Goal: Information Seeking & Learning: Find specific fact

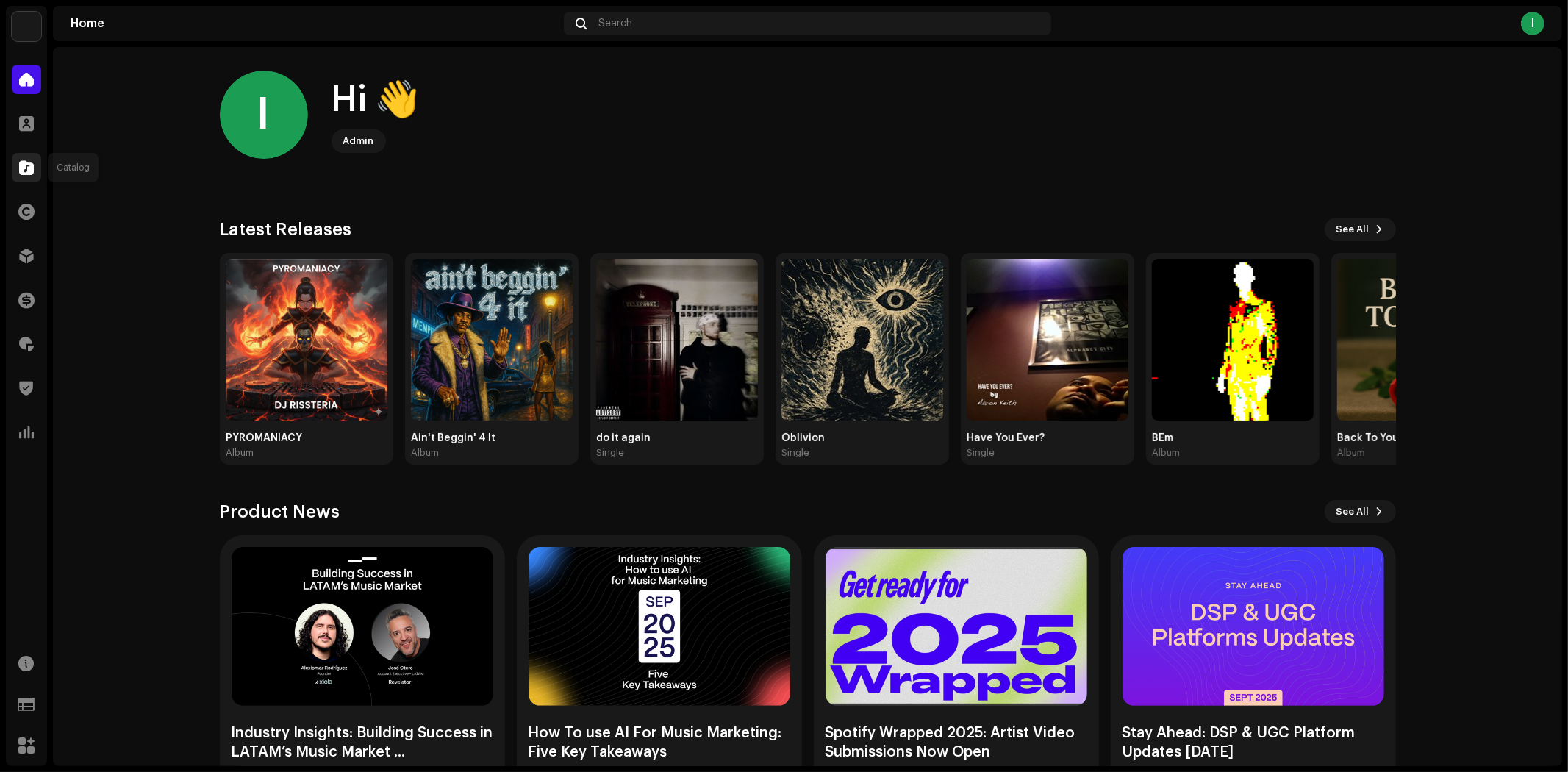
click at [28, 167] on span at bounding box center [26, 167] width 14 height 12
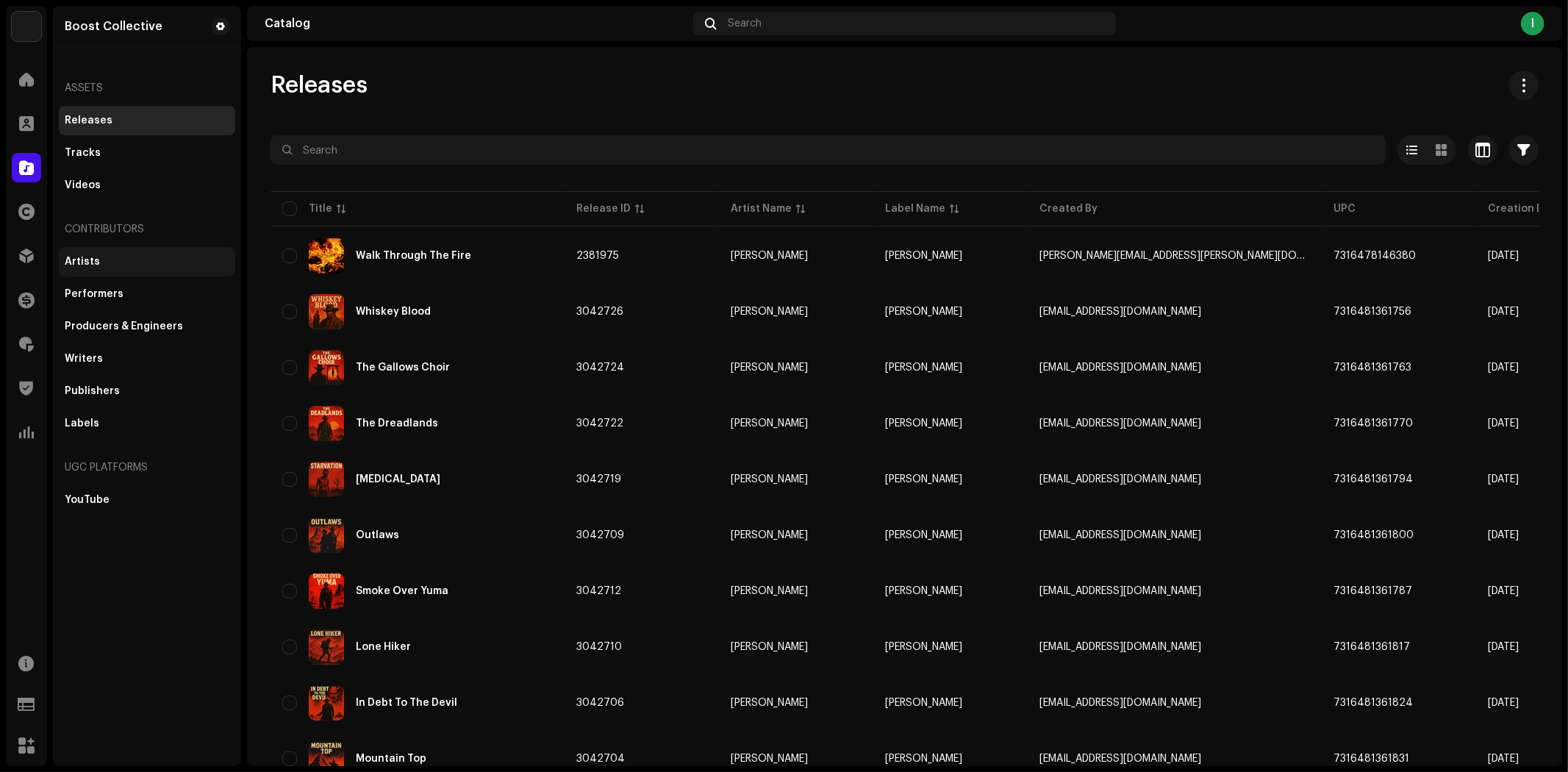
click at [123, 250] on div "Artists" at bounding box center [147, 262] width 176 height 30
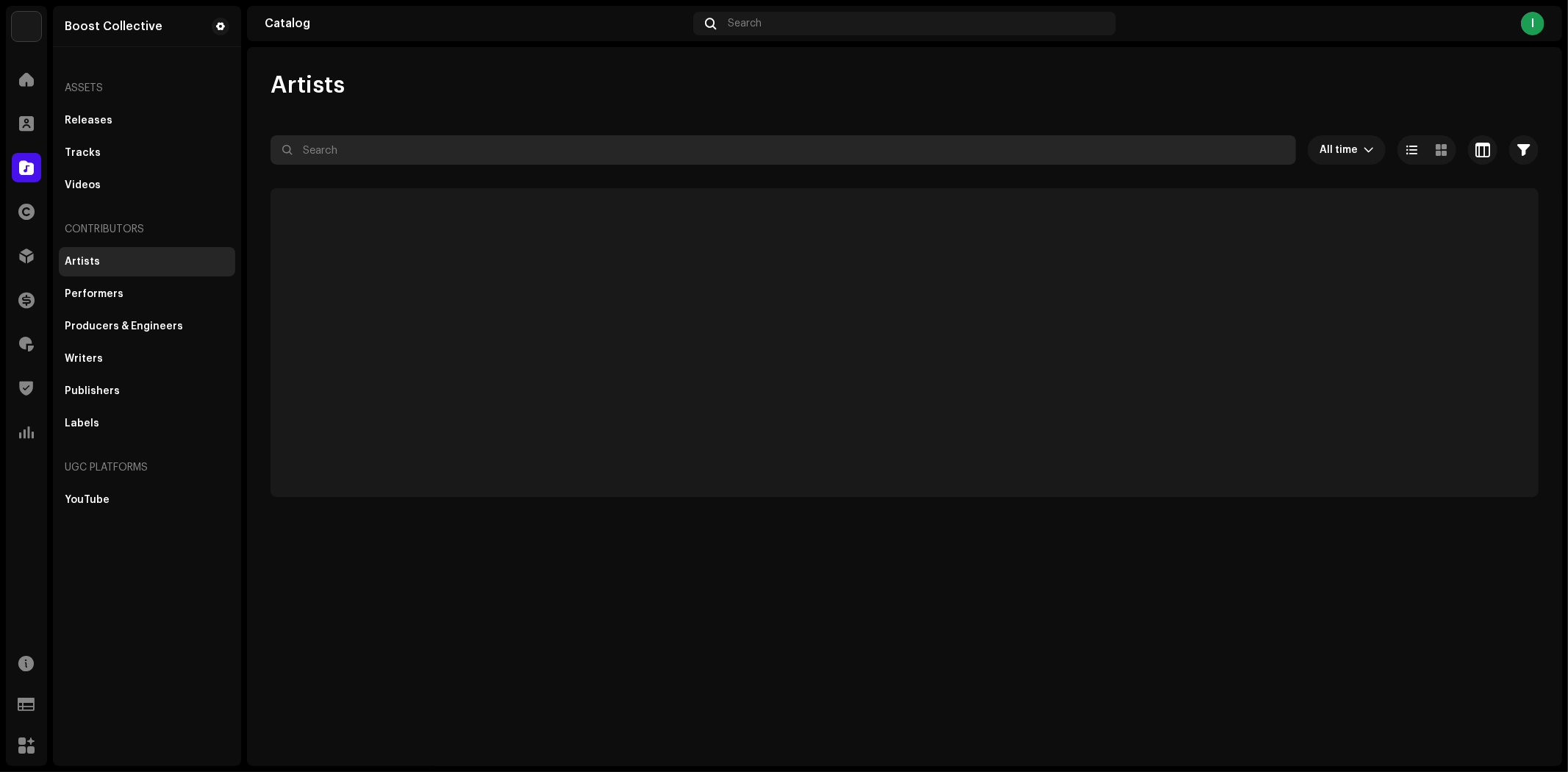
click at [489, 152] on input "text" at bounding box center [783, 150] width 1026 height 30
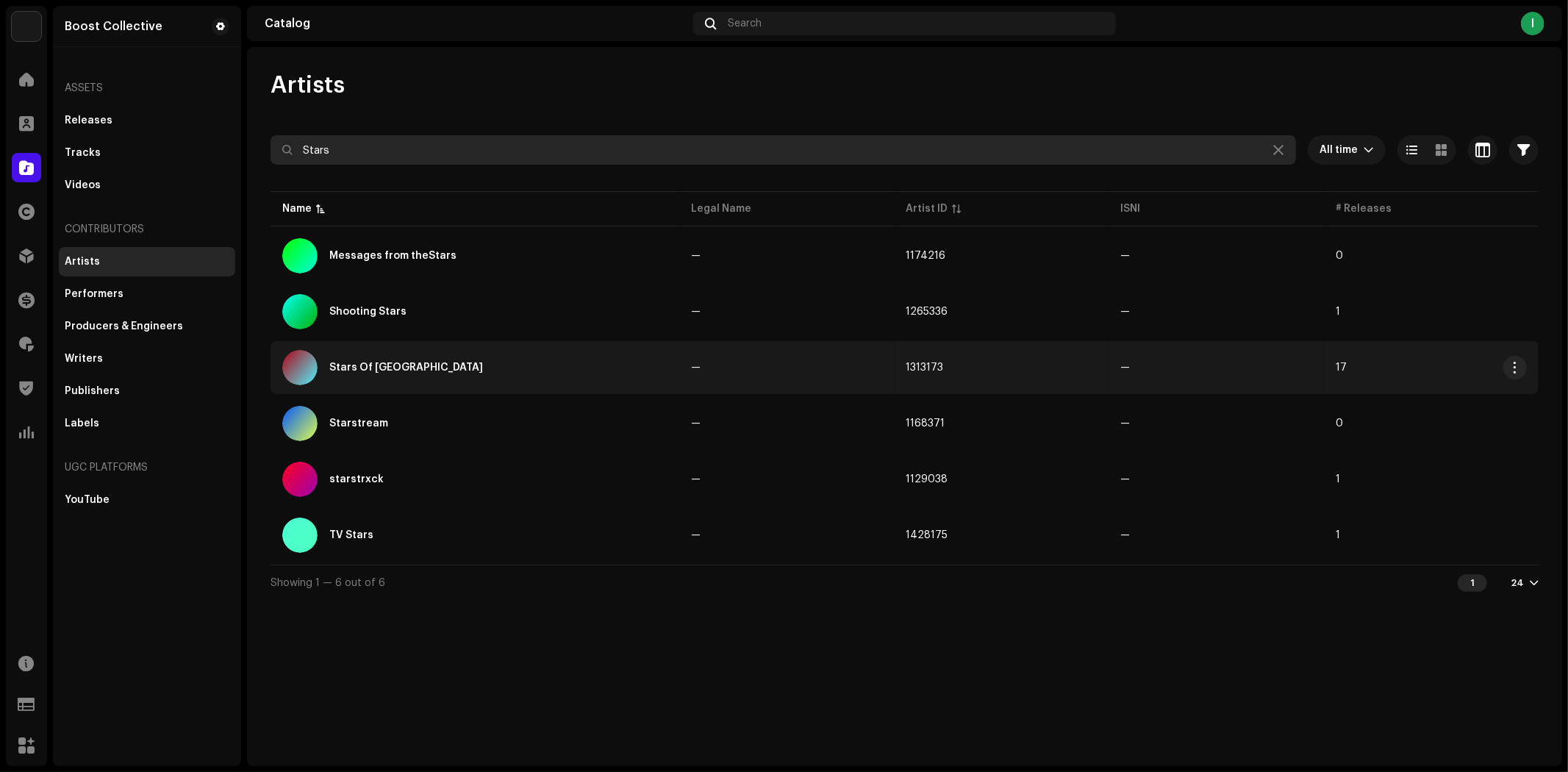
type input "Stars"
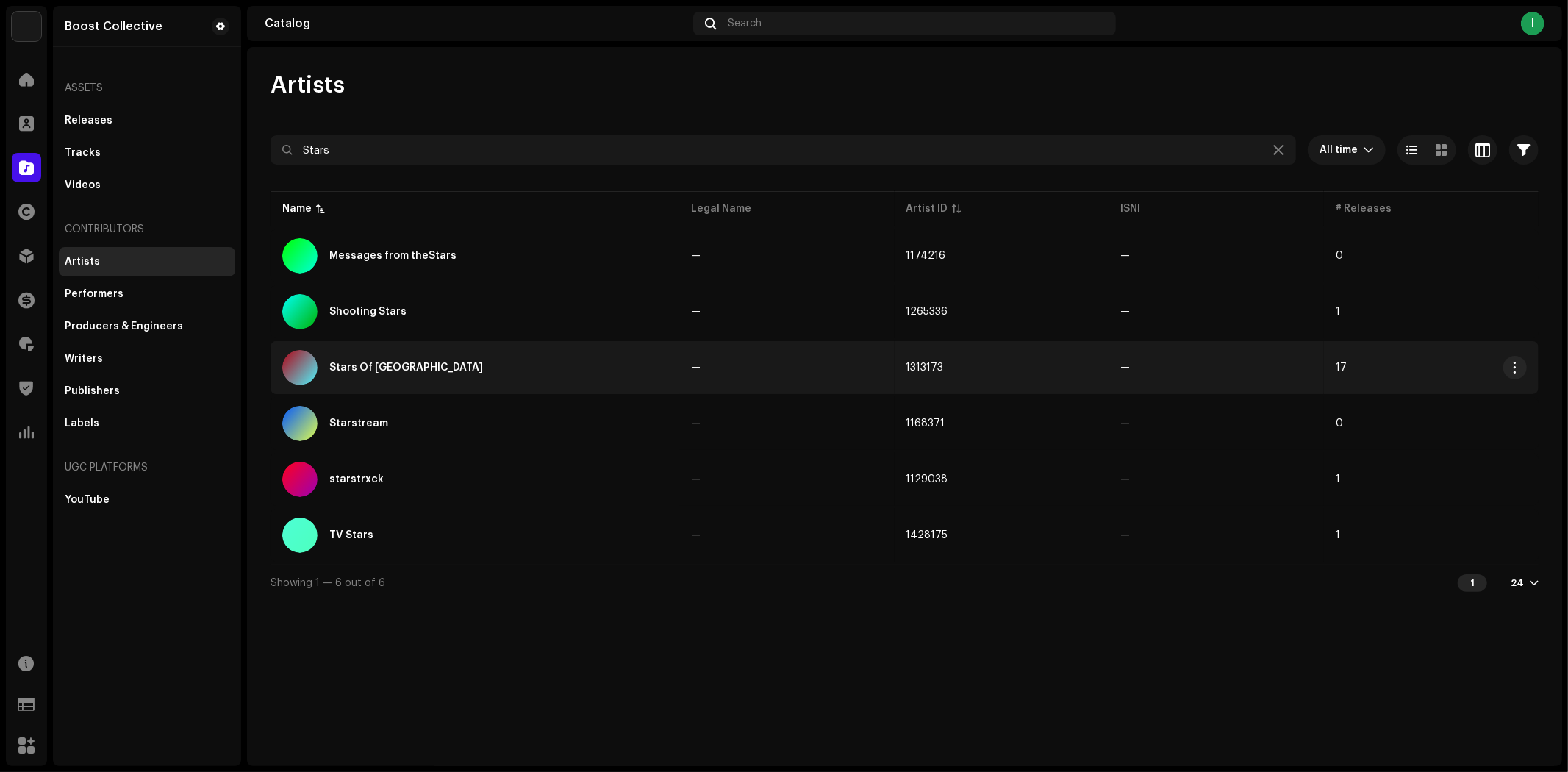
click at [456, 364] on div "Stars Of St. Petersburg" at bounding box center [475, 368] width 385 height 35
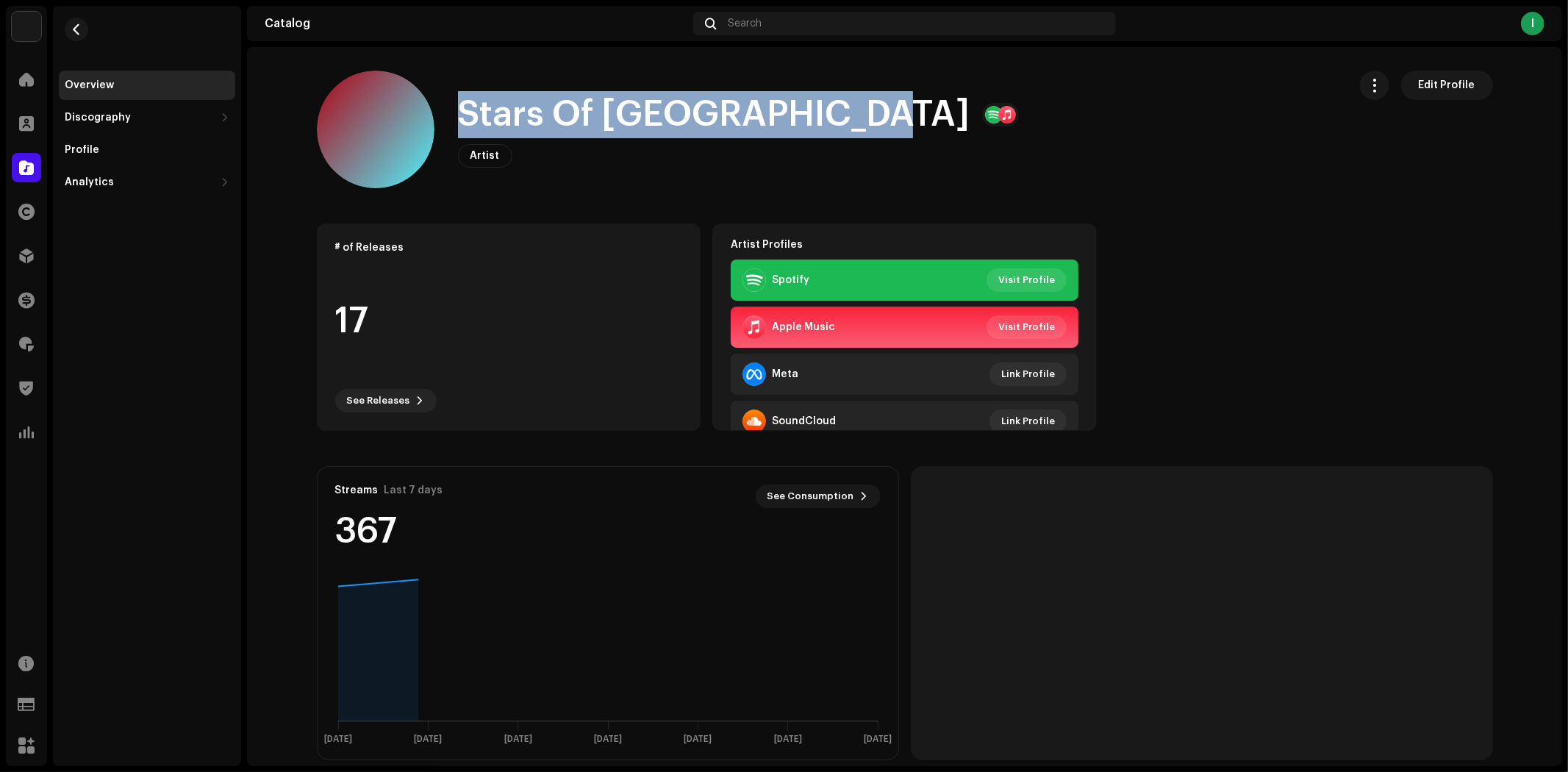
drag, startPoint x: 841, startPoint y: 108, endPoint x: 437, endPoint y: 106, distance: 404.0
click at [437, 106] on div "Stars Of St. Petersburg Artist Edit Profile" at bounding box center [826, 128] width 1020 height 117
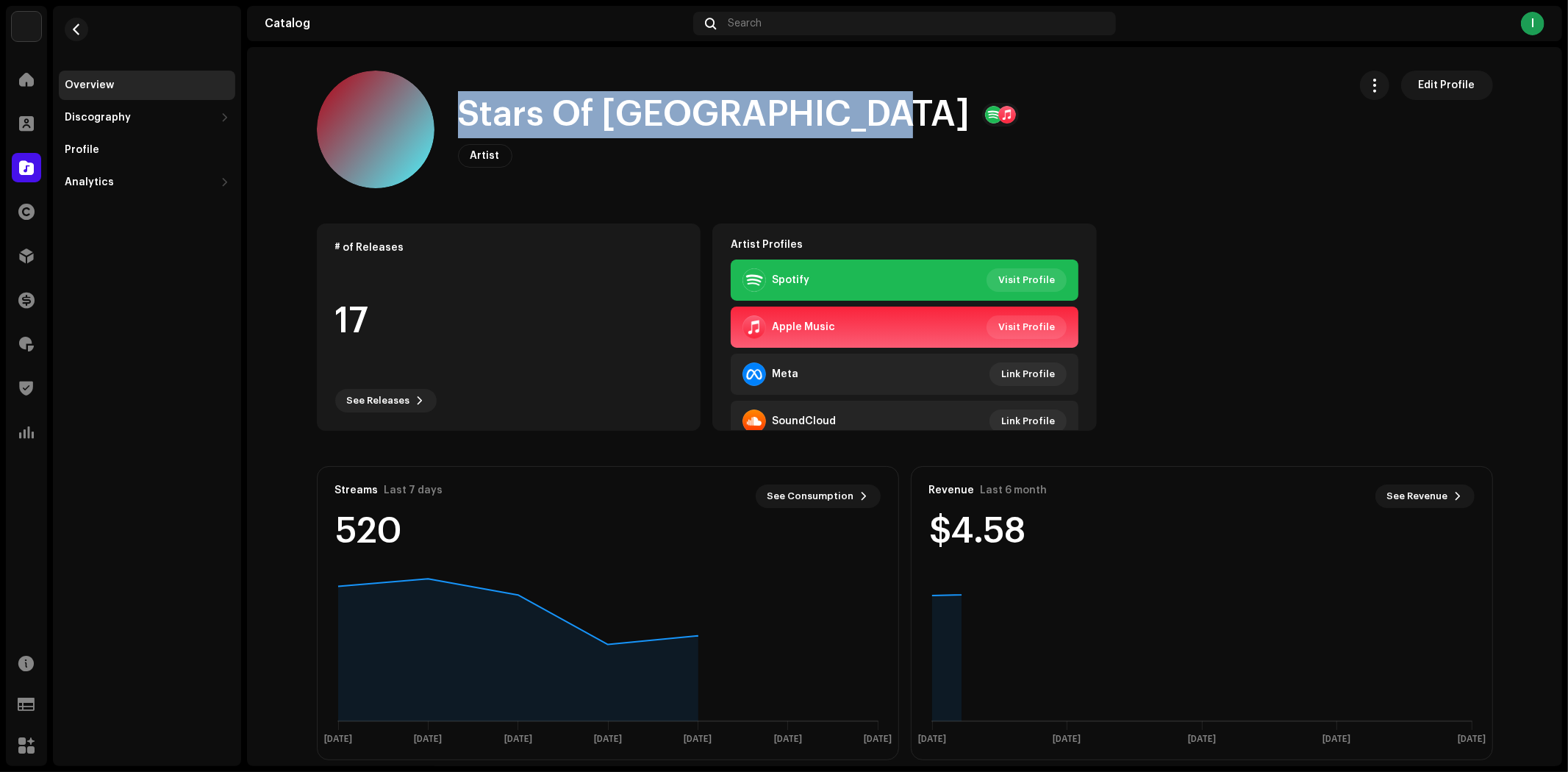
copy div "Stars Of St. Petersburg"
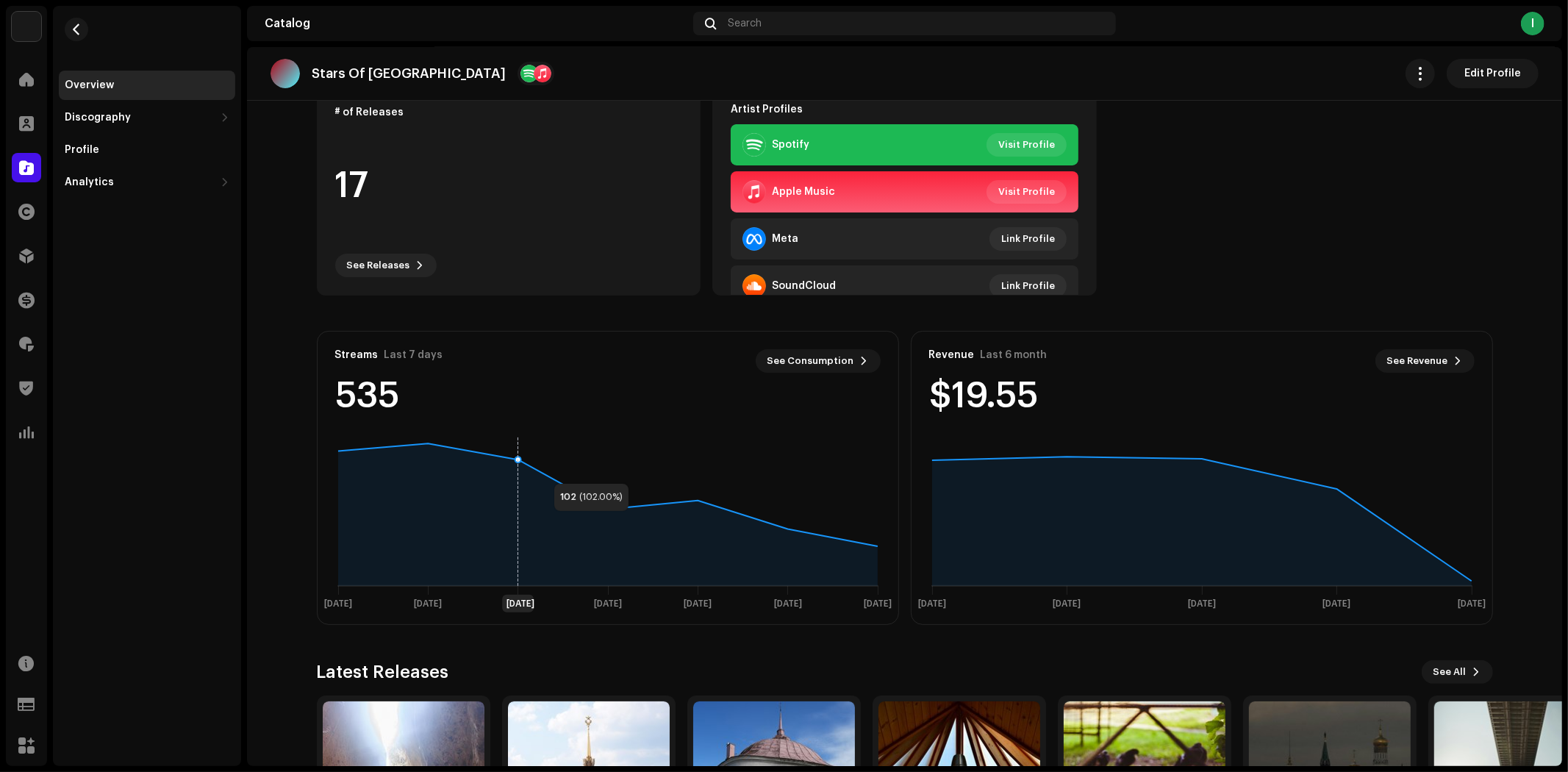
scroll to position [299, 0]
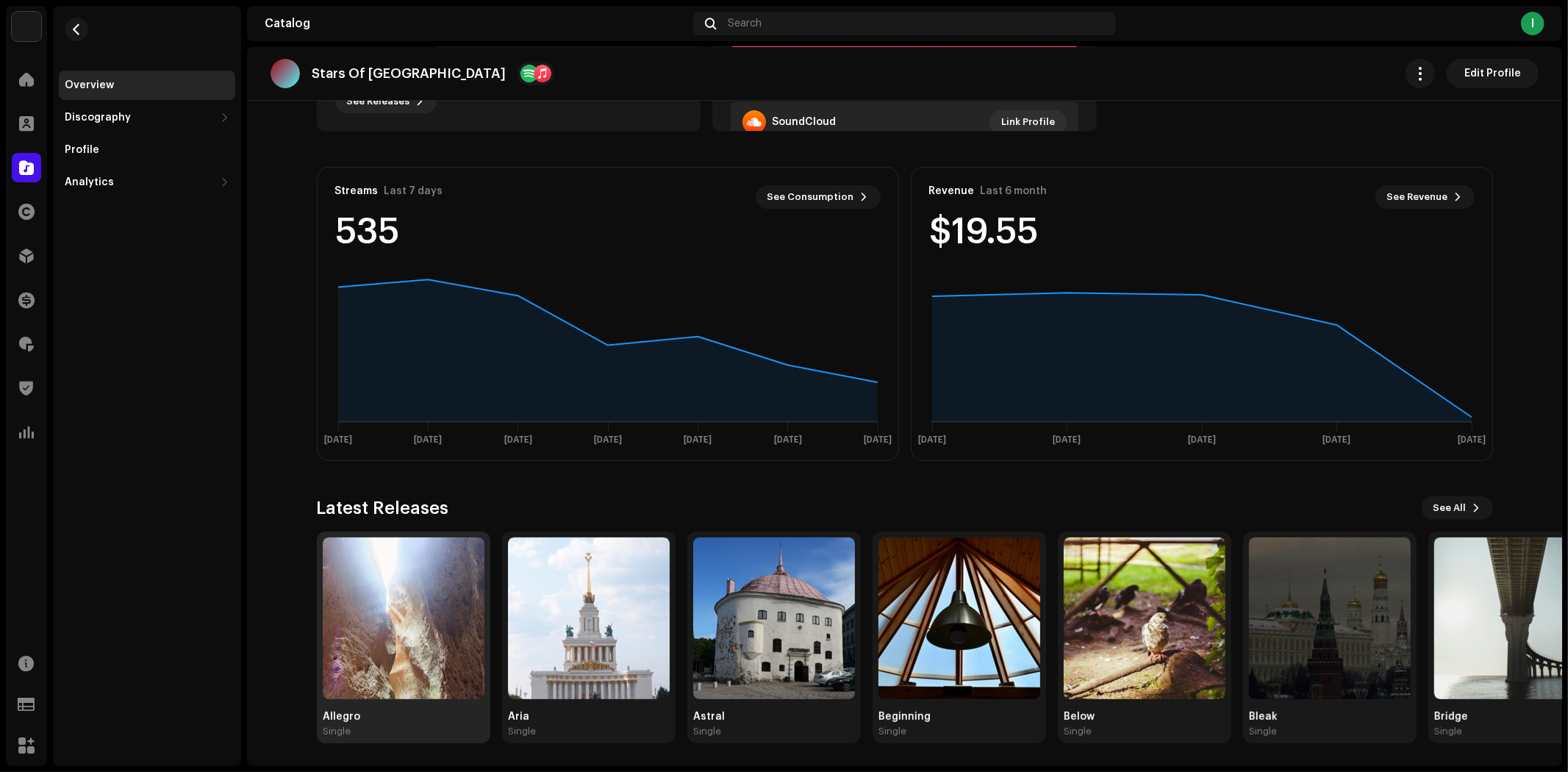
click at [400, 609] on img at bounding box center [404, 618] width 162 height 162
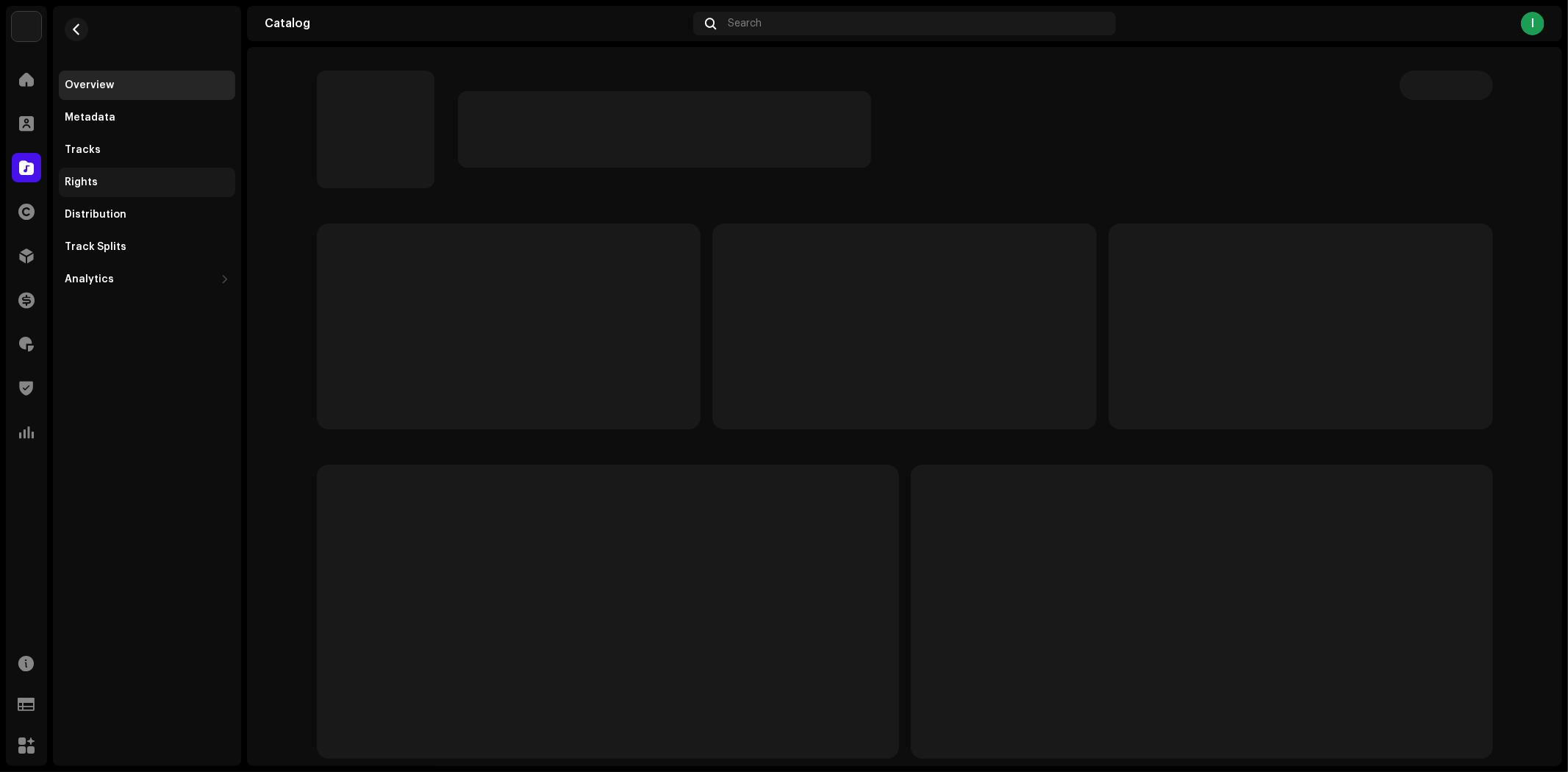
click at [115, 174] on div "Rights" at bounding box center [147, 182] width 176 height 30
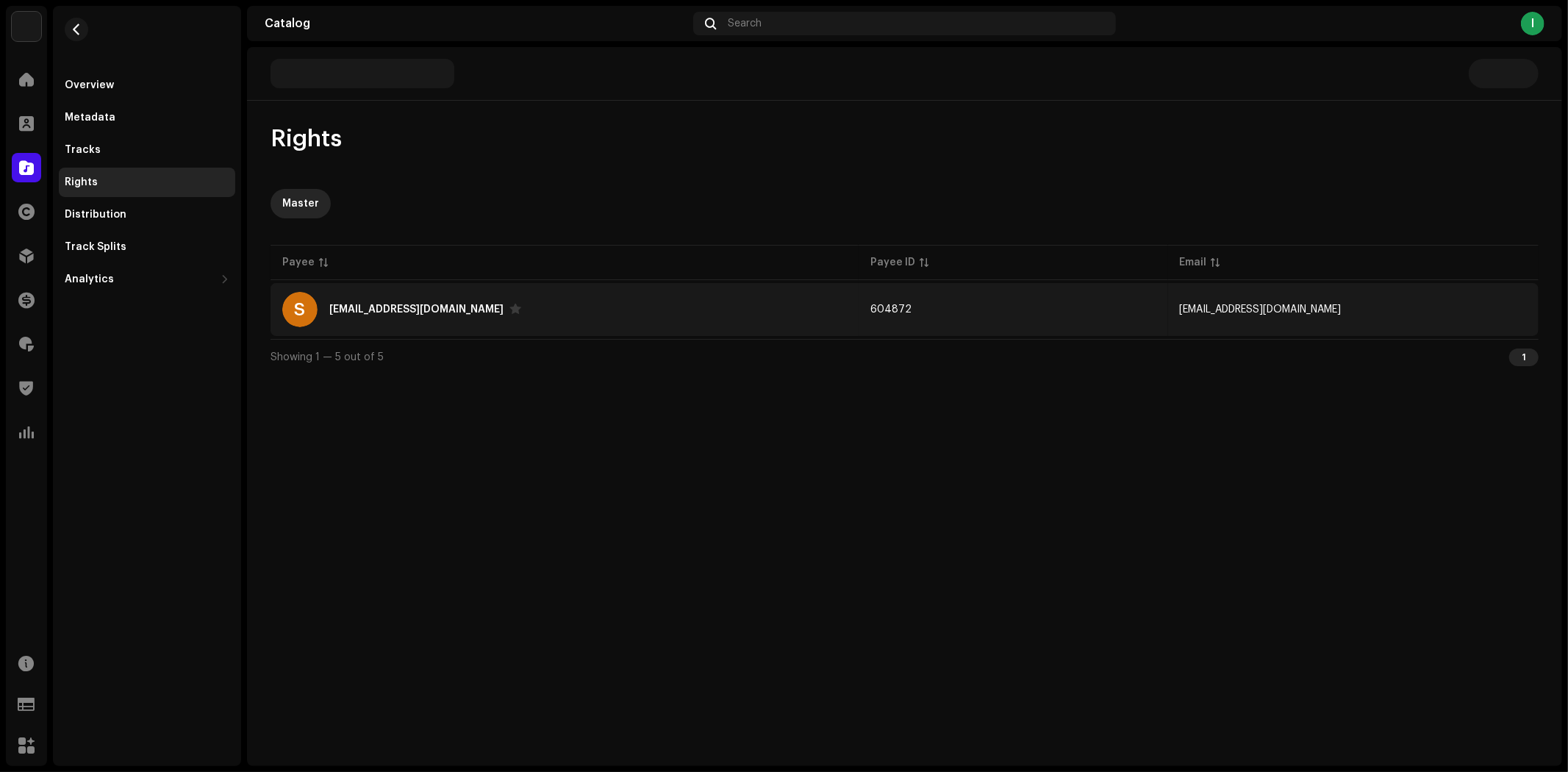
click at [409, 309] on div "sawalar908@biowey.com" at bounding box center [416, 309] width 174 height 10
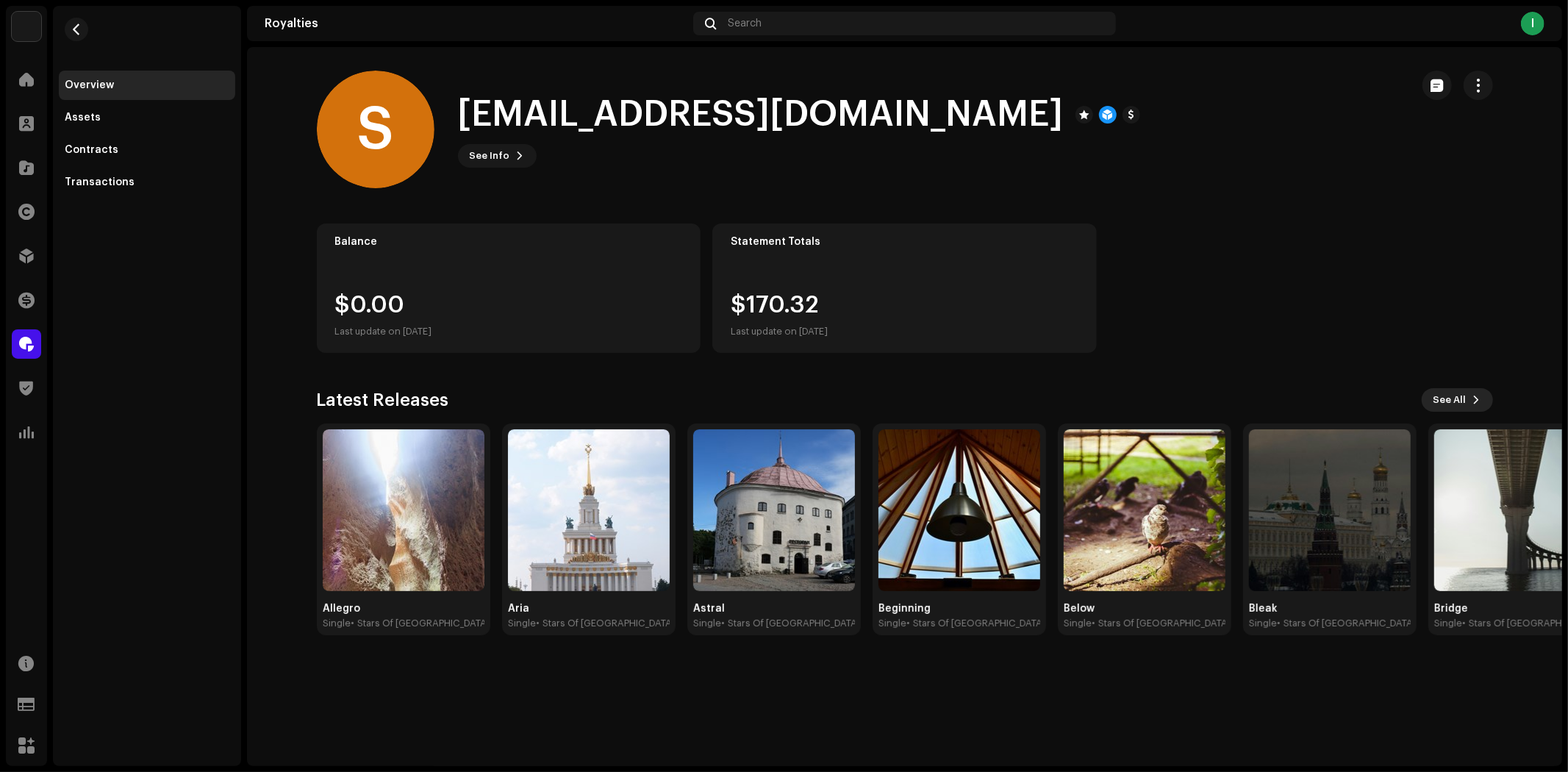
click at [1441, 394] on span "See All" at bounding box center [1450, 400] width 33 height 30
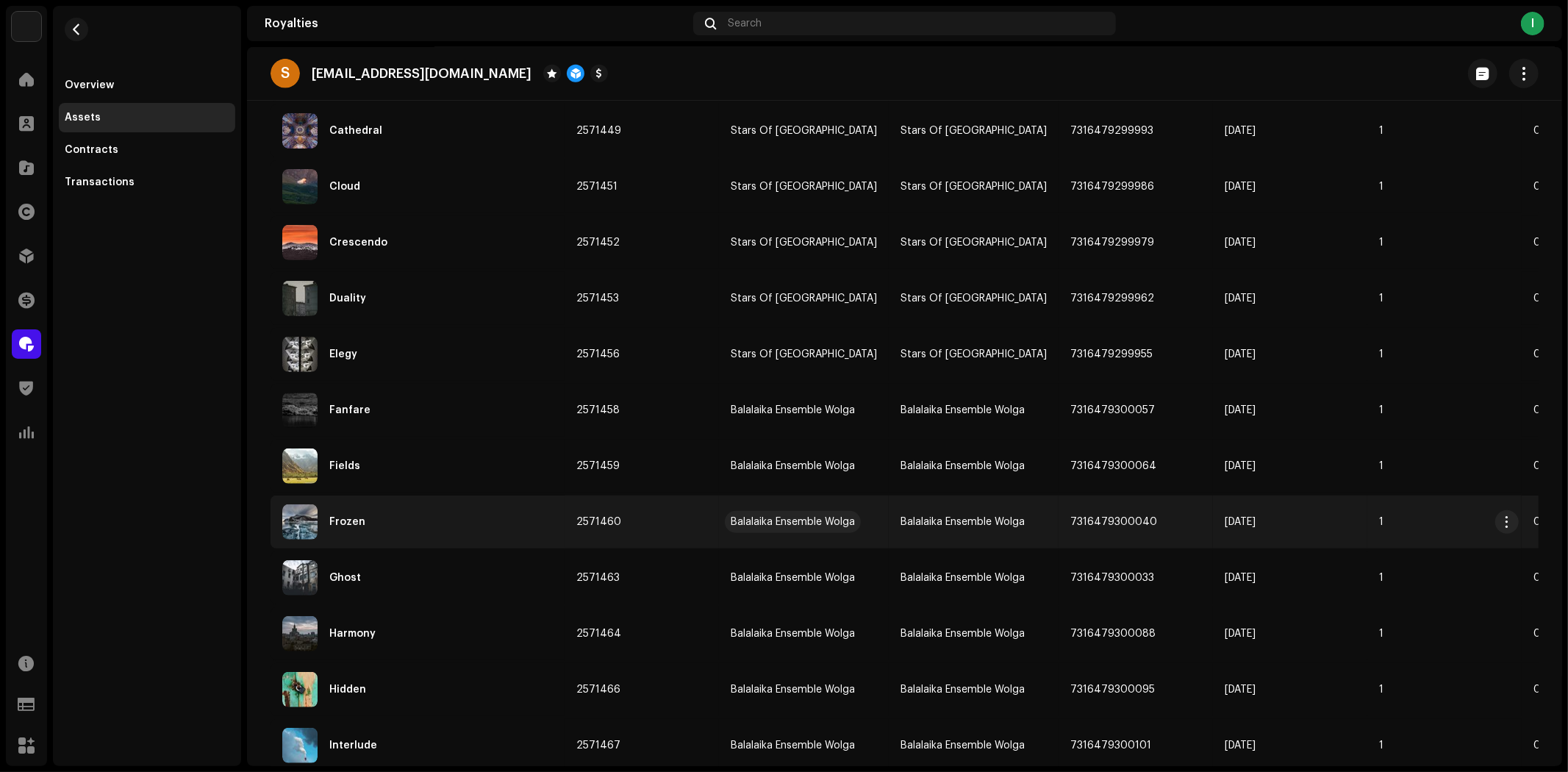
scroll to position [735, 0]
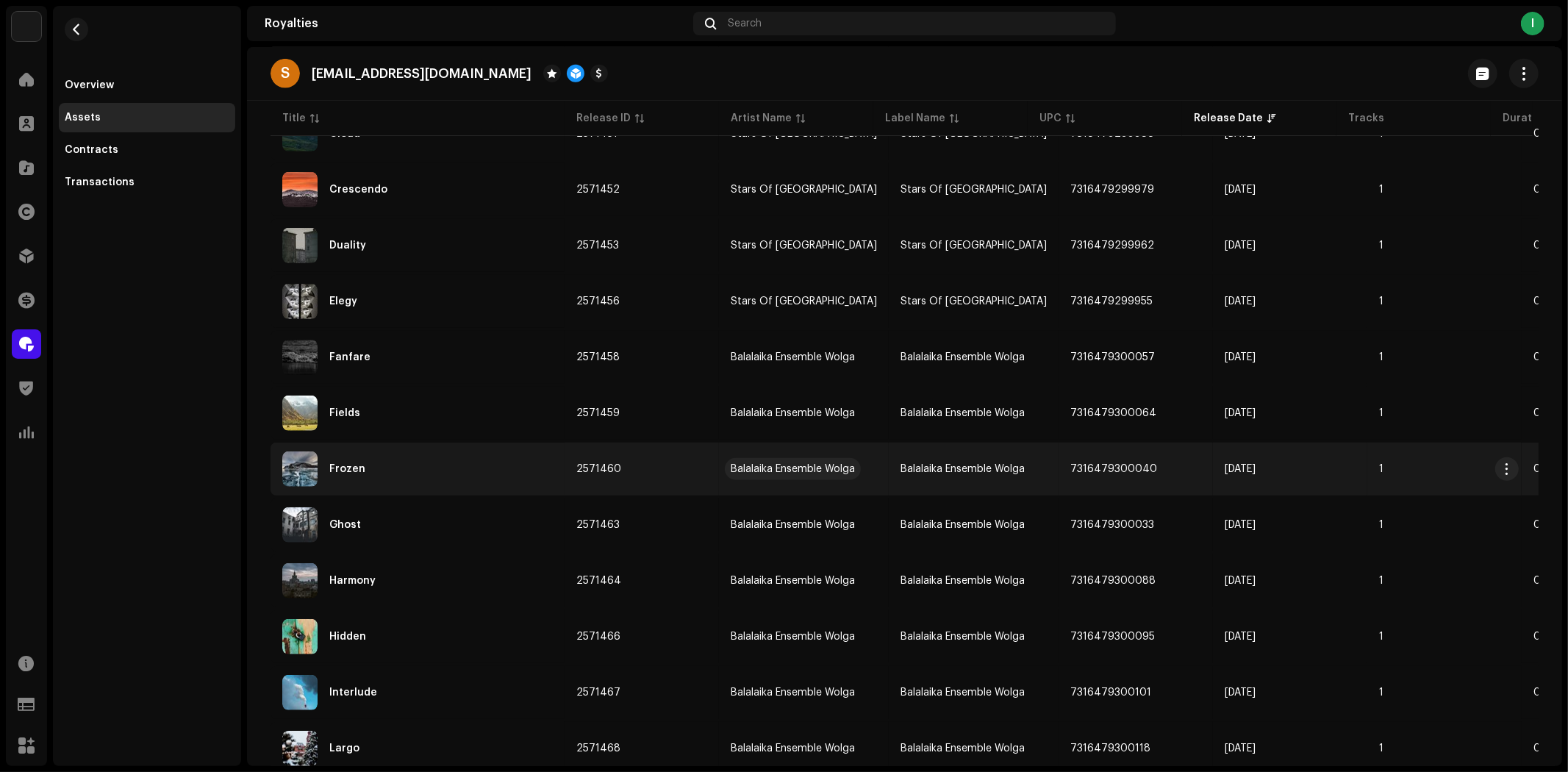
click at [796, 464] on div "Balalaika Ensemble Wolga" at bounding box center [793, 469] width 124 height 10
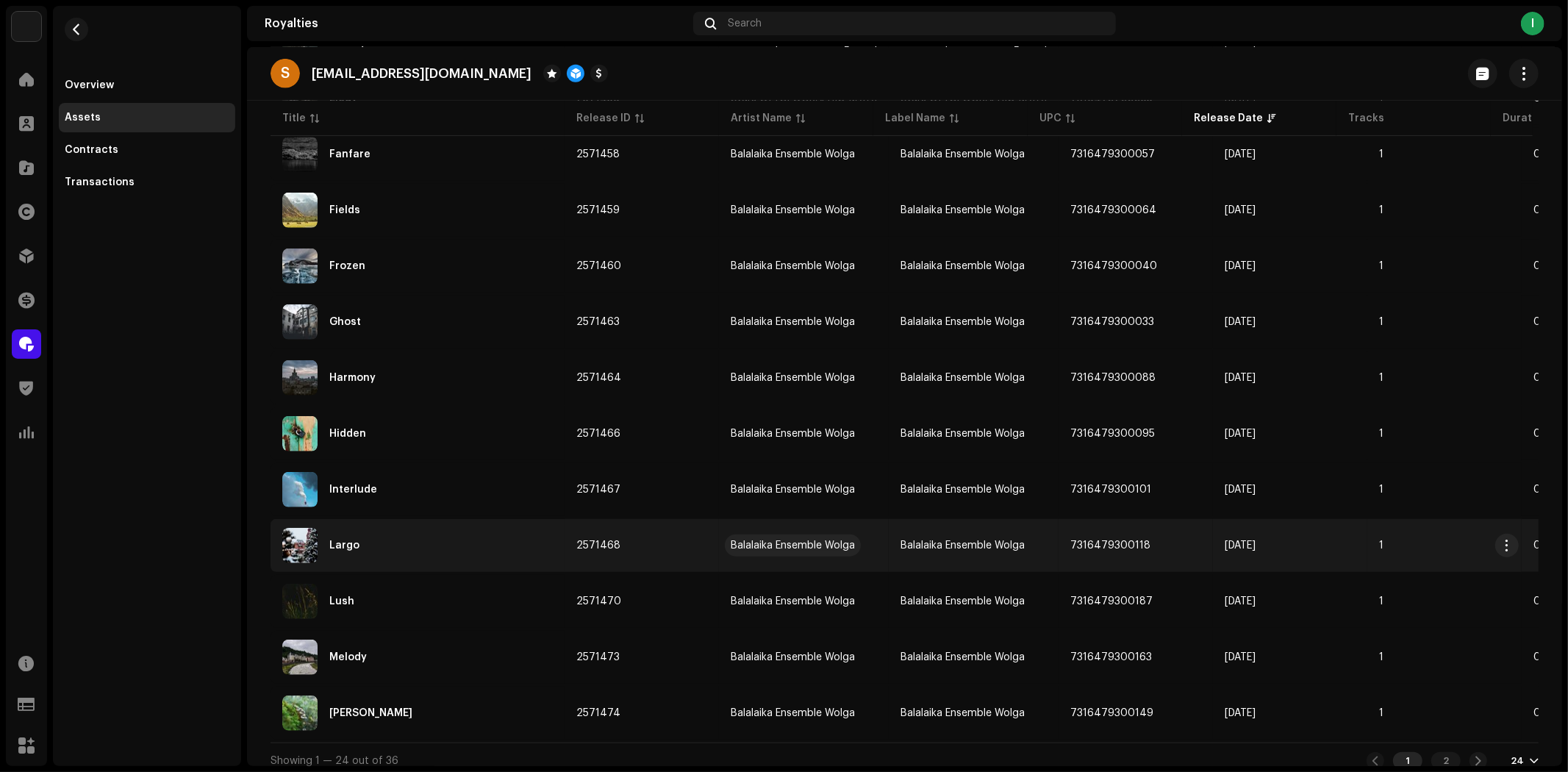
scroll to position [942, 0]
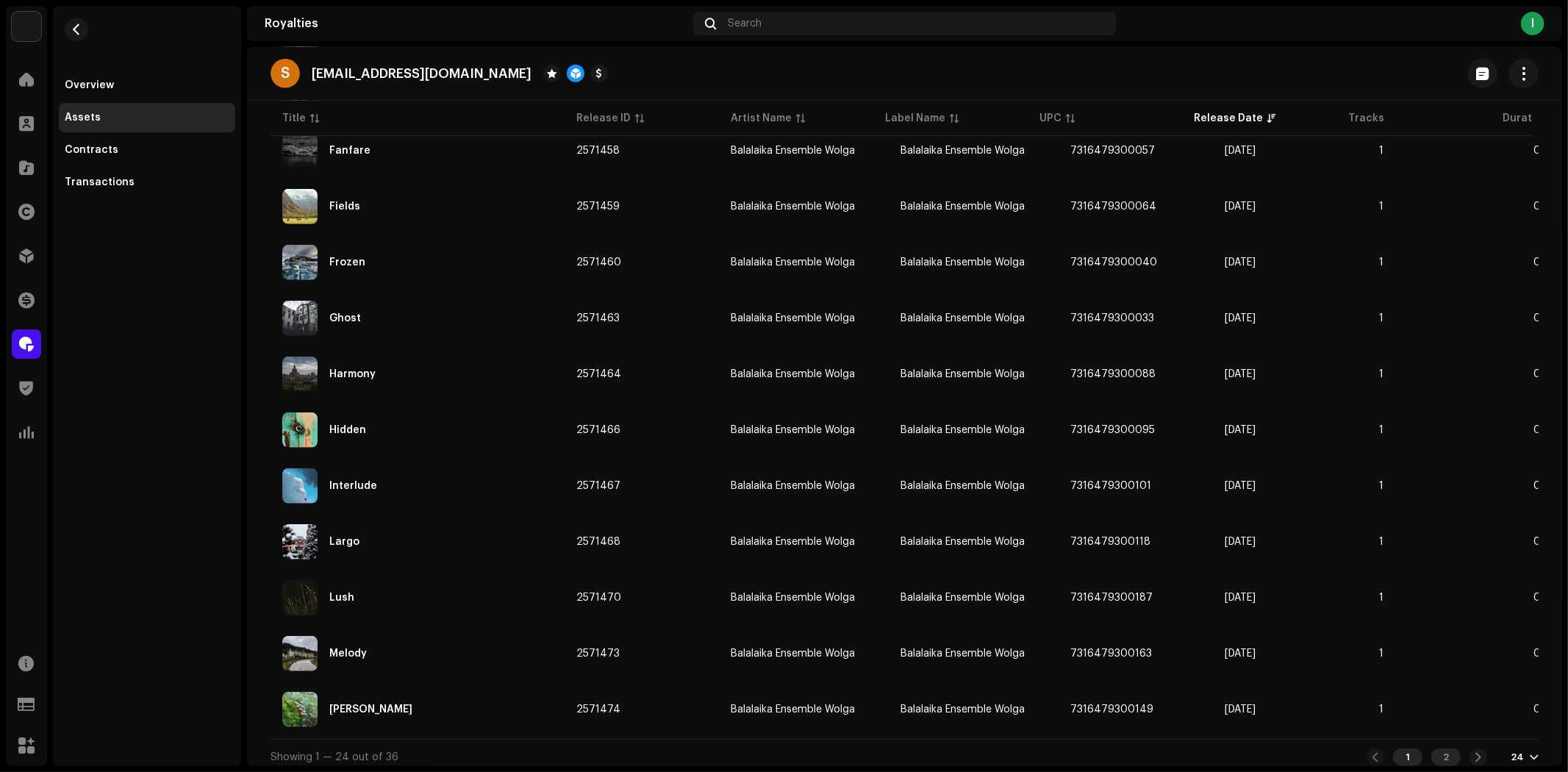
click at [1435, 750] on div "2" at bounding box center [1446, 757] width 30 height 18
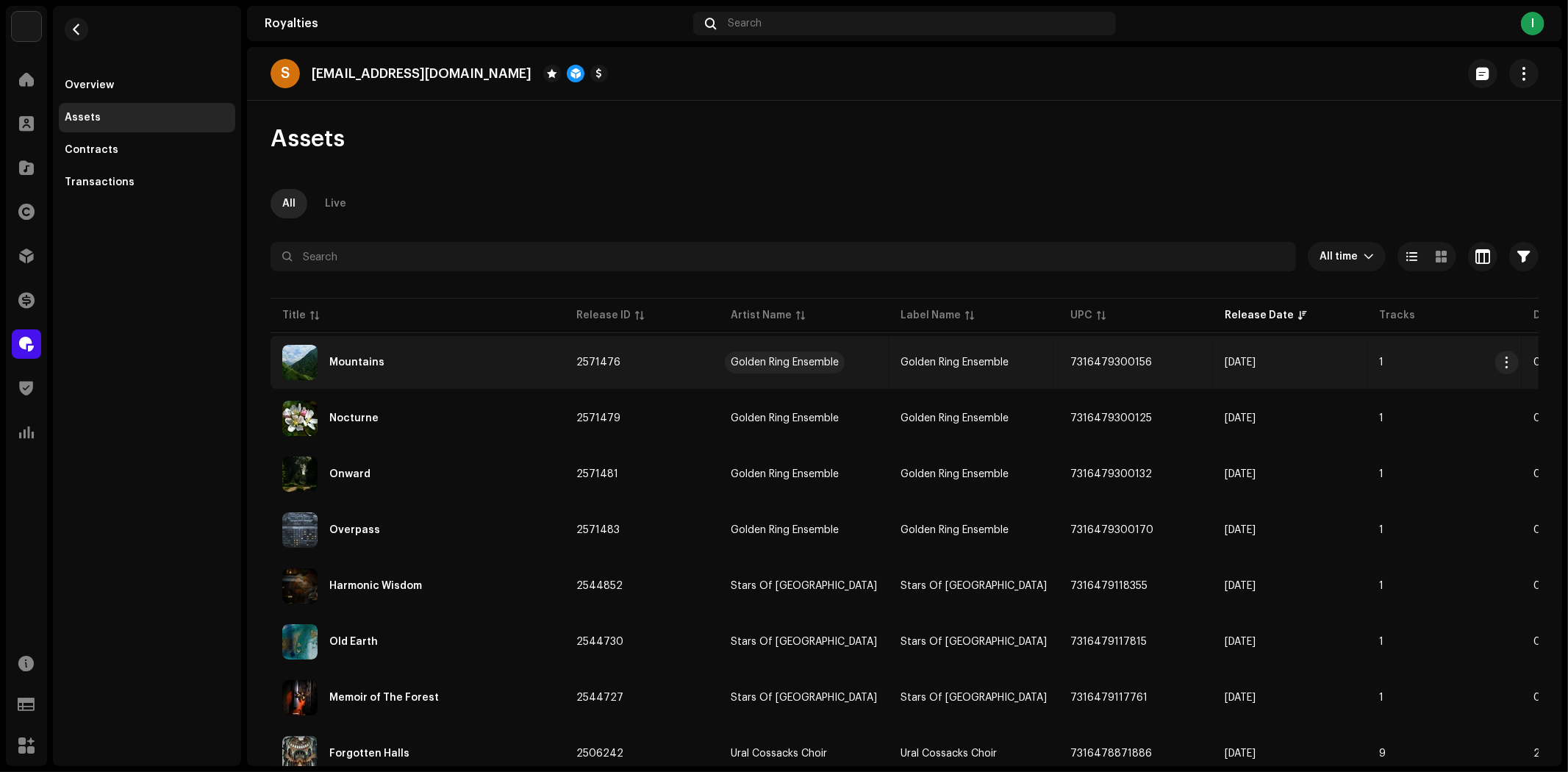
click at [802, 363] on div "Golden Ring Ensemble" at bounding box center [785, 362] width 108 height 10
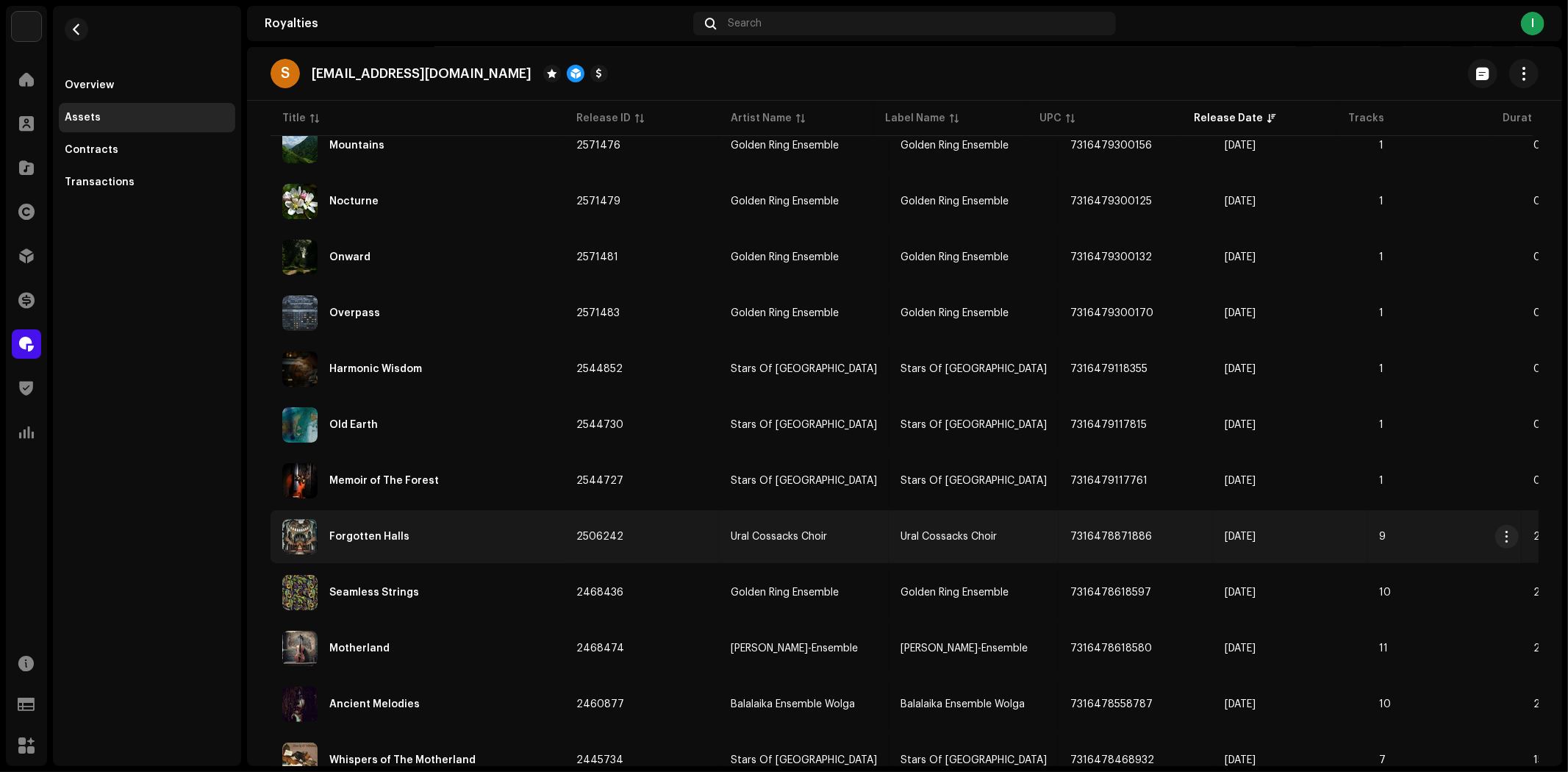
scroll to position [245, 0]
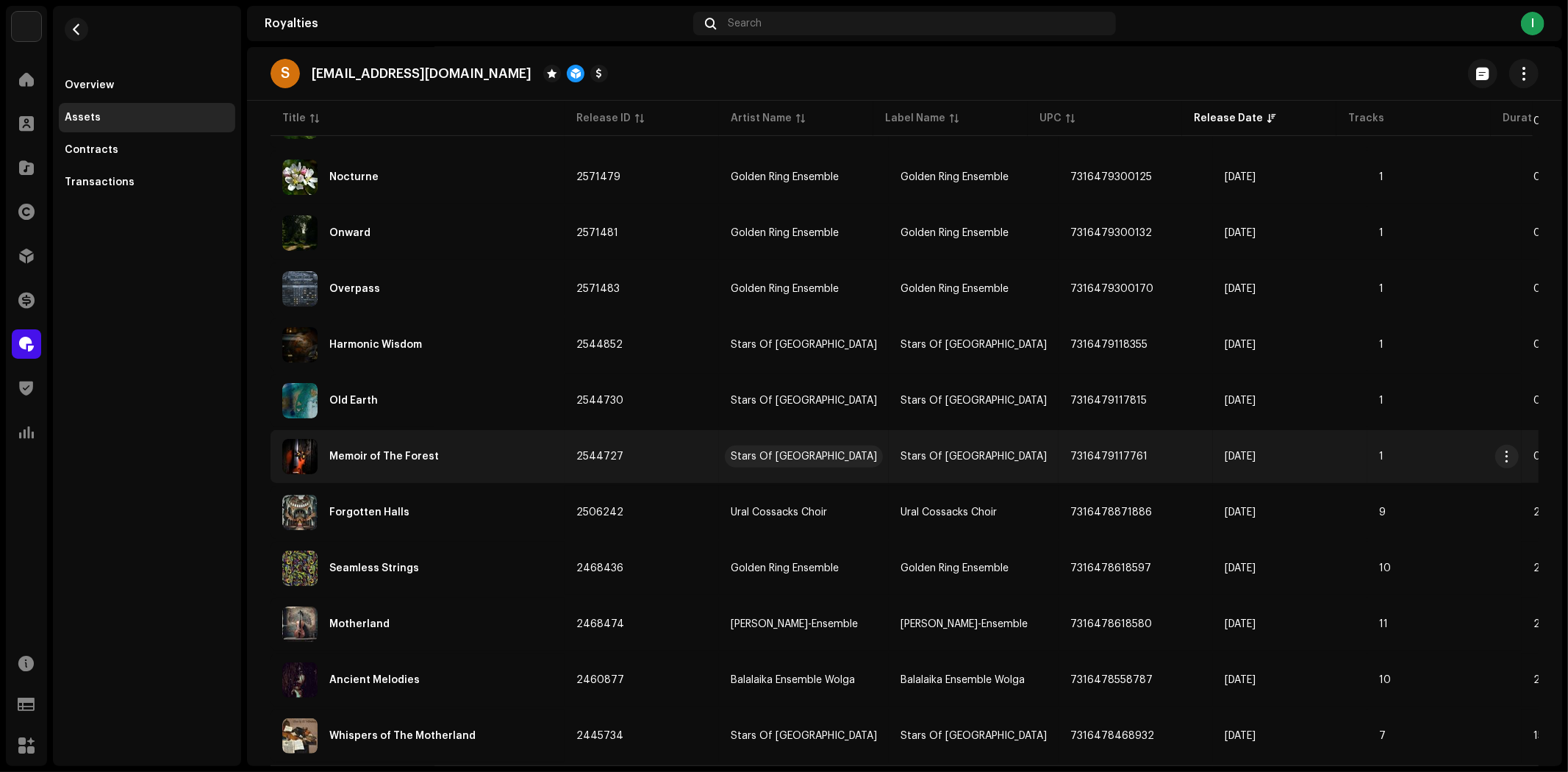
click at [800, 451] on div "Stars Of St. Petersburg" at bounding box center [803, 456] width 146 height 10
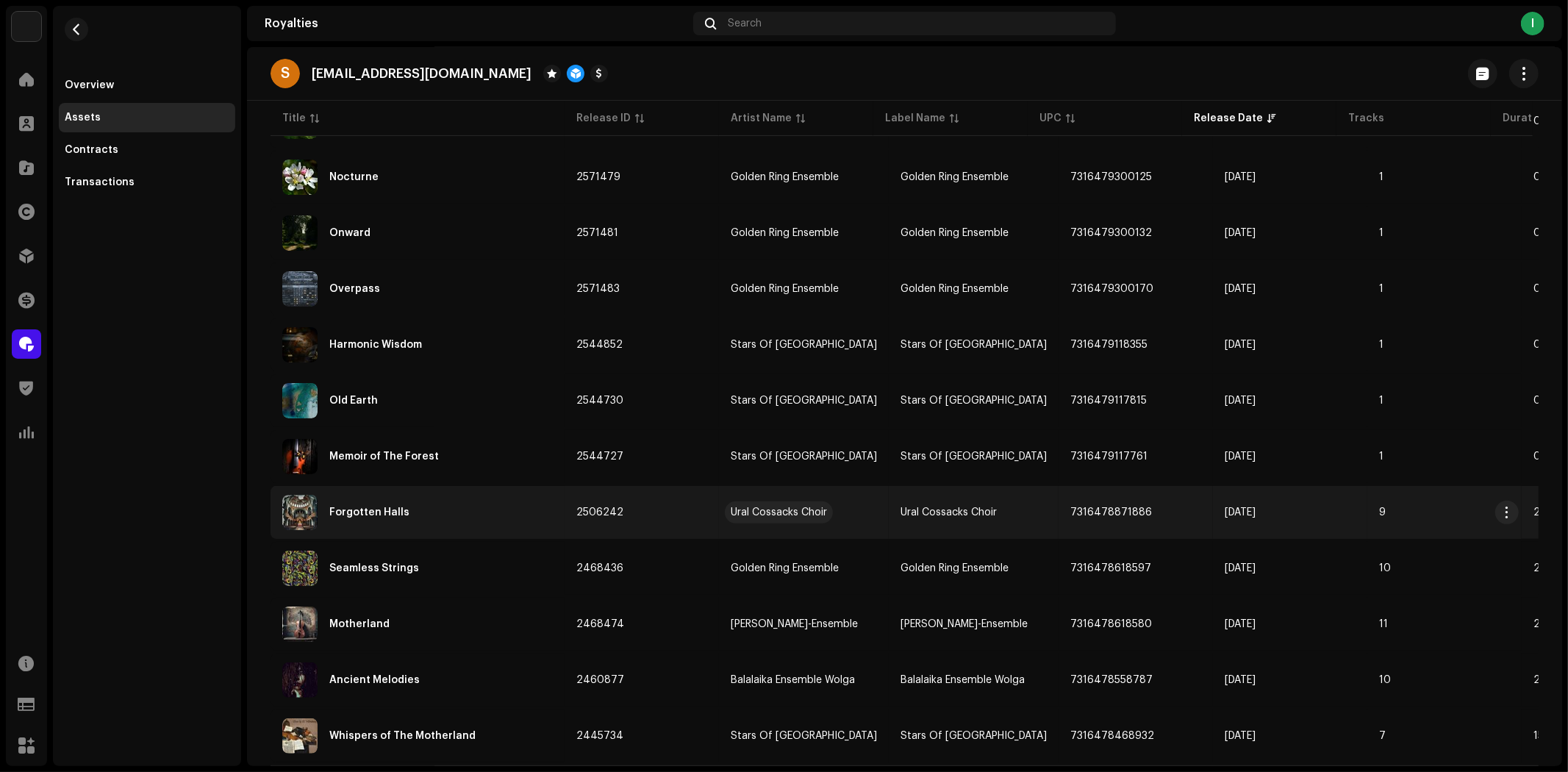
click at [788, 509] on div "Ural Cossacks Choir" at bounding box center [778, 512] width 97 height 10
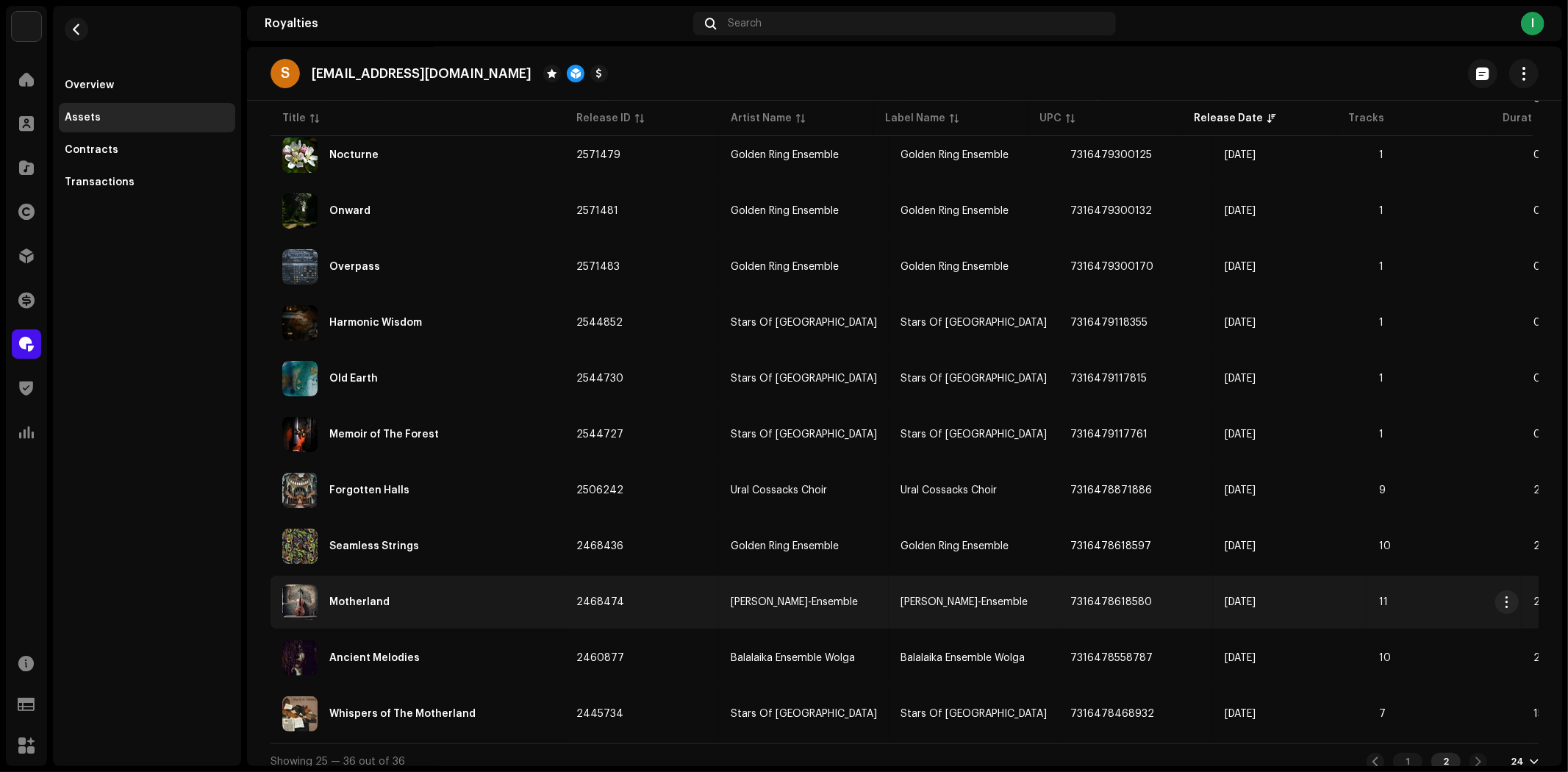
scroll to position [278, 0]
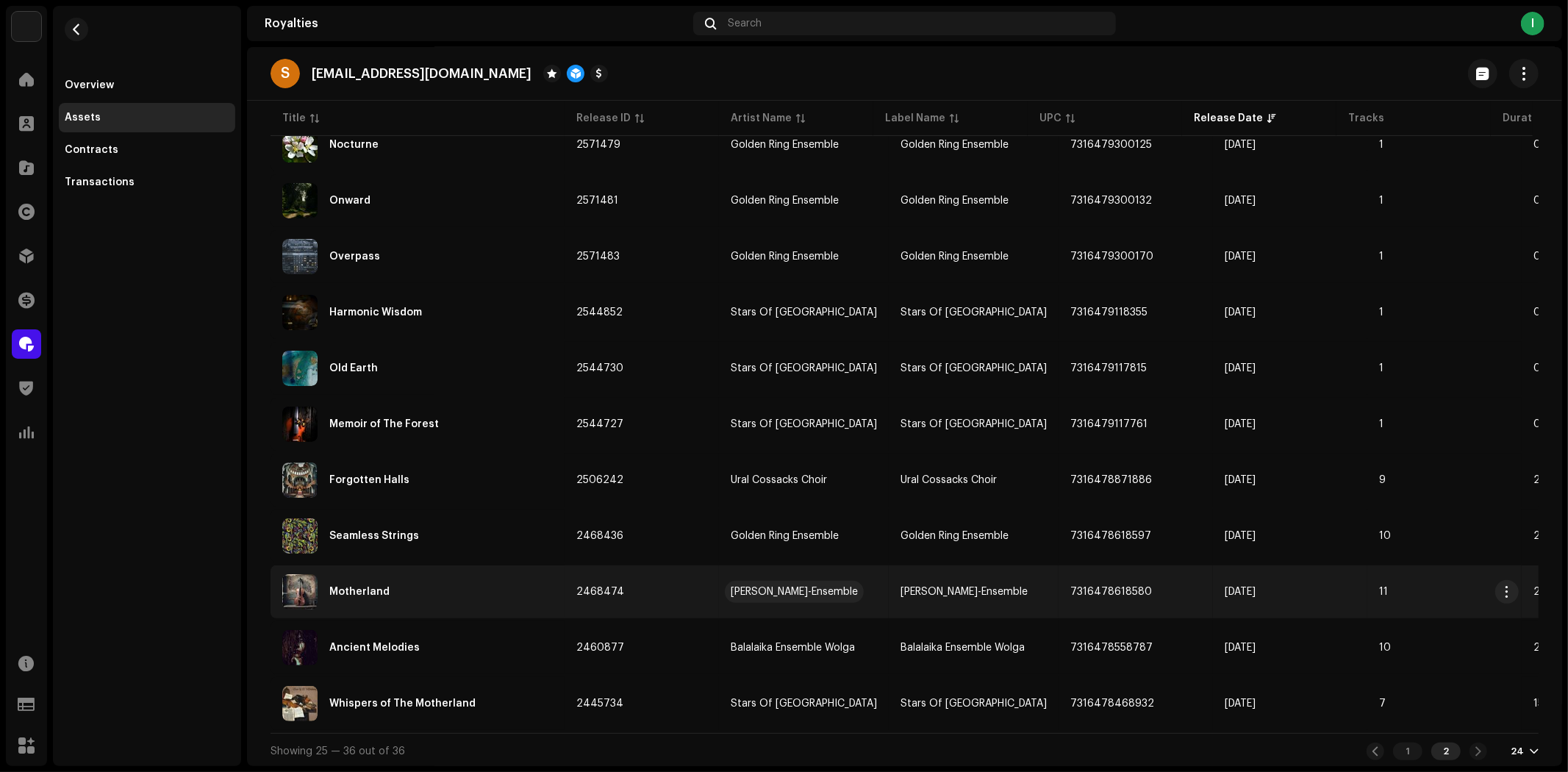
click at [814, 587] on div "Erich-Weinert-Ensemble" at bounding box center [794, 592] width 127 height 10
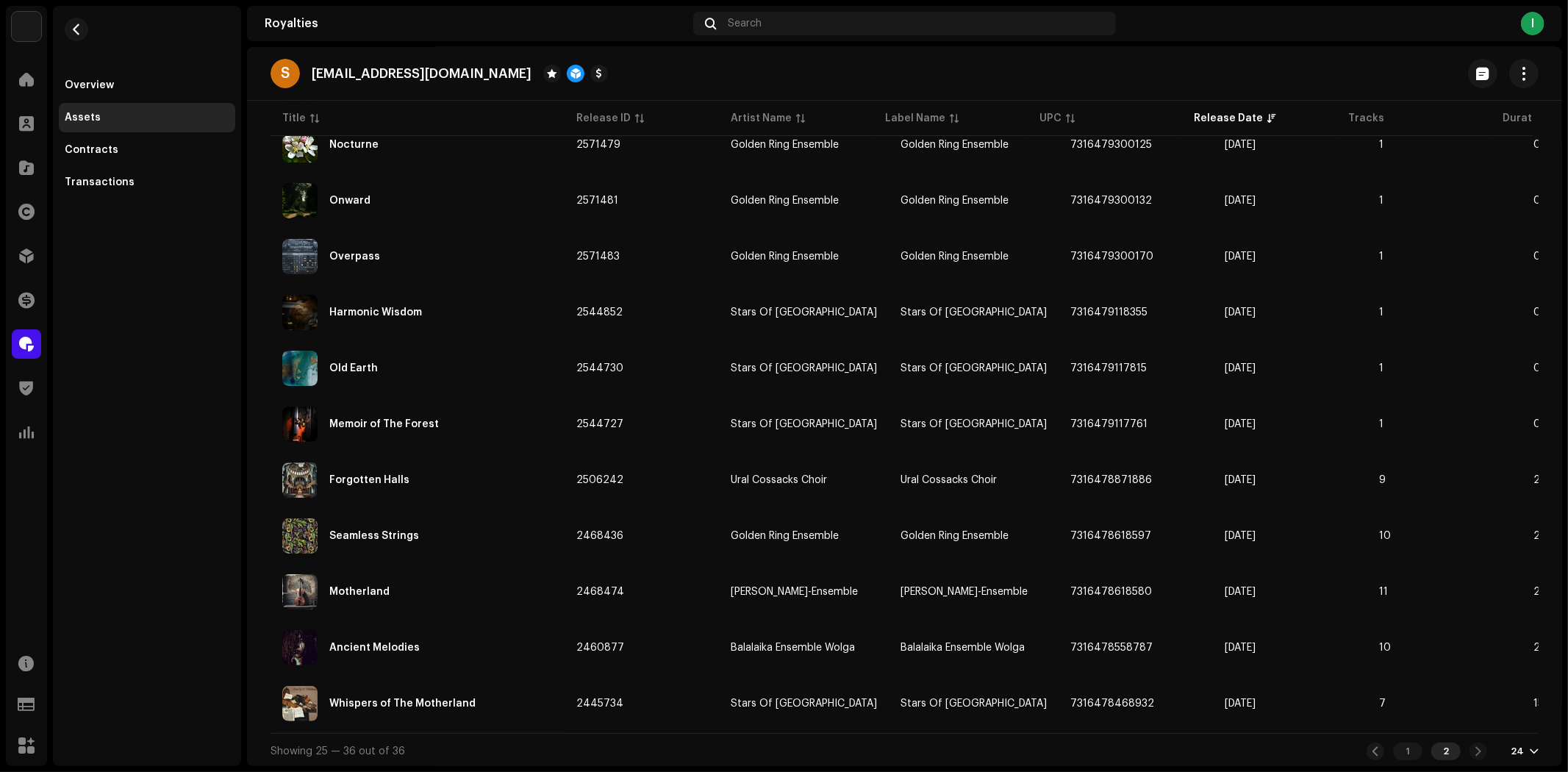
drag, startPoint x: 476, startPoint y: 60, endPoint x: 304, endPoint y: 71, distance: 172.4
click at [304, 71] on div "S sawalar908@biowey.com" at bounding box center [439, 73] width 337 height 30
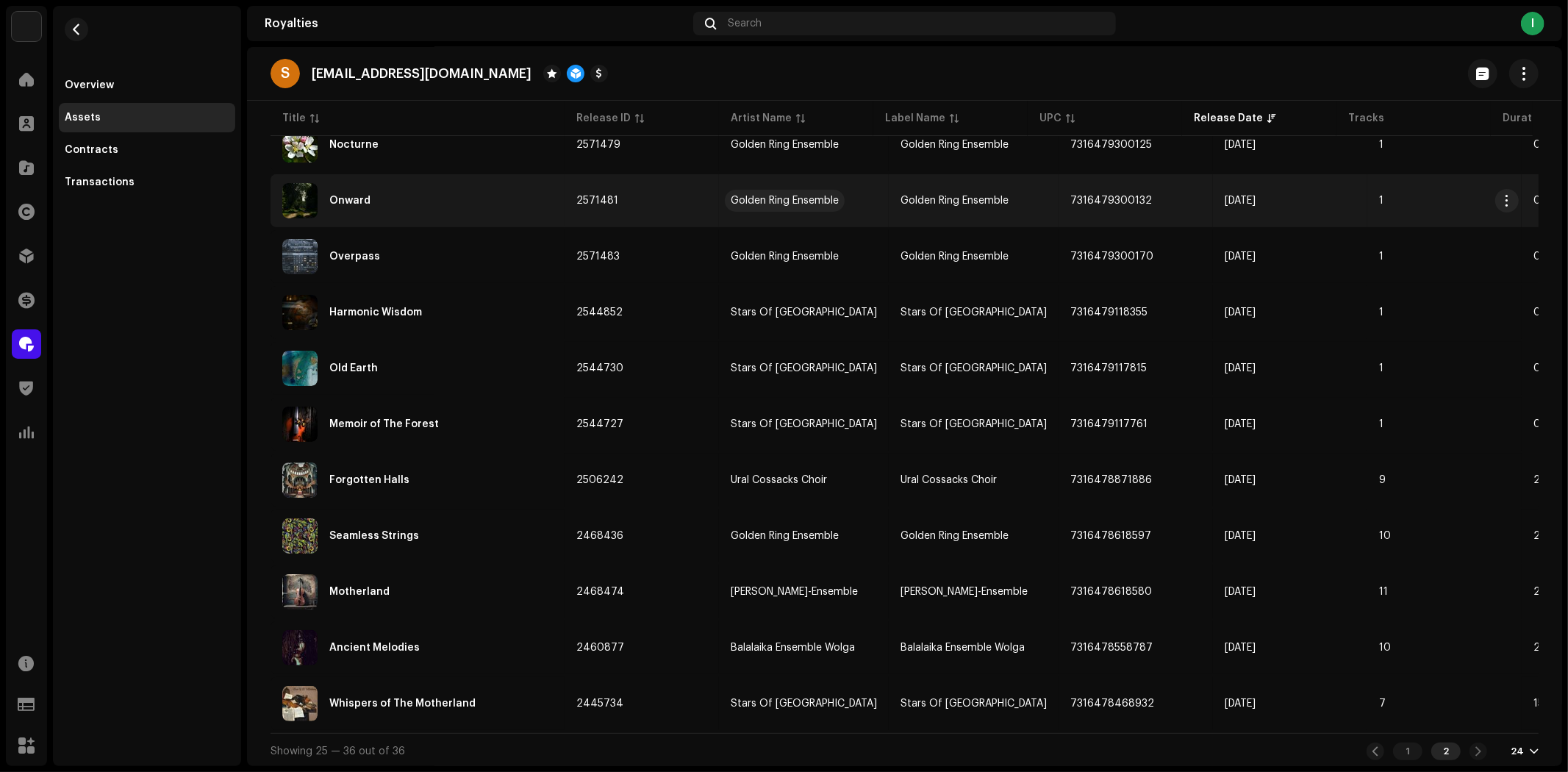
copy div "sawalar908@biowey.com"
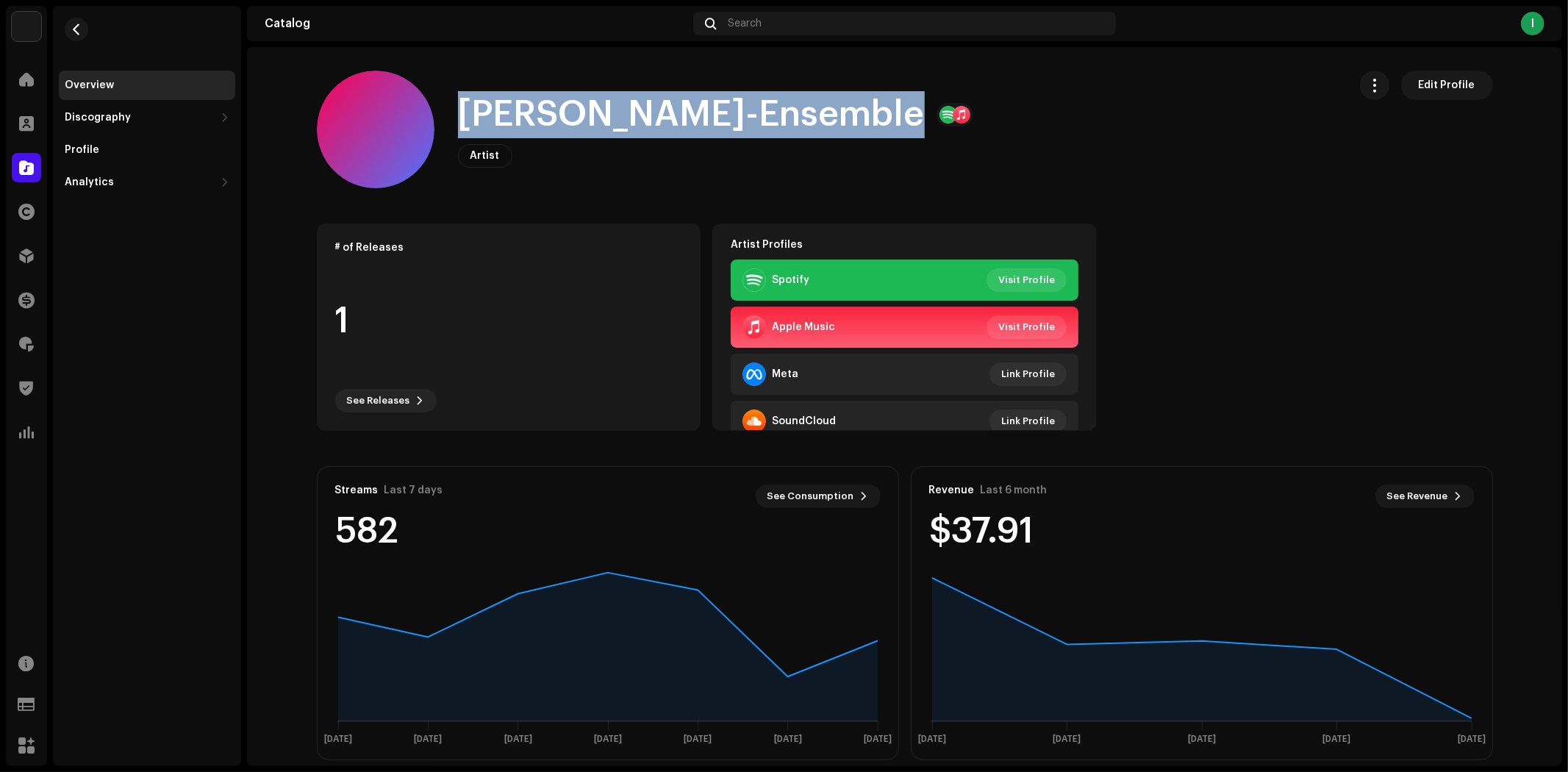
drag, startPoint x: 854, startPoint y: 104, endPoint x: 446, endPoint y: 99, distance: 408.0
click at [446, 99] on div "[PERSON_NAME]-Ensemble Artist Edit Profile" at bounding box center [826, 128] width 1020 height 117
copy h1 "[PERSON_NAME]-Ensemble"
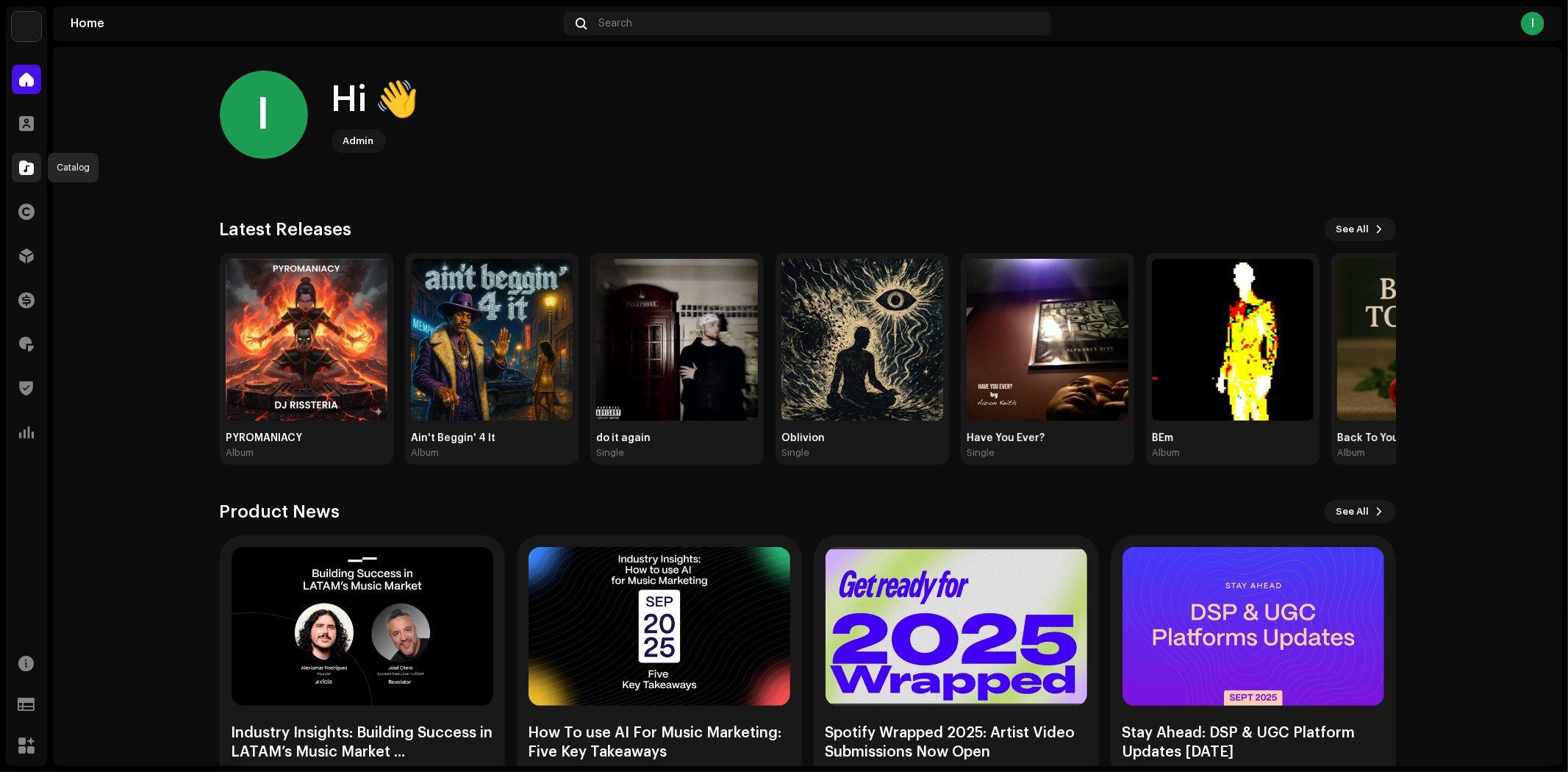
click at [30, 156] on div at bounding box center [26, 167] width 30 height 30
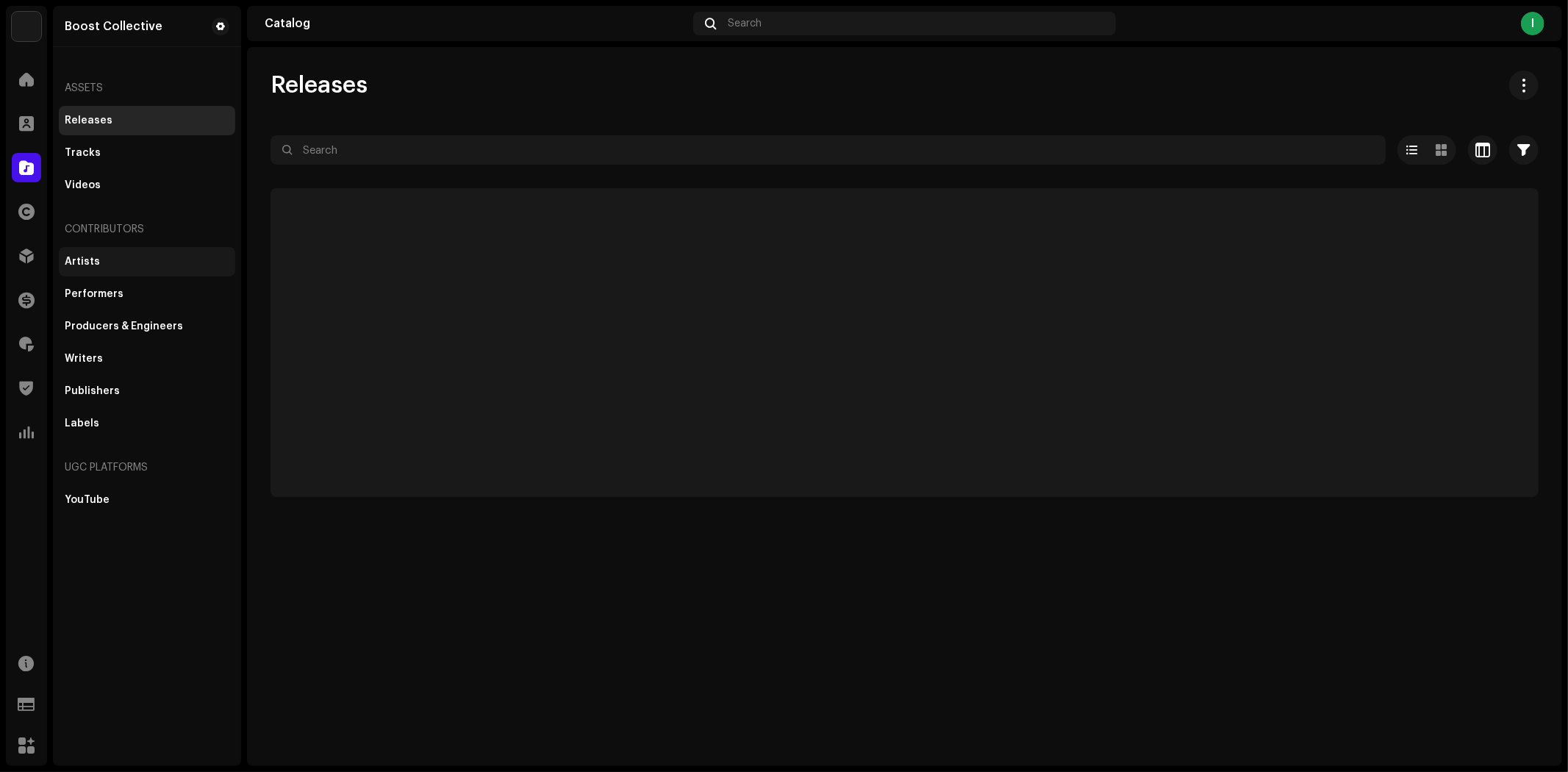
click at [138, 253] on div "Artists" at bounding box center [147, 262] width 176 height 30
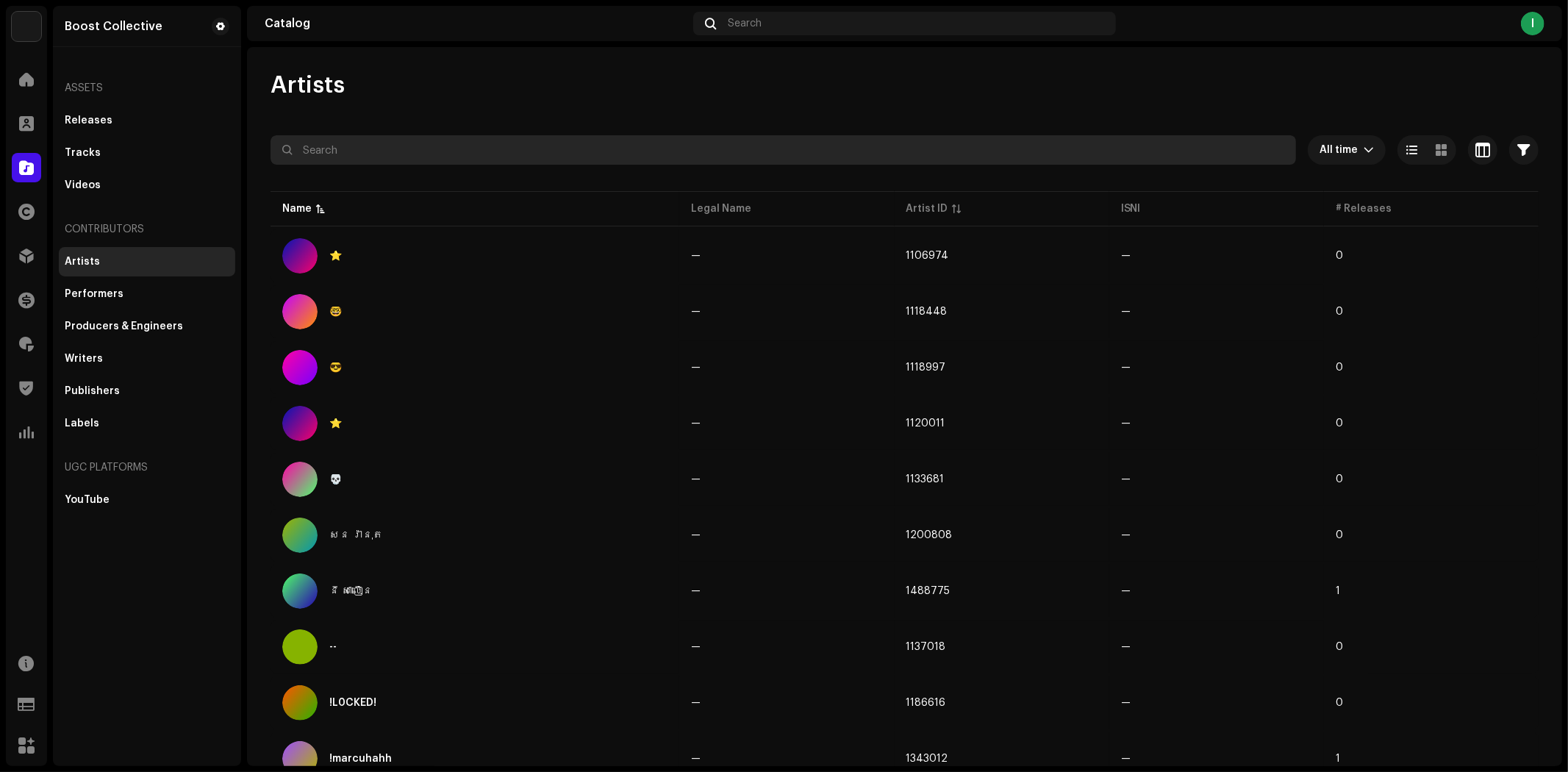
click at [445, 148] on input "text" at bounding box center [783, 150] width 1026 height 30
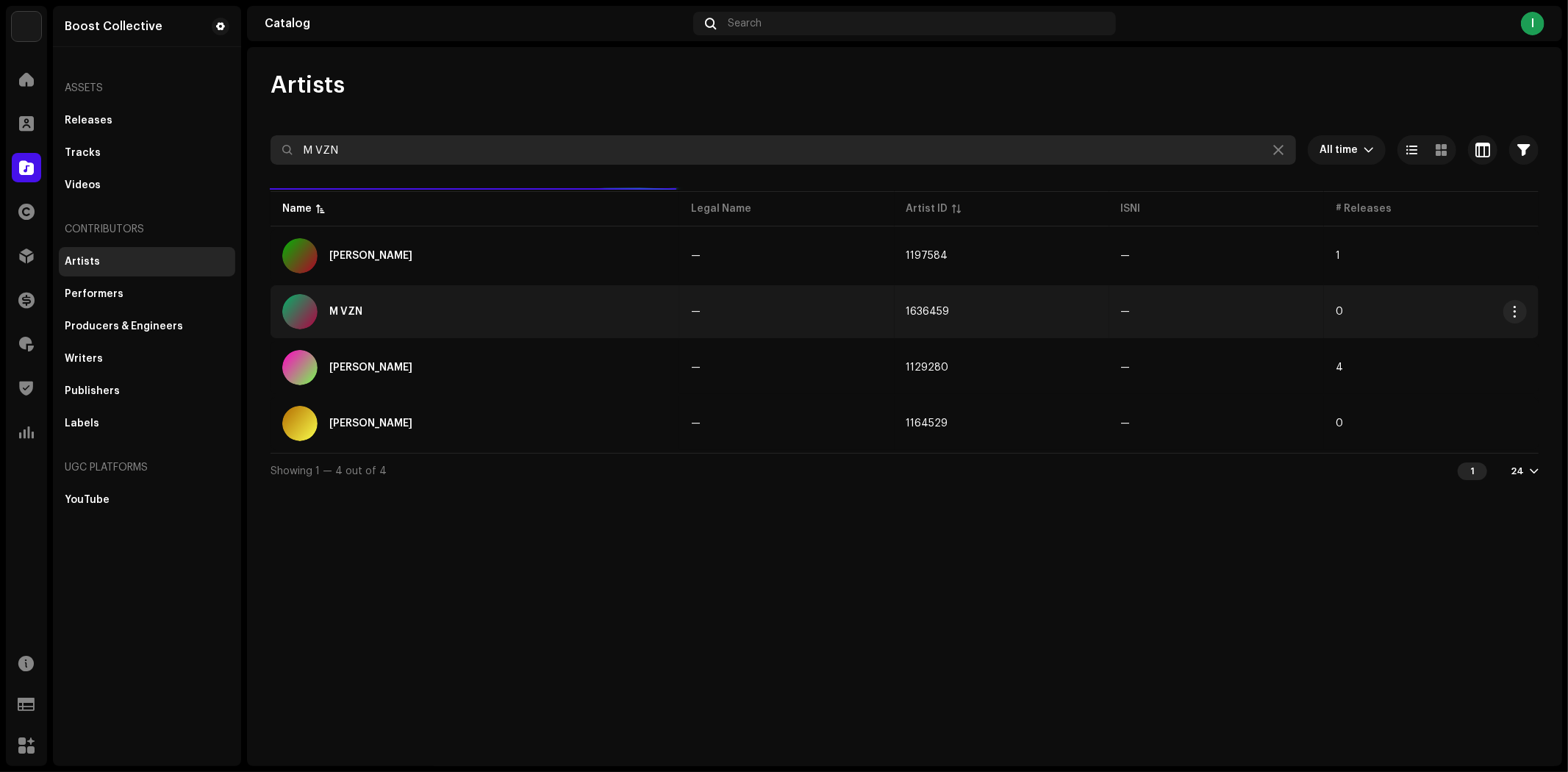
type input "M VZN"
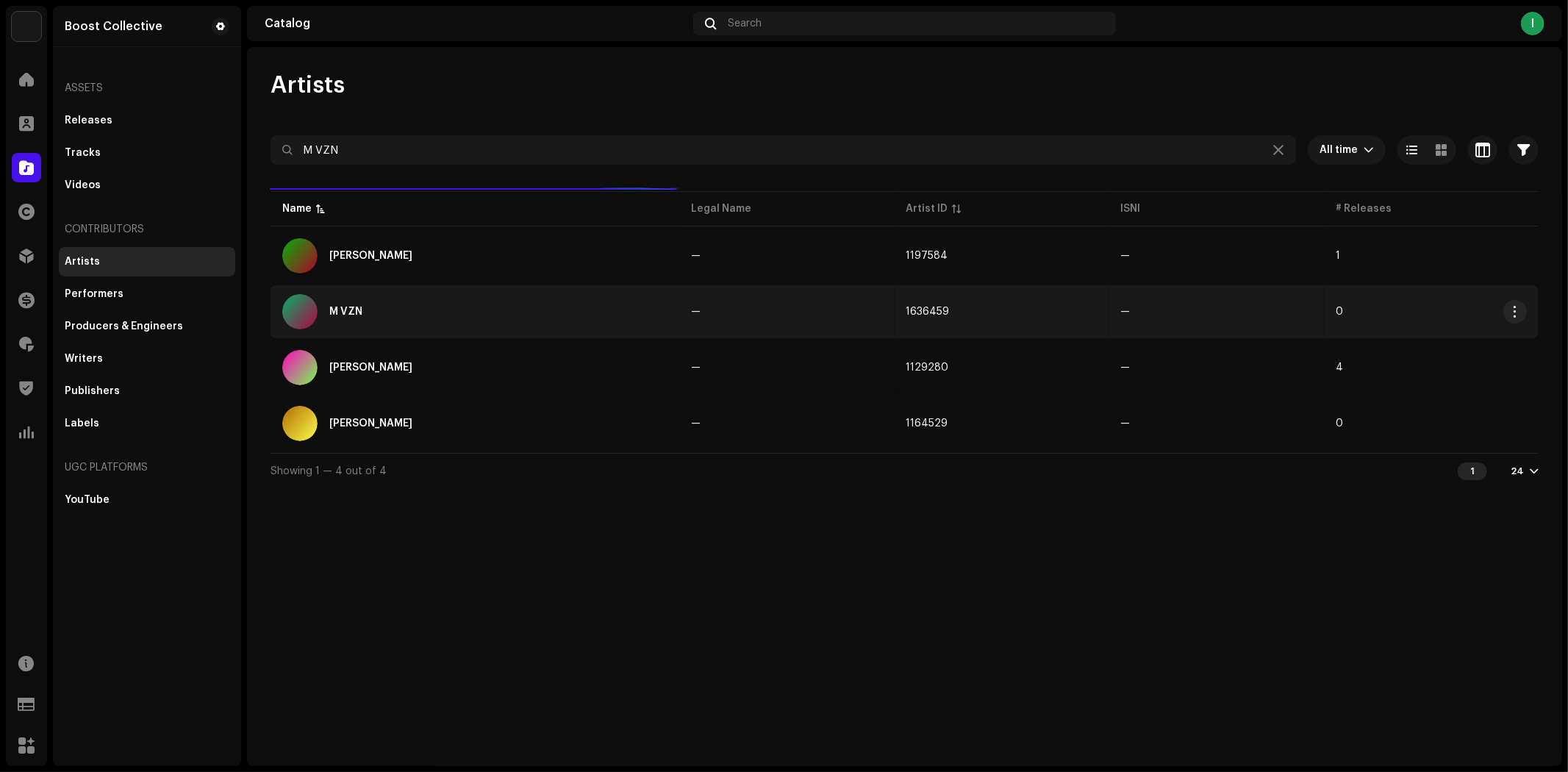
click at [459, 453] on div "Showing 1 — 4 out of 4 1 24" at bounding box center [904, 471] width 1268 height 35
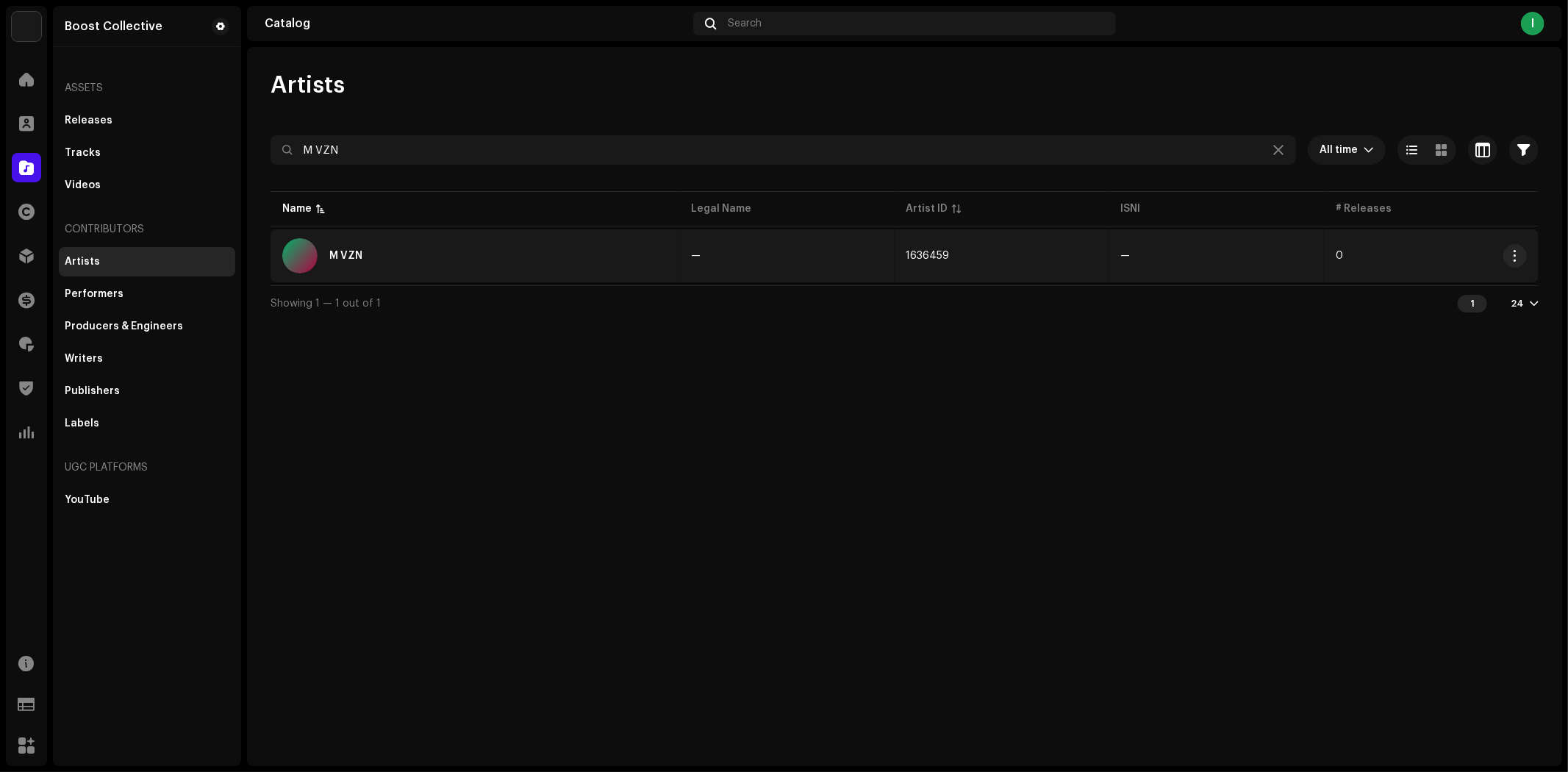
click at [479, 250] on div "M VZN" at bounding box center [475, 256] width 385 height 35
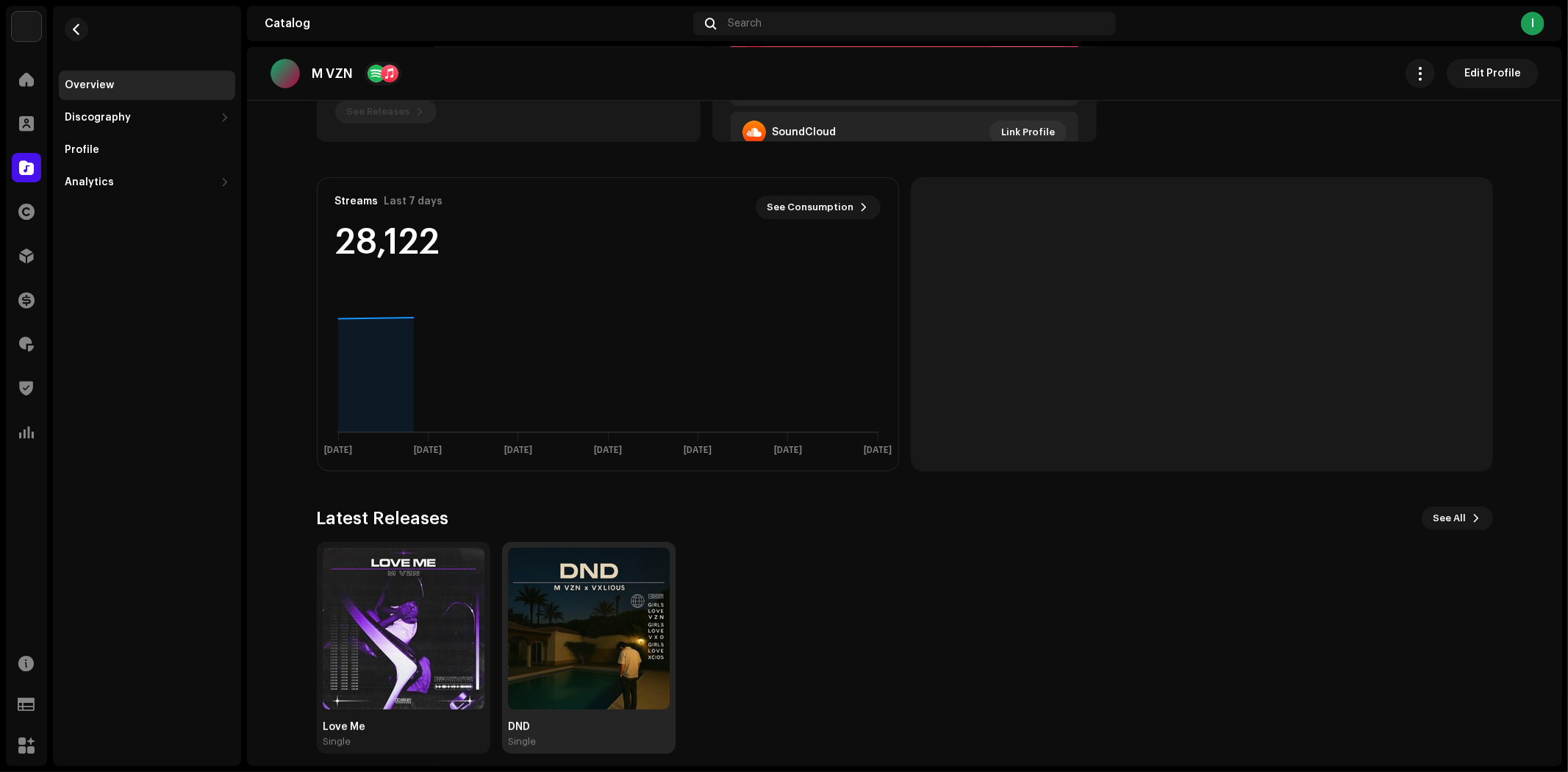
scroll to position [299, 0]
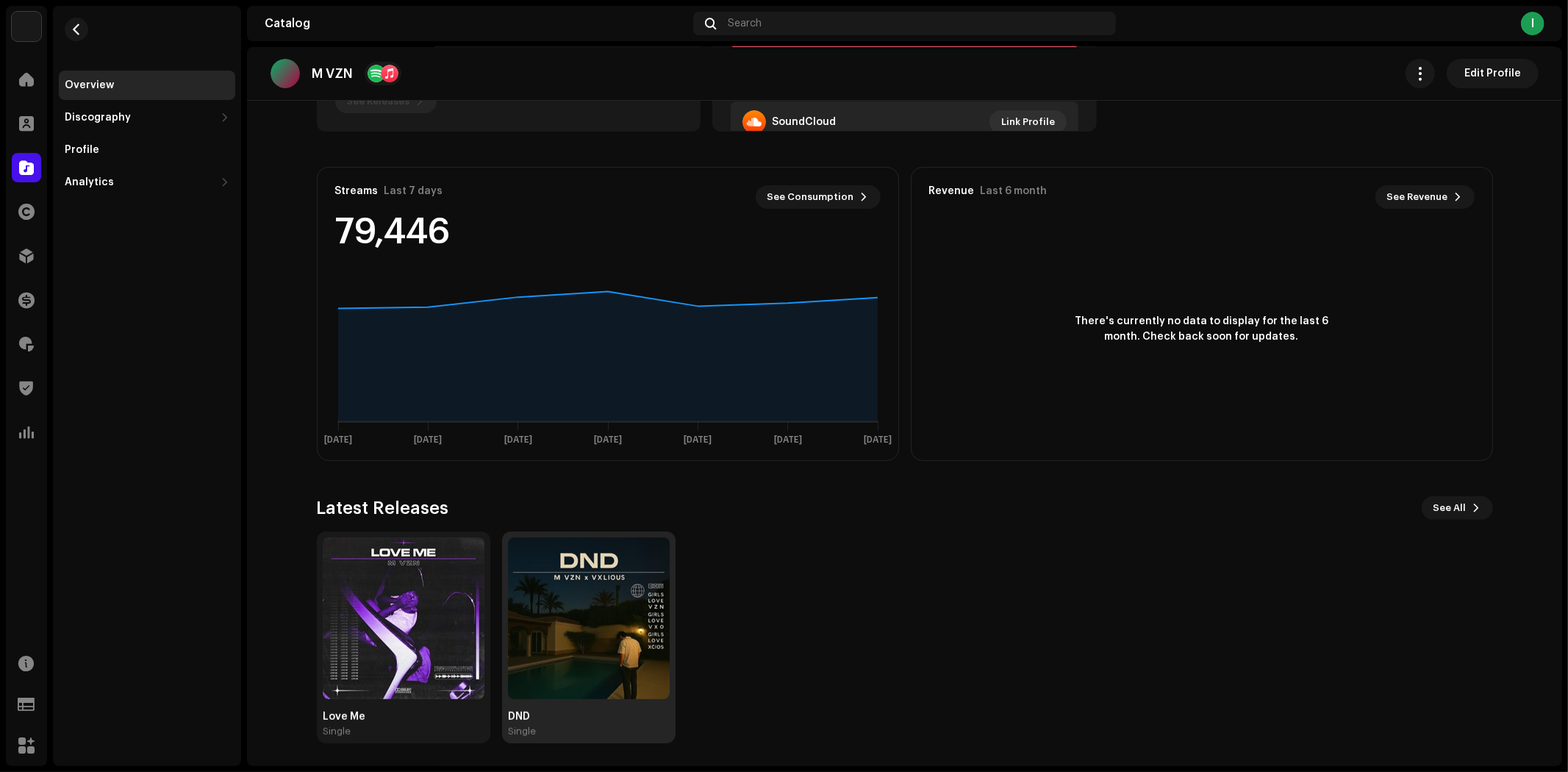
click at [600, 597] on img at bounding box center [589, 618] width 162 height 162
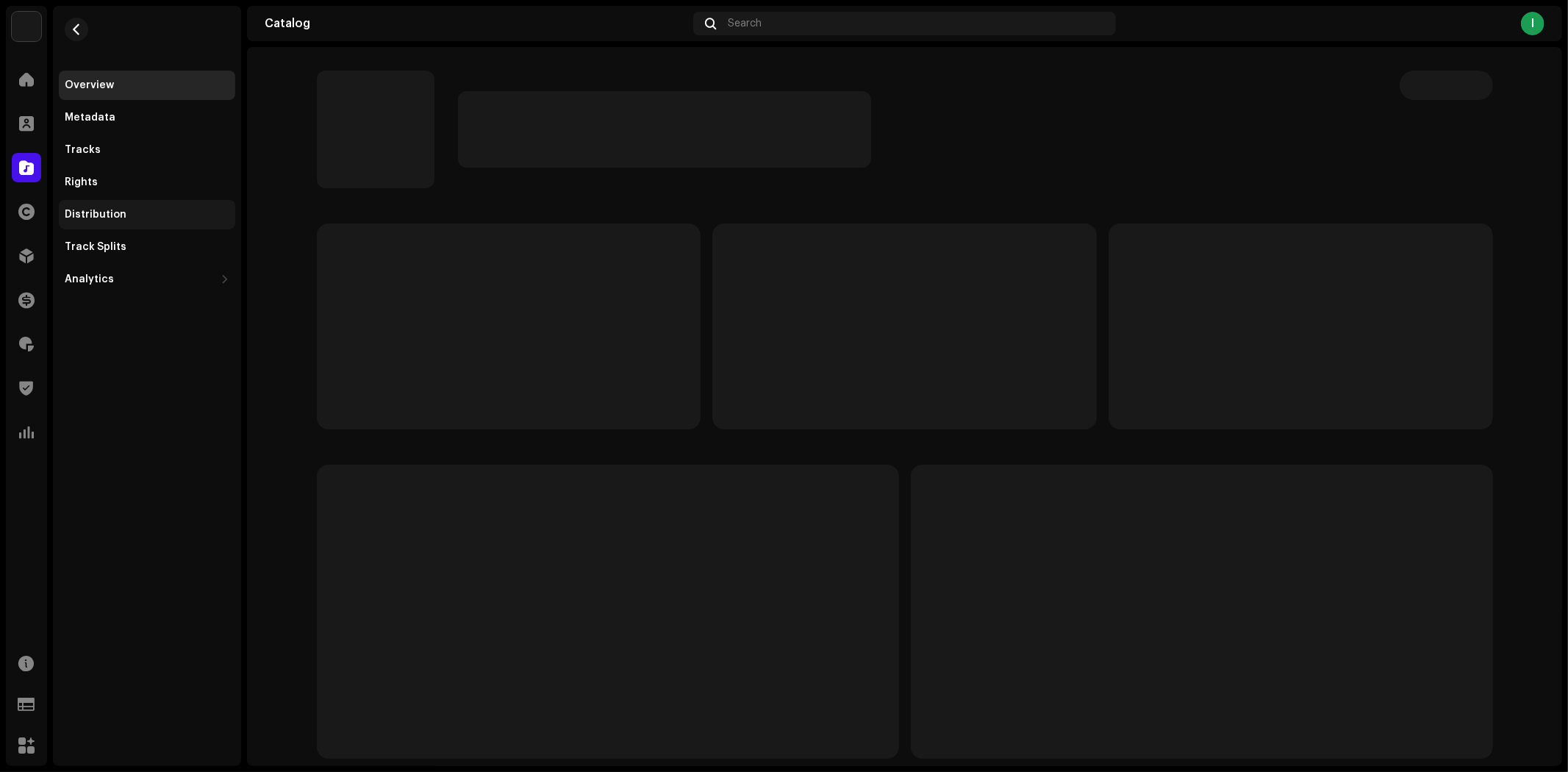
click at [127, 206] on div "Distribution" at bounding box center [147, 215] width 176 height 30
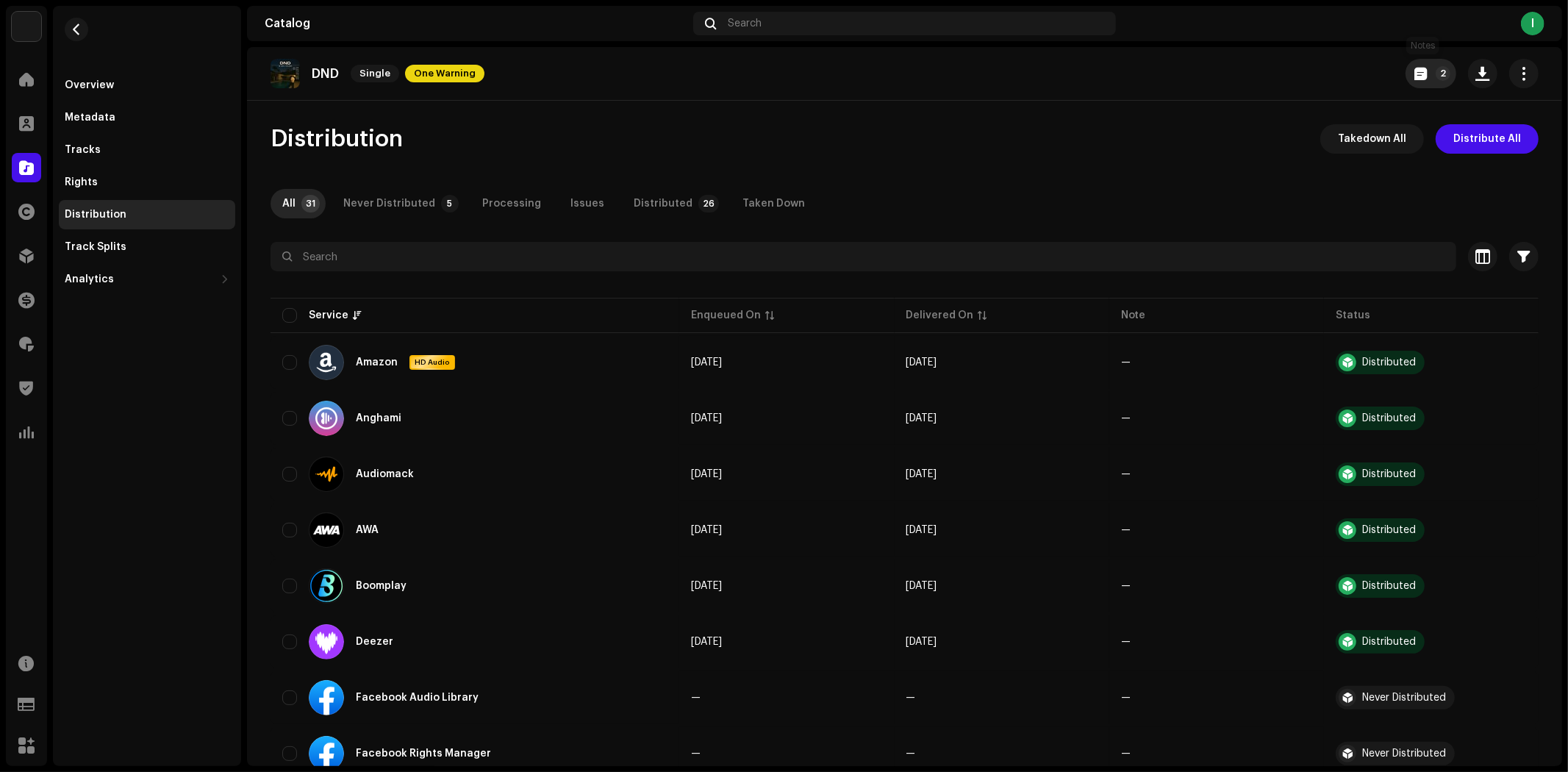
click at [1436, 79] on p-badge "2" at bounding box center [1443, 73] width 14 height 14
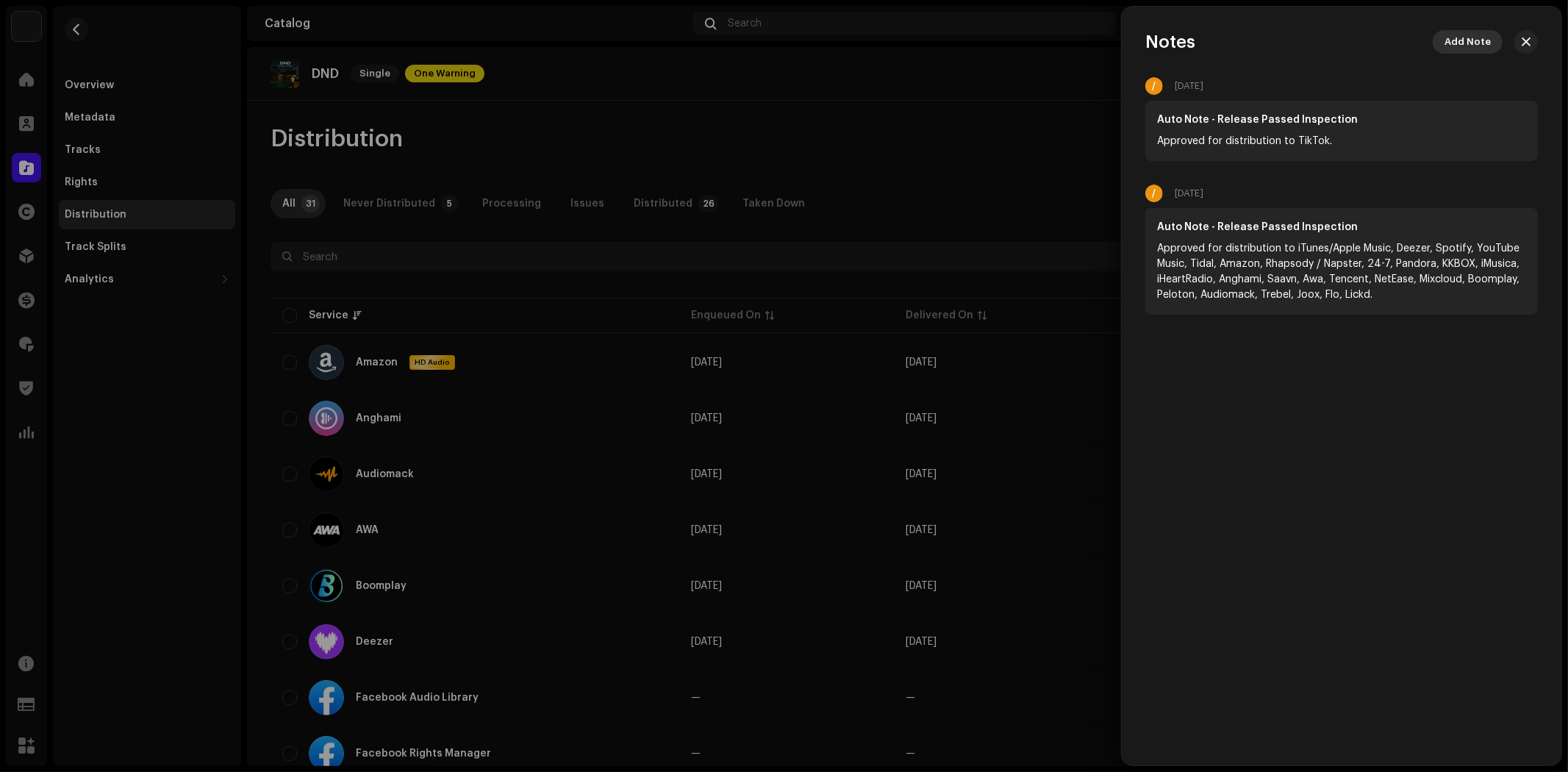
click at [1483, 42] on span "Add Note" at bounding box center [1468, 41] width 46 height 30
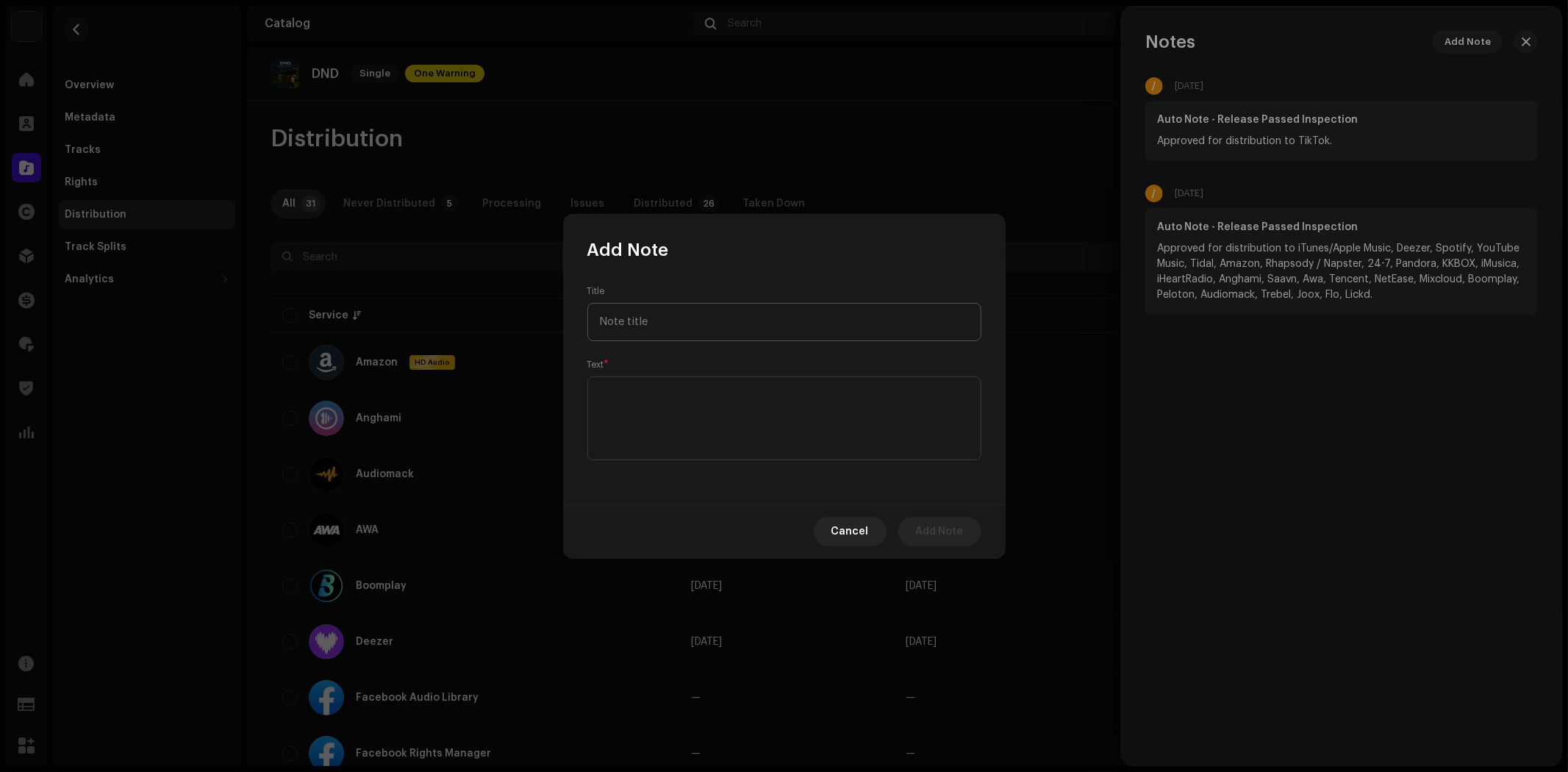
click at [670, 314] on input "text" at bounding box center [785, 322] width 394 height 38
click at [713, 407] on textarea at bounding box center [785, 418] width 394 height 84
click at [678, 324] on input "Exclusive Buyout" at bounding box center [785, 322] width 394 height 38
click at [678, 324] on input "Exclusive Buyout" at bounding box center [785, 313] width 394 height 38
type input "Exclusive Ownership"
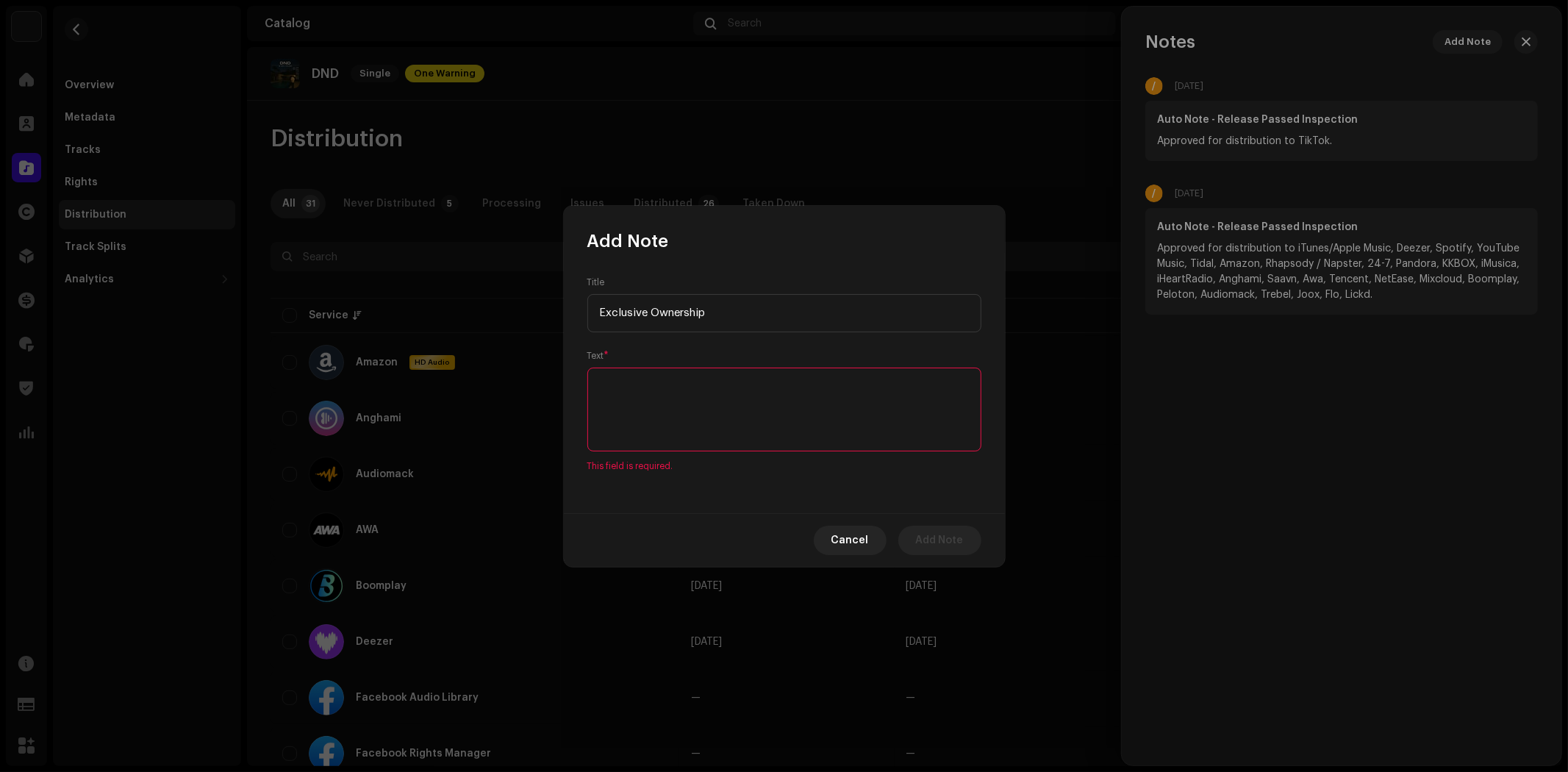
click at [693, 431] on textarea at bounding box center [785, 409] width 394 height 84
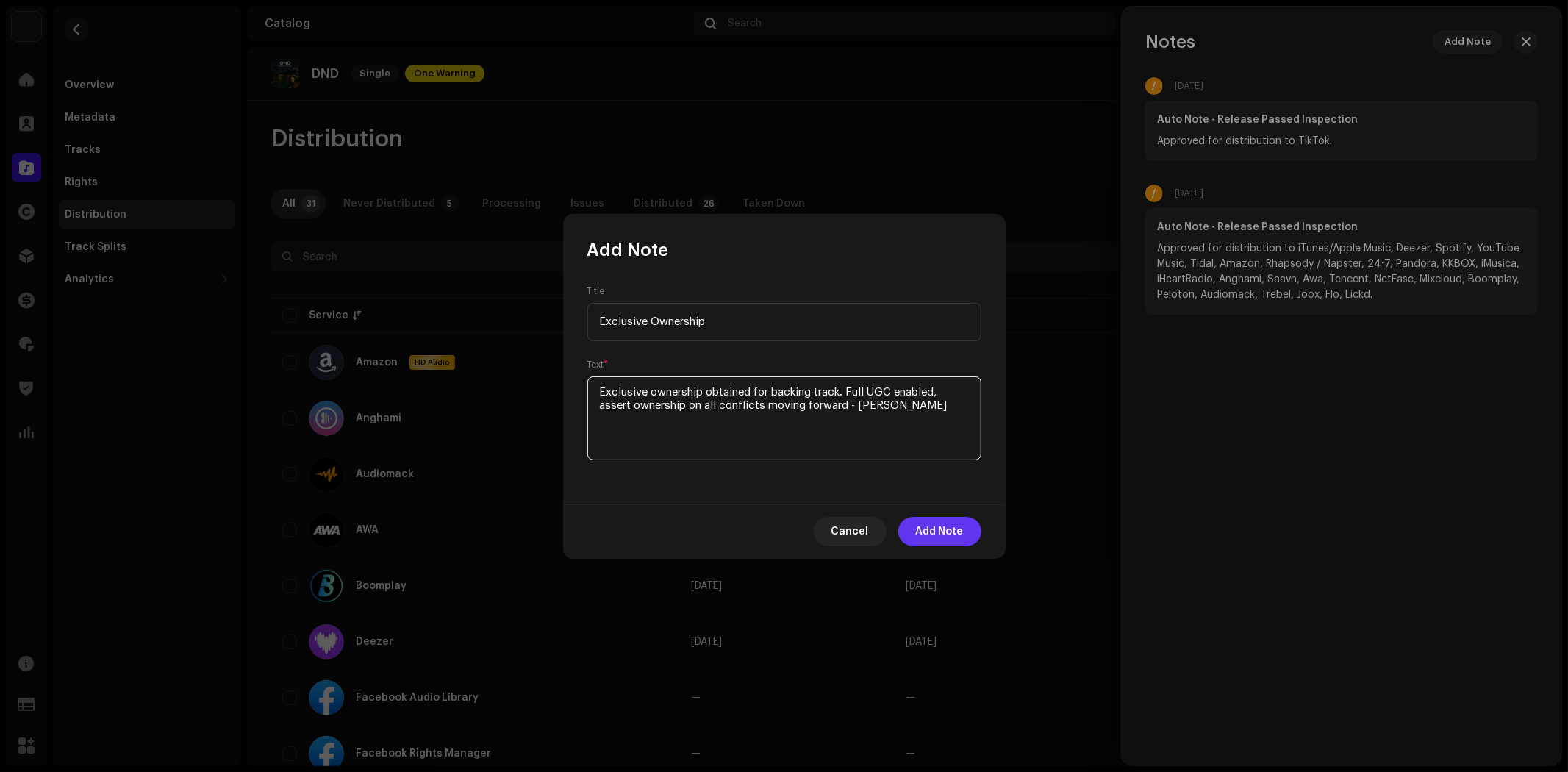
type textarea "Exclusive ownership obtained for backing track. Full UGC enabled, assert owners…"
click at [945, 530] on span "Add Note" at bounding box center [940, 531] width 48 height 30
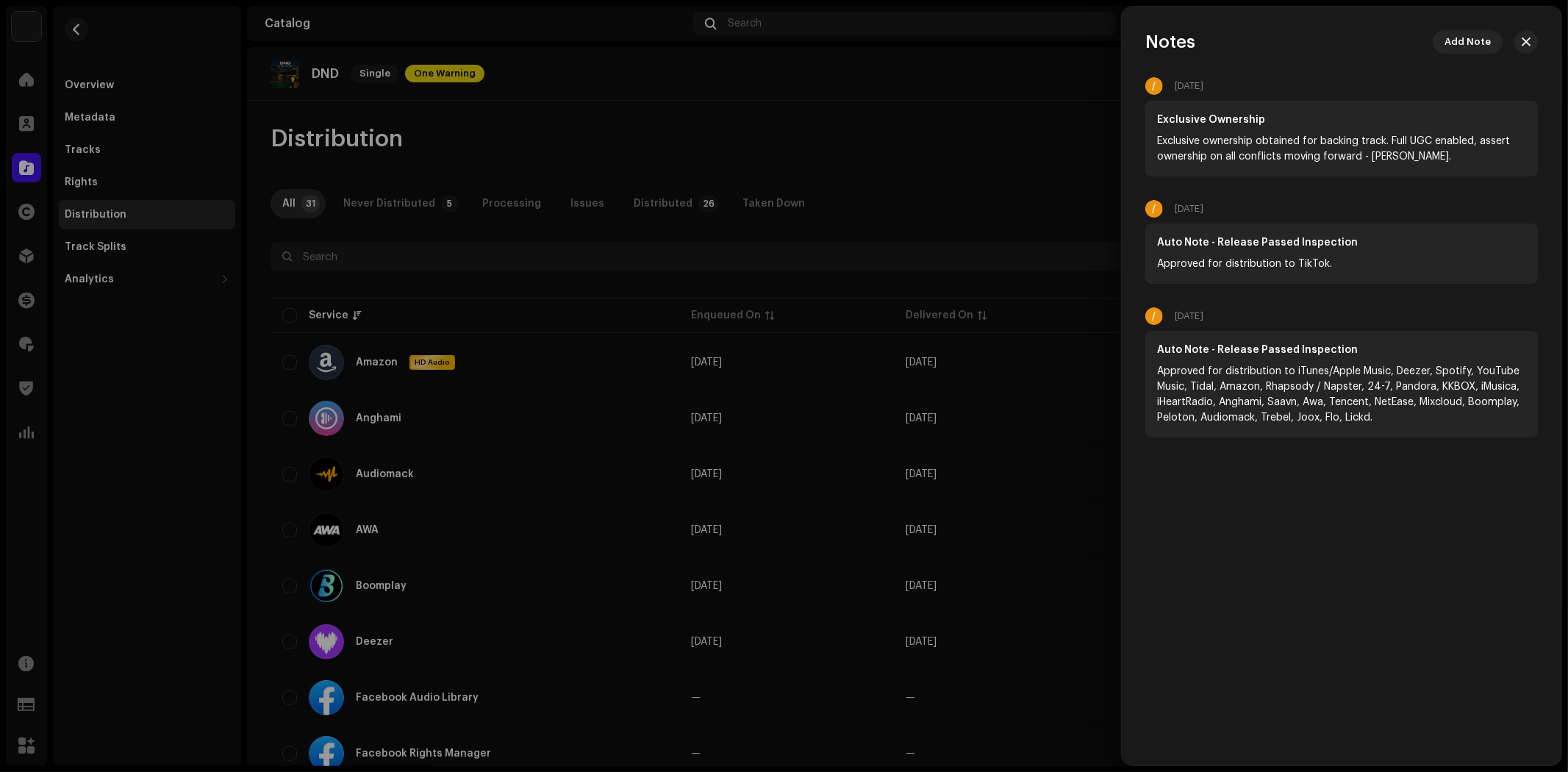
click at [833, 148] on div at bounding box center [784, 386] width 1568 height 772
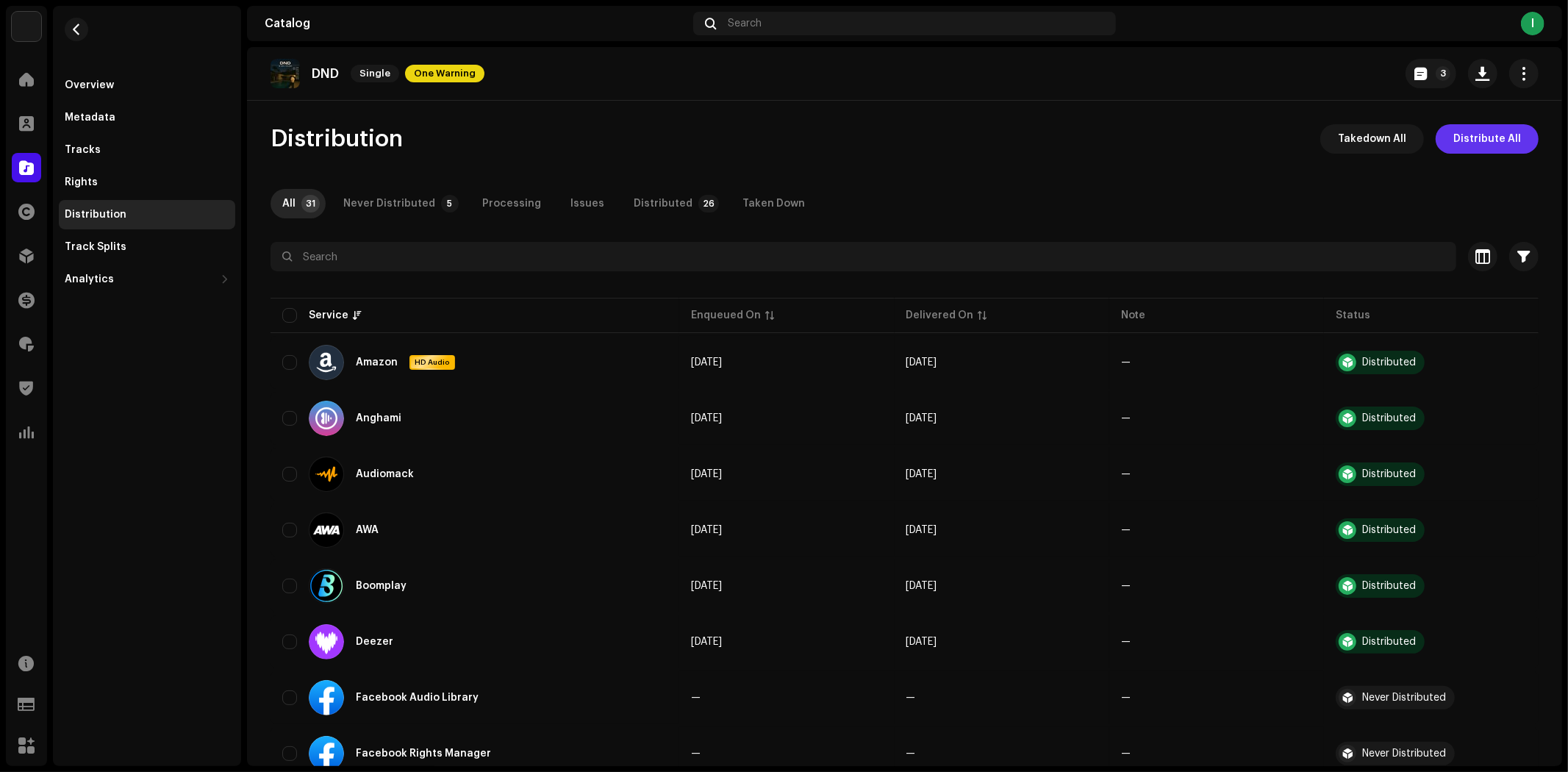
click at [1471, 141] on span "Distribute All" at bounding box center [1487, 139] width 68 height 30
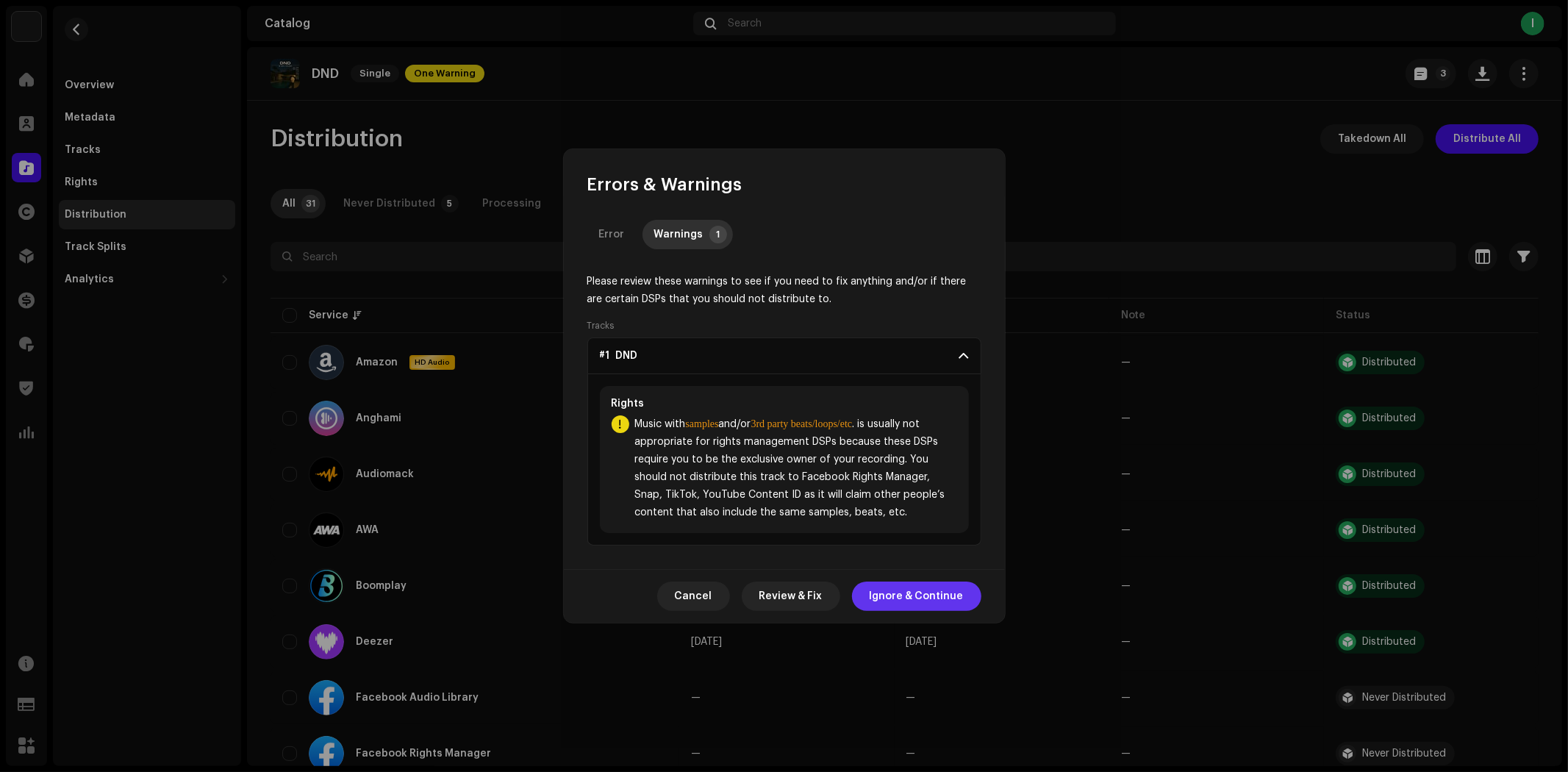
click at [888, 597] on span "Ignore & Continue" at bounding box center [917, 596] width 94 height 30
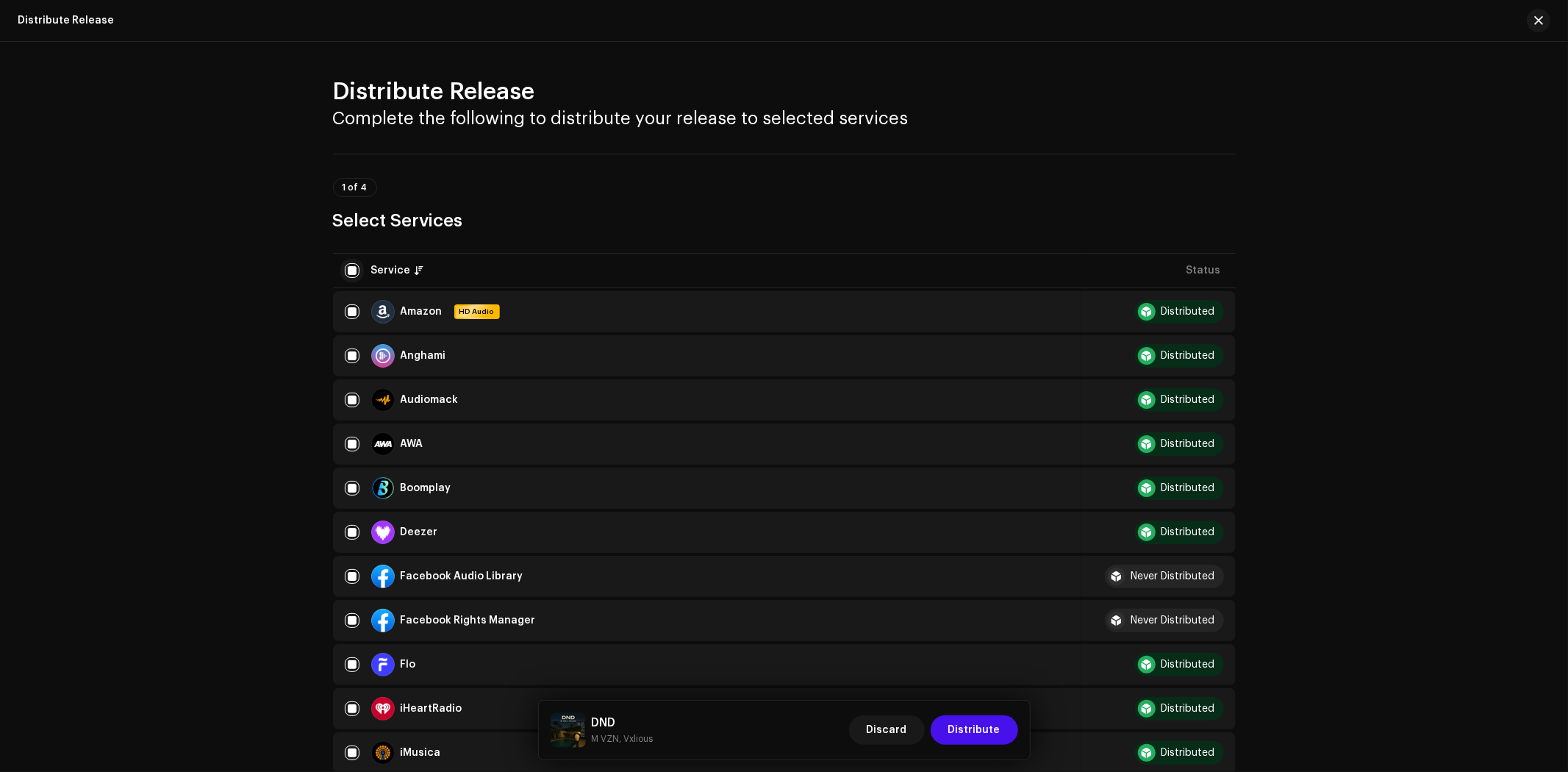
click at [350, 268] on input "checkbox" at bounding box center [352, 270] width 14 height 14
checkbox input "false"
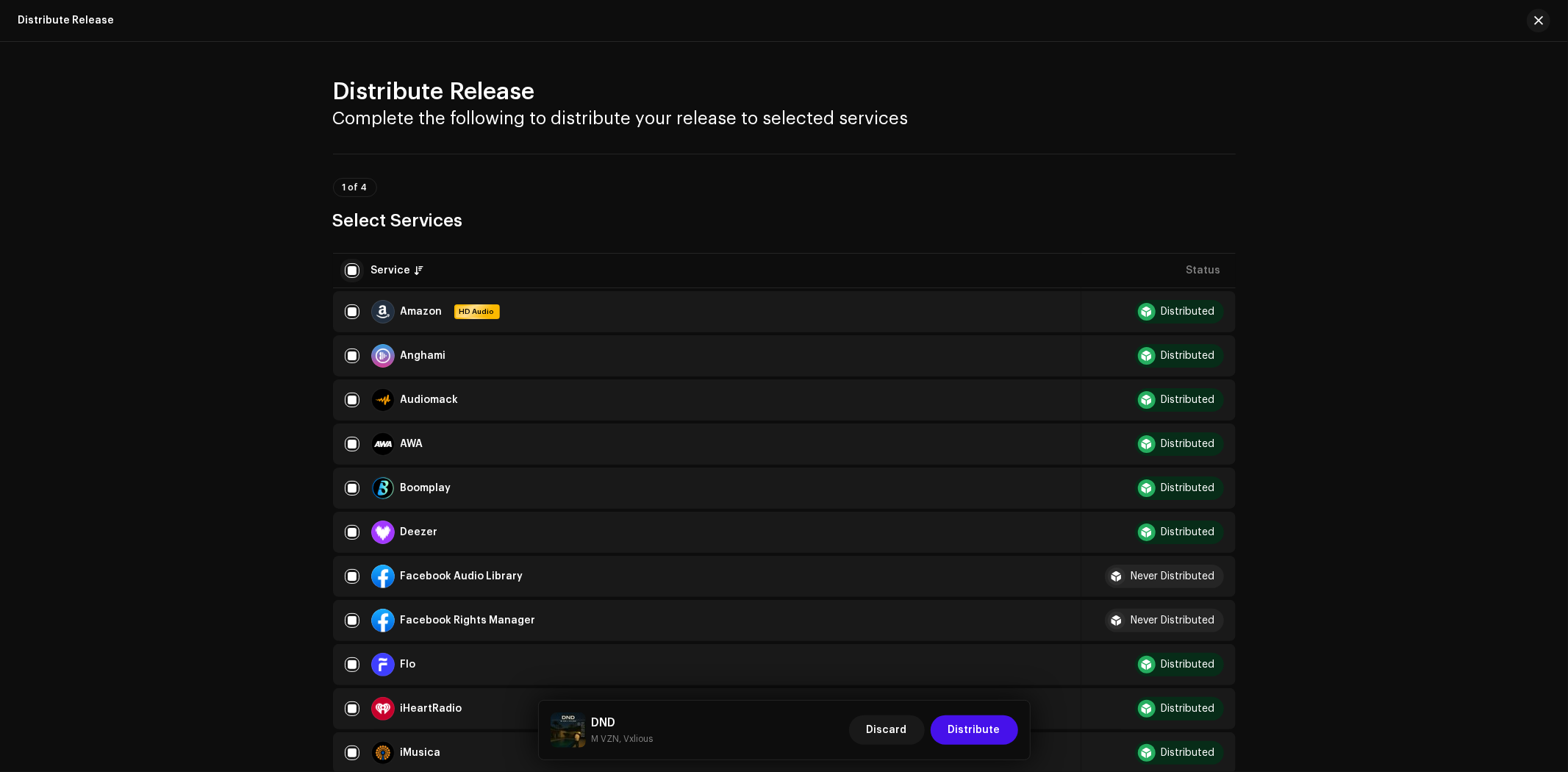
checkbox input "false"
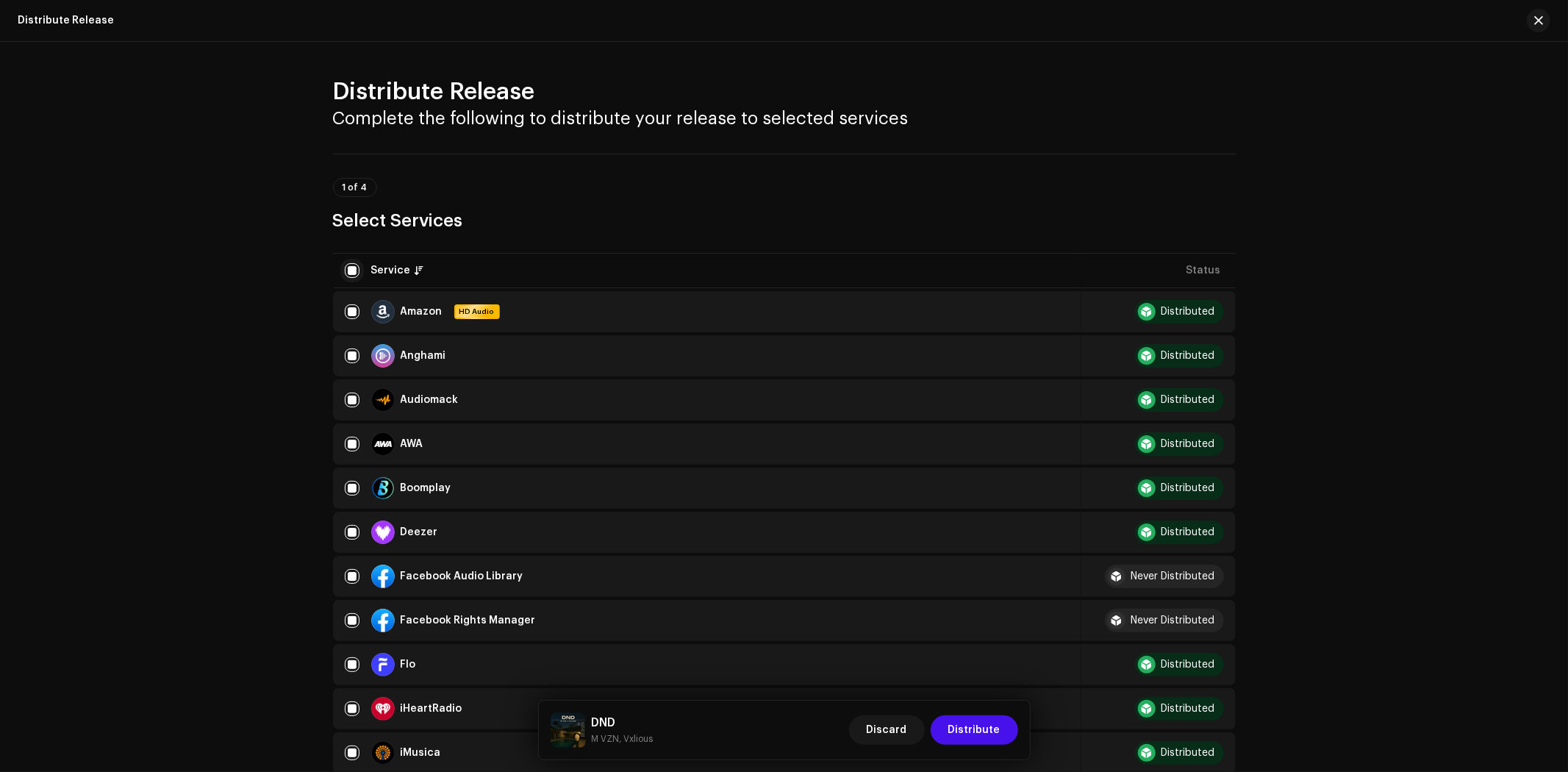
checkbox input "false"
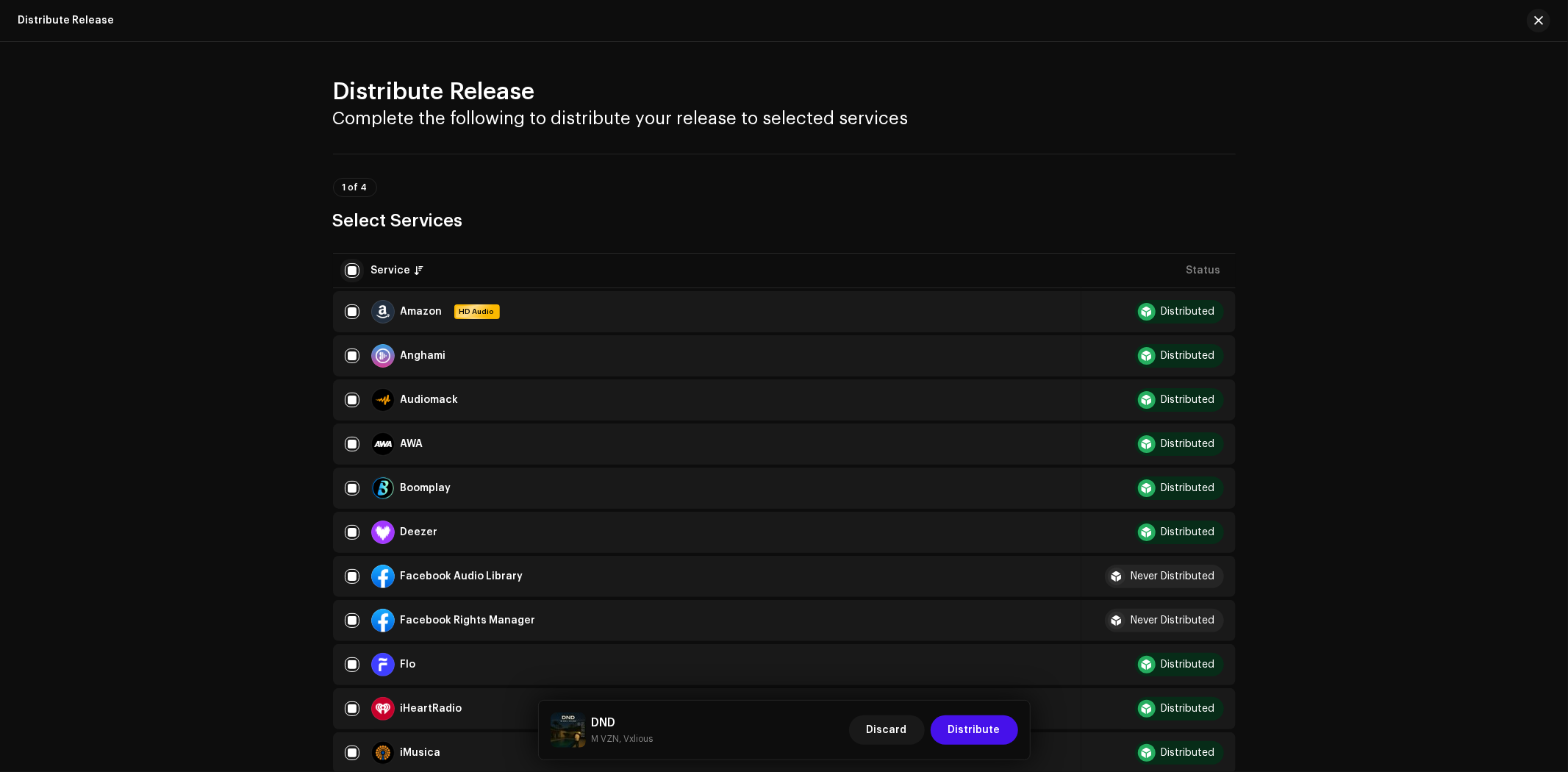
checkbox input "false"
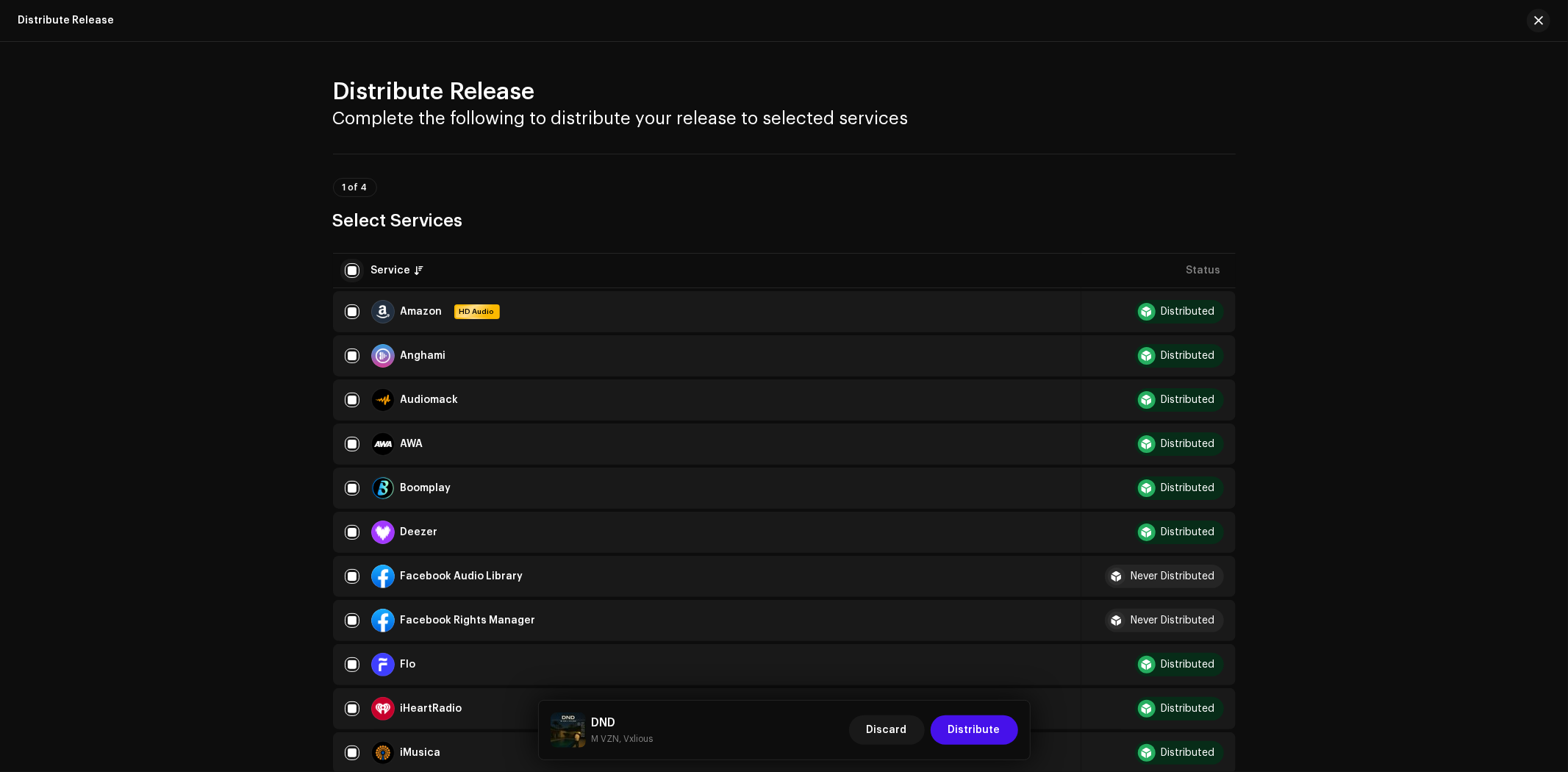
checkbox input "false"
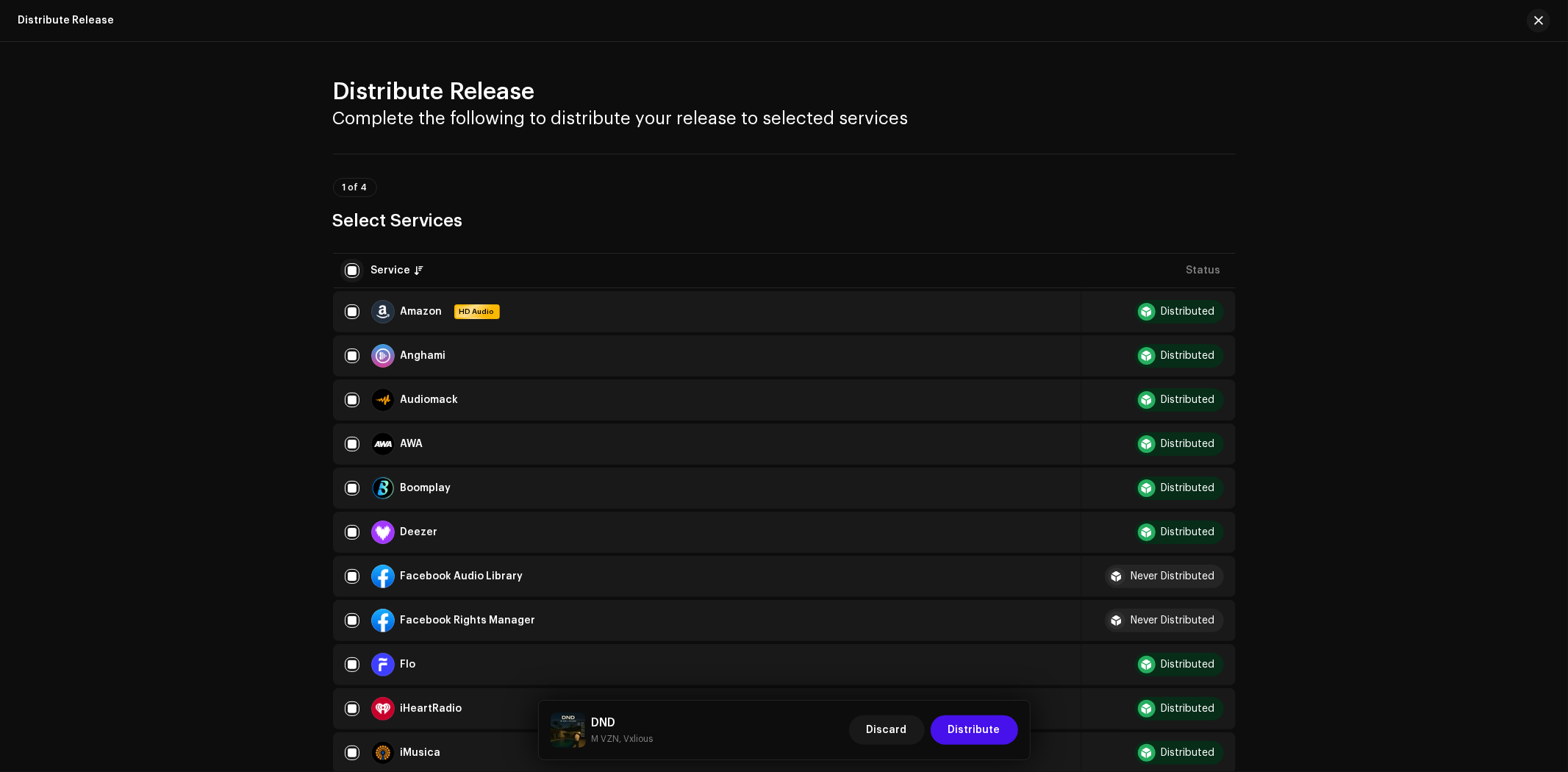
checkbox input "false"
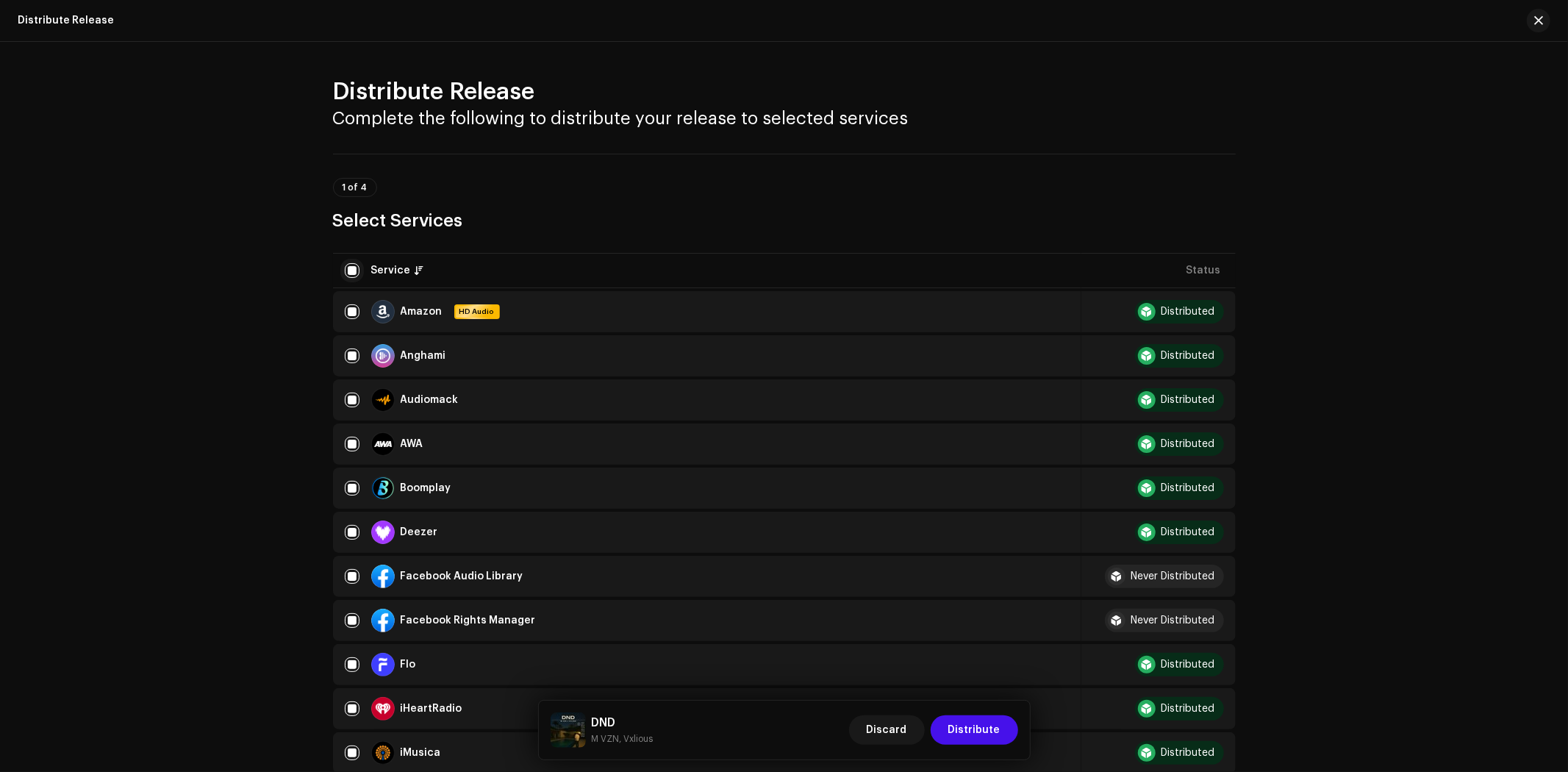
checkbox input "false"
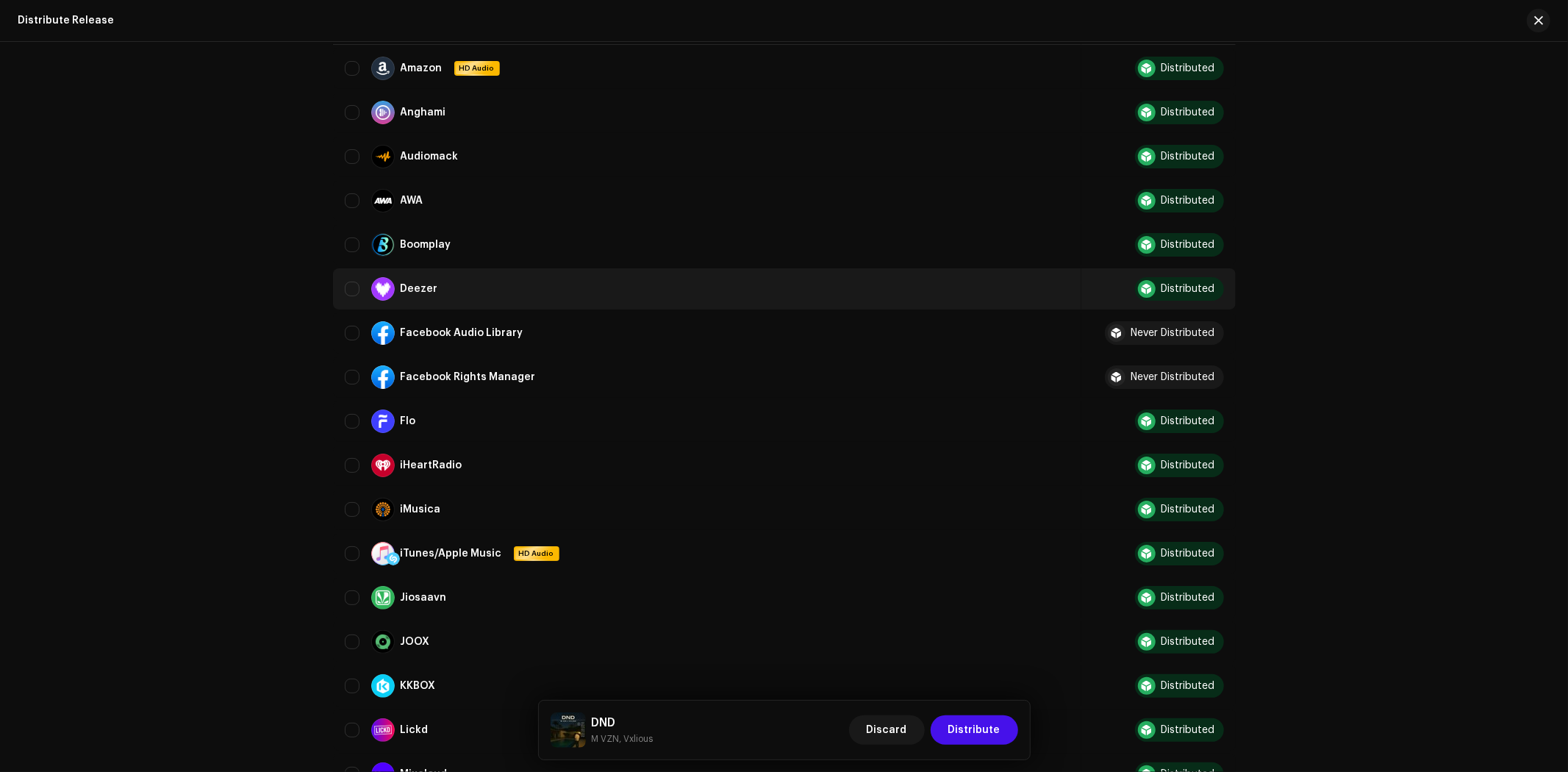
scroll to position [245, 0]
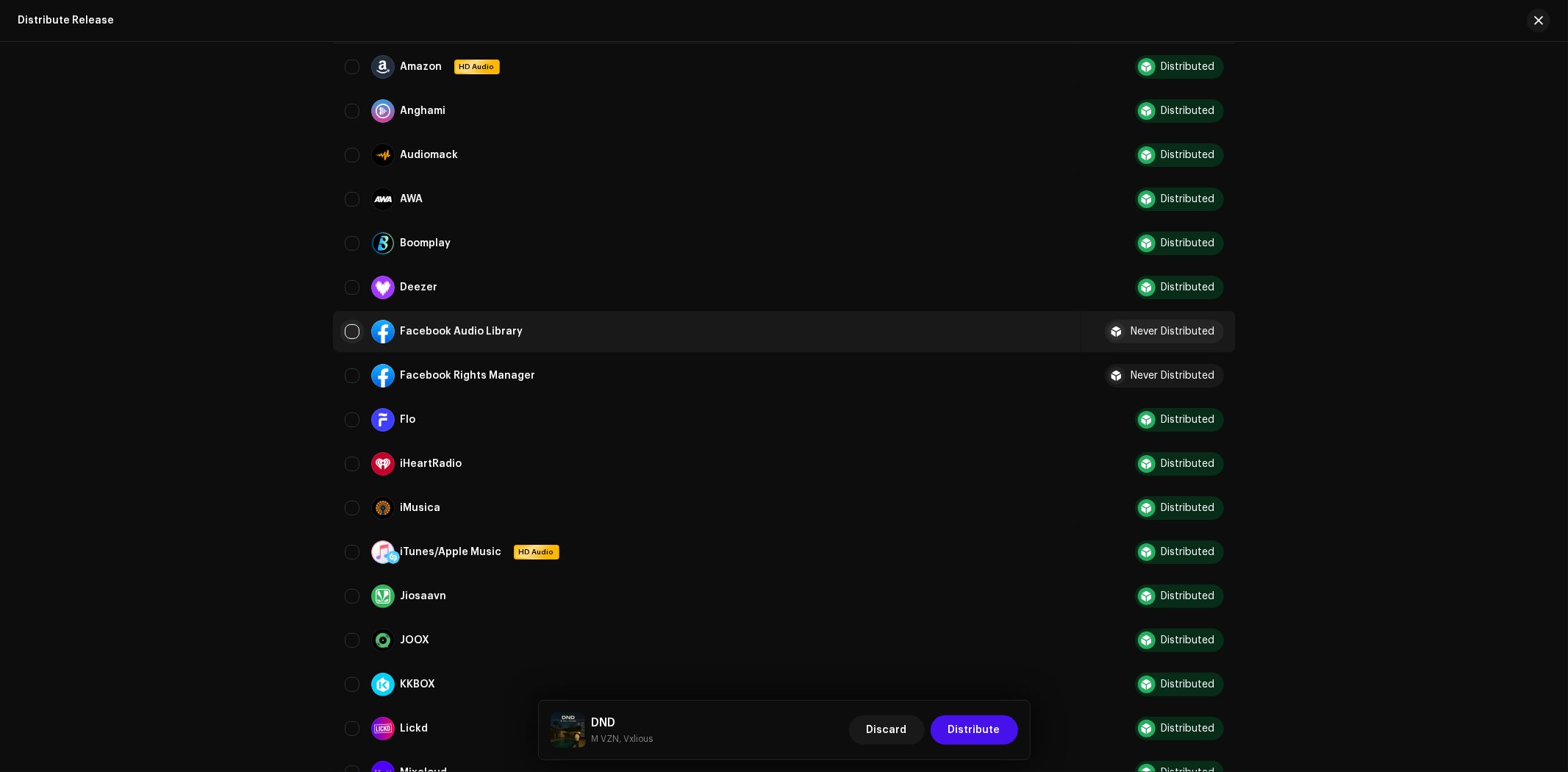
click at [349, 325] on input "Row Unselected" at bounding box center [352, 332] width 14 height 14
checkbox input "true"
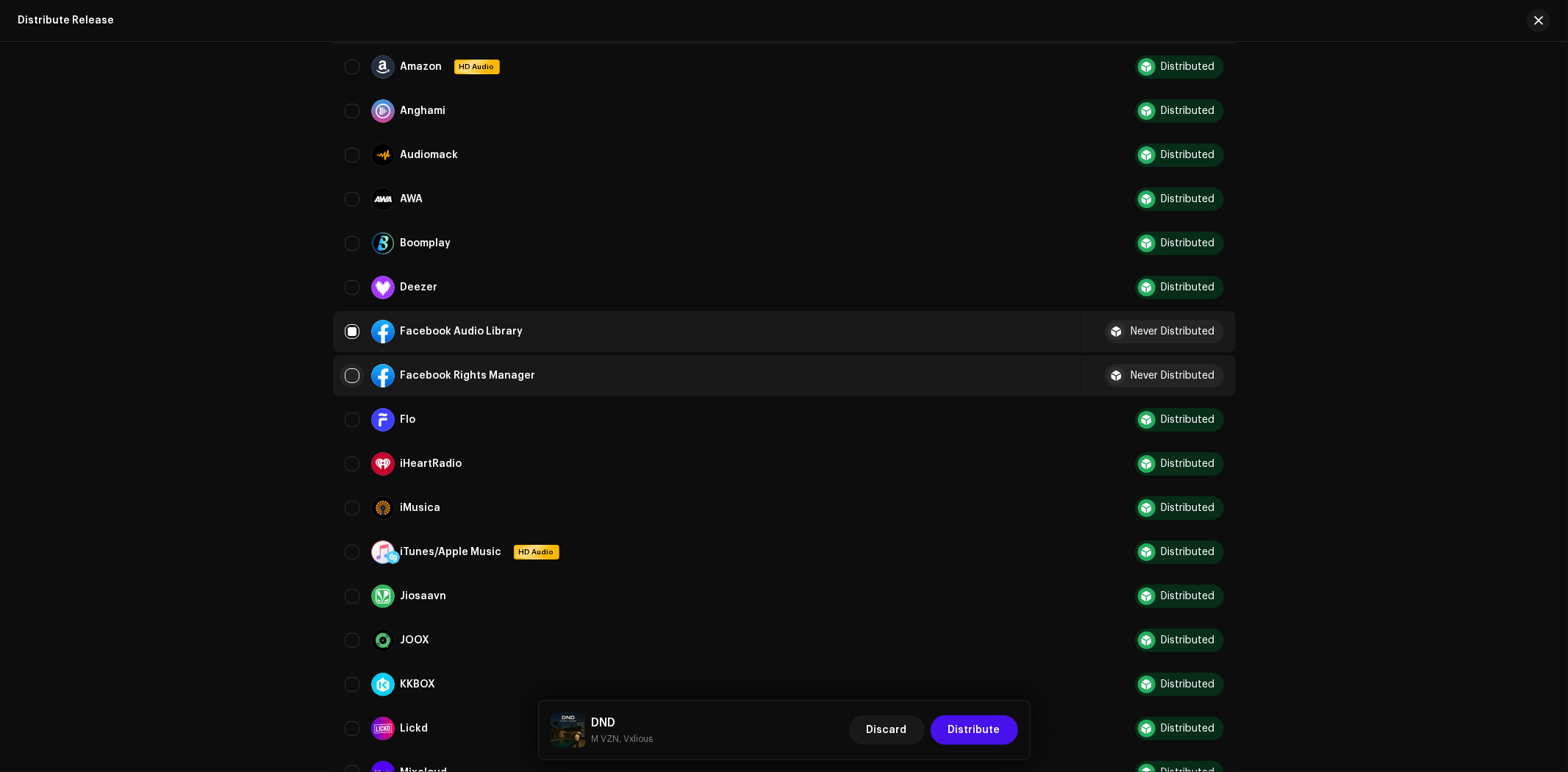
click at [348, 375] on input "Row Unselected" at bounding box center [352, 376] width 14 height 14
checkbox input "true"
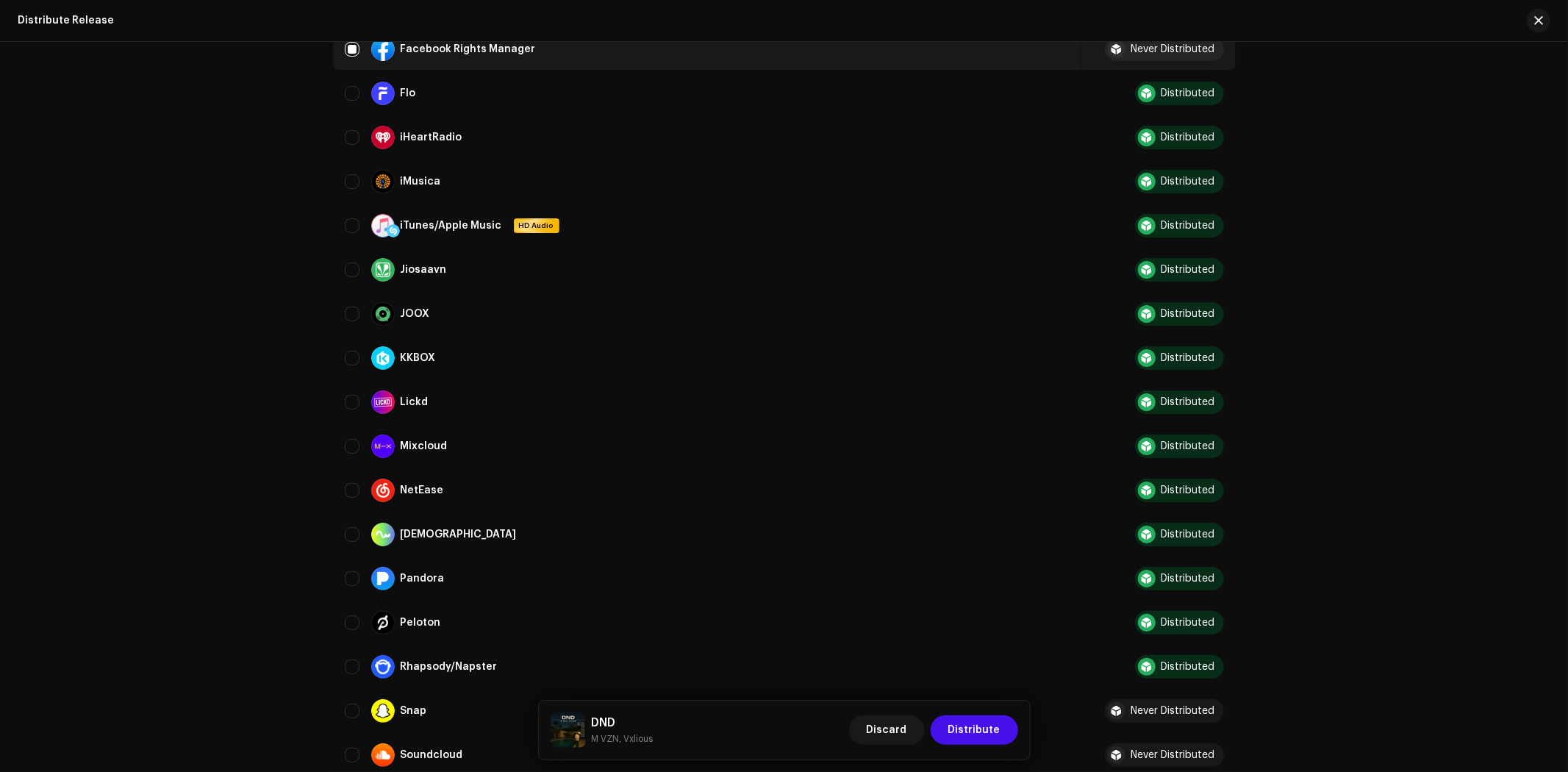
scroll to position [817, 0]
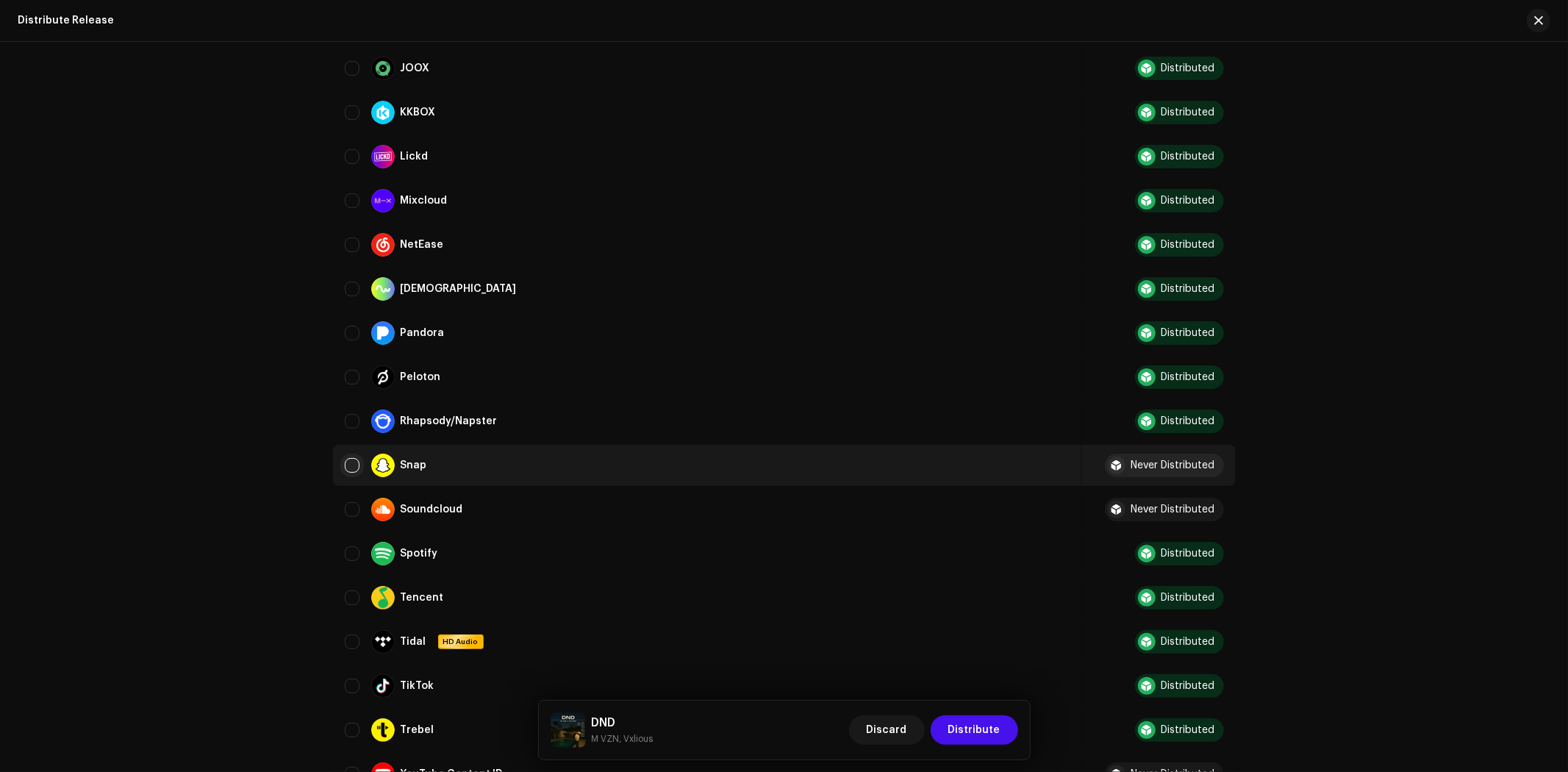
click at [349, 458] on input "Row Unselected" at bounding box center [352, 465] width 14 height 14
checkbox input "true"
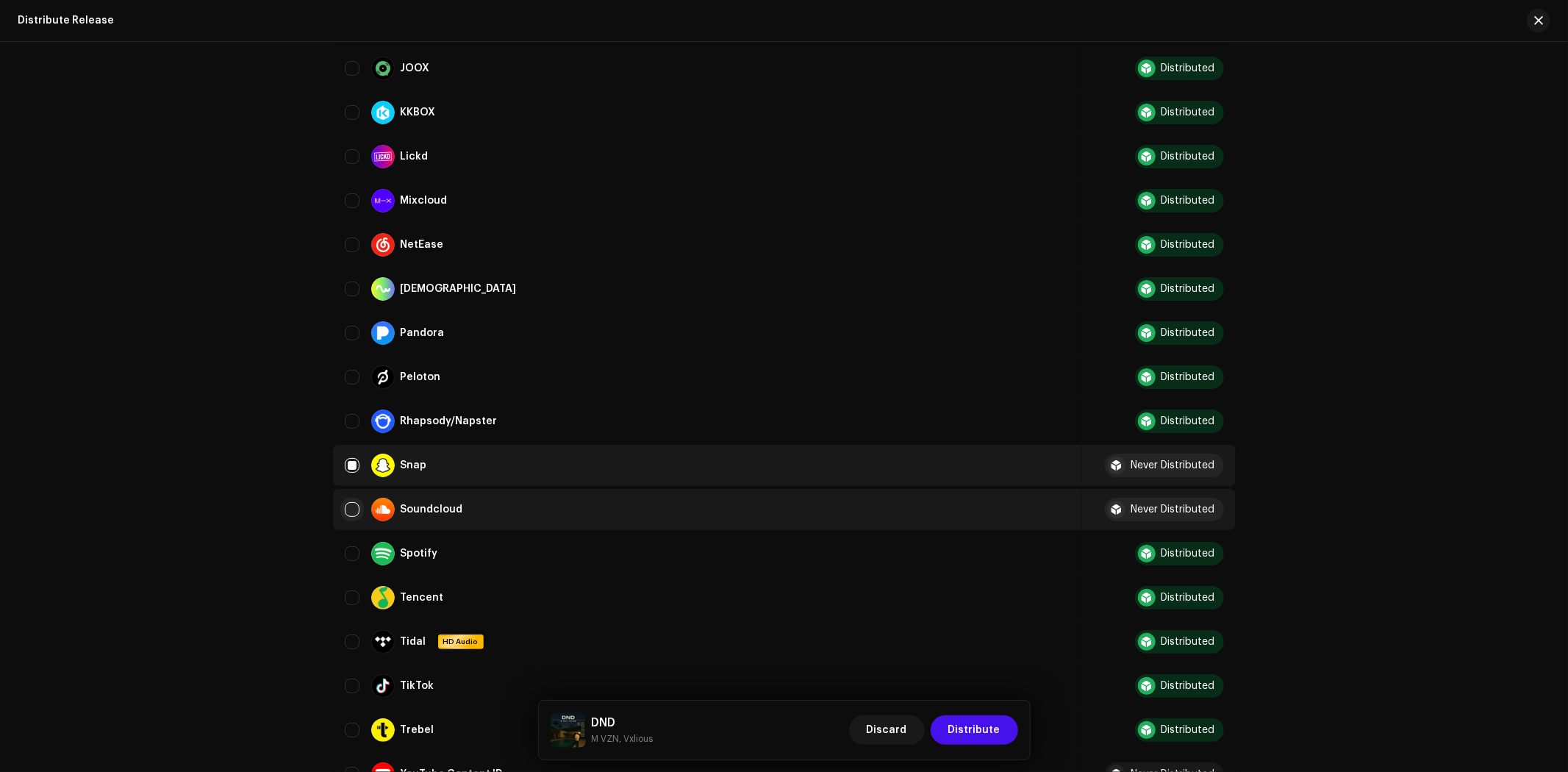
click at [346, 502] on input "Row Unselected" at bounding box center [352, 510] width 14 height 14
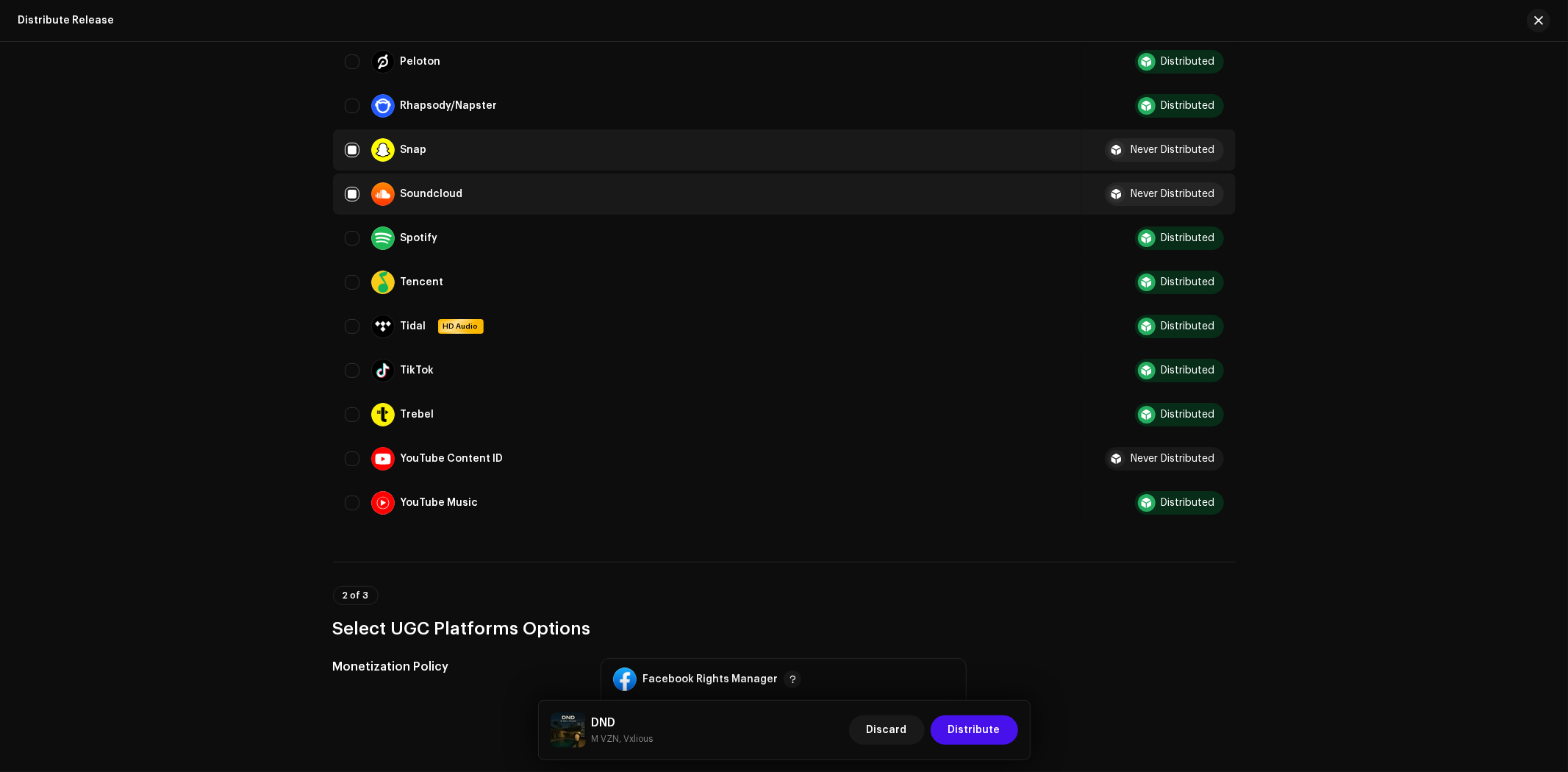
scroll to position [1143, 0]
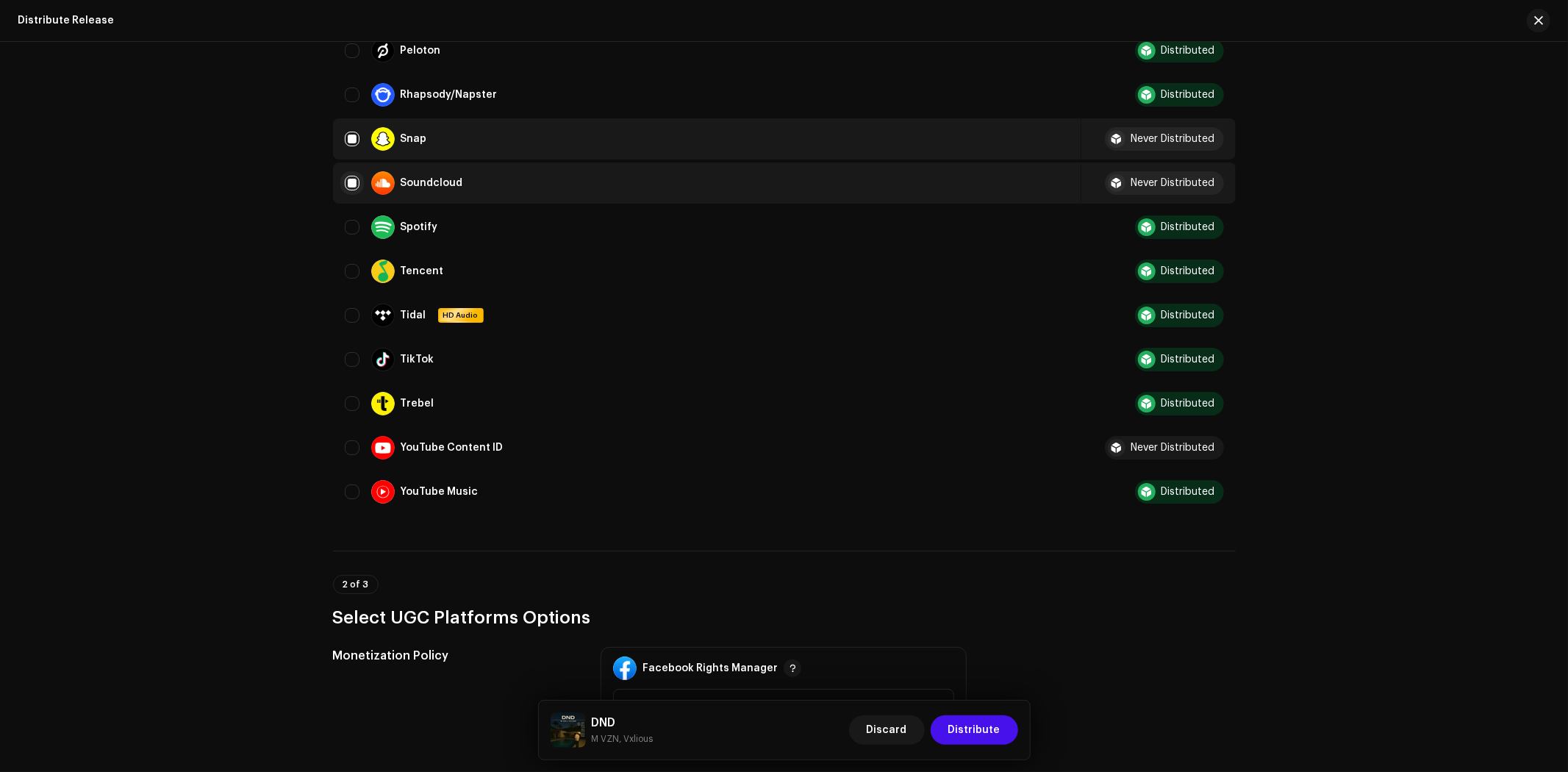
click at [346, 175] on input "Row Selected" at bounding box center [352, 183] width 14 height 14
checkbox input "false"
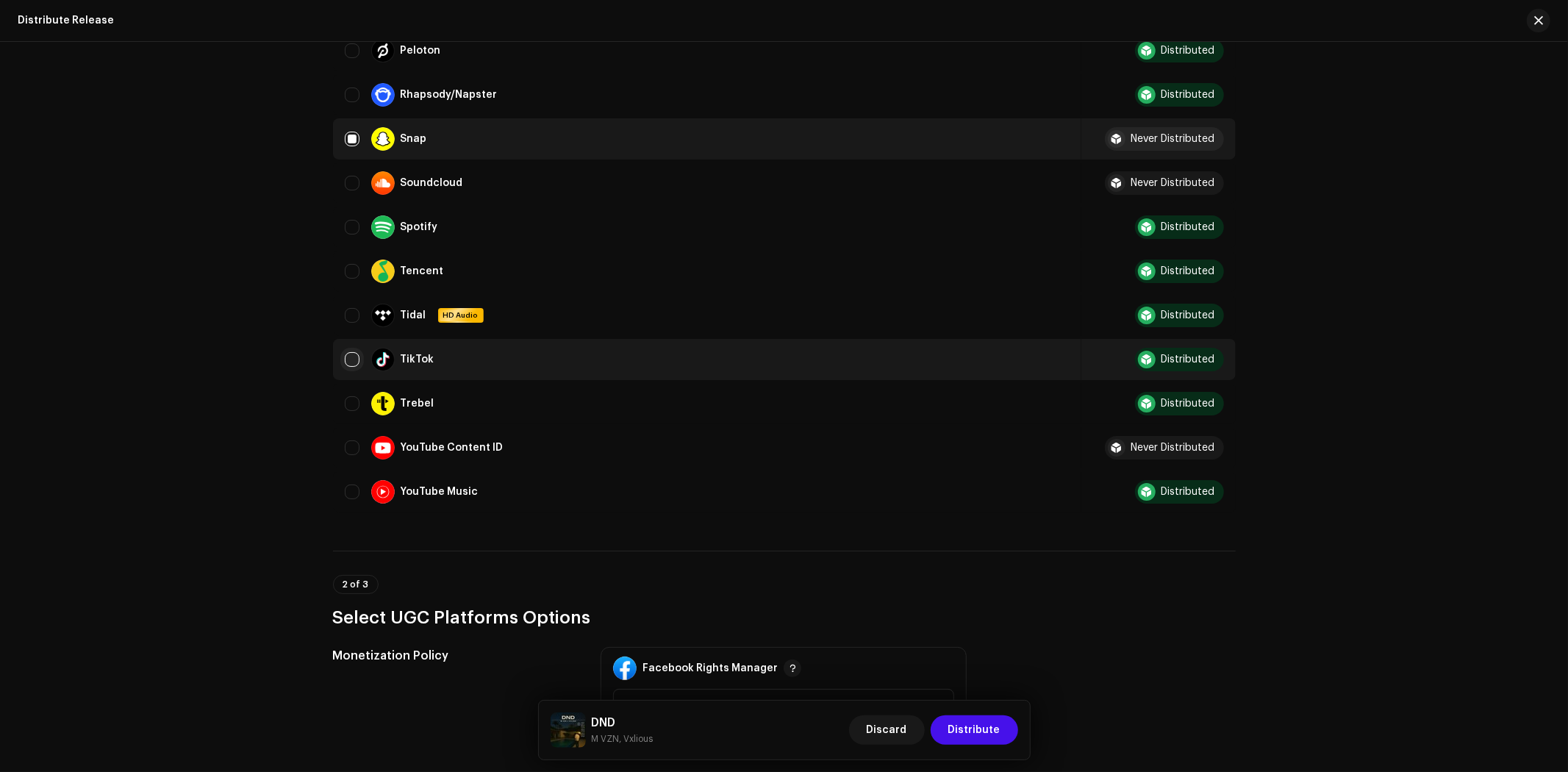
click at [348, 353] on input "Row Unselected" at bounding box center [352, 360] width 14 height 14
checkbox input "true"
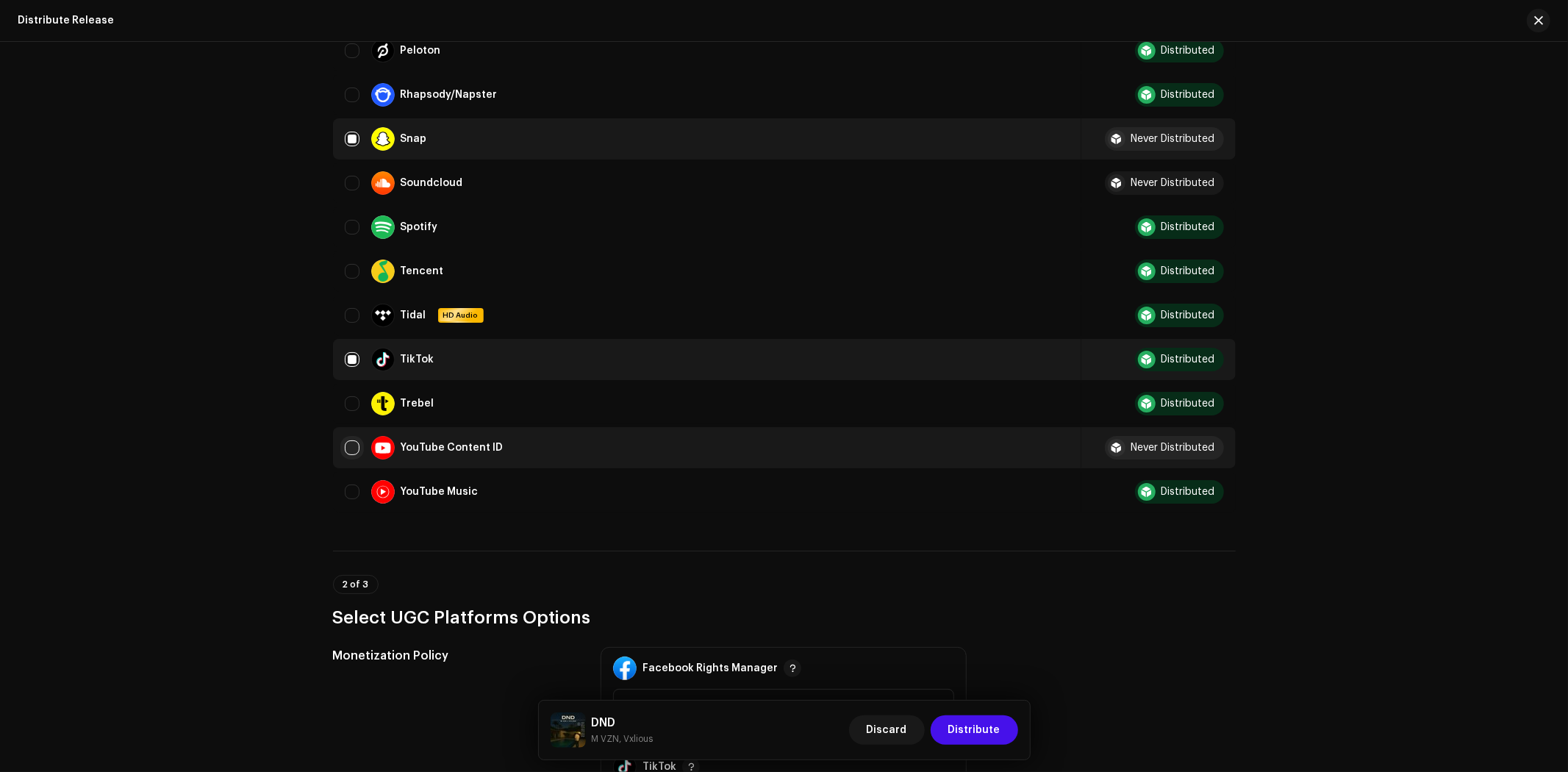
click at [347, 440] on input "Row Unselected" at bounding box center [352, 447] width 14 height 14
checkbox input "true"
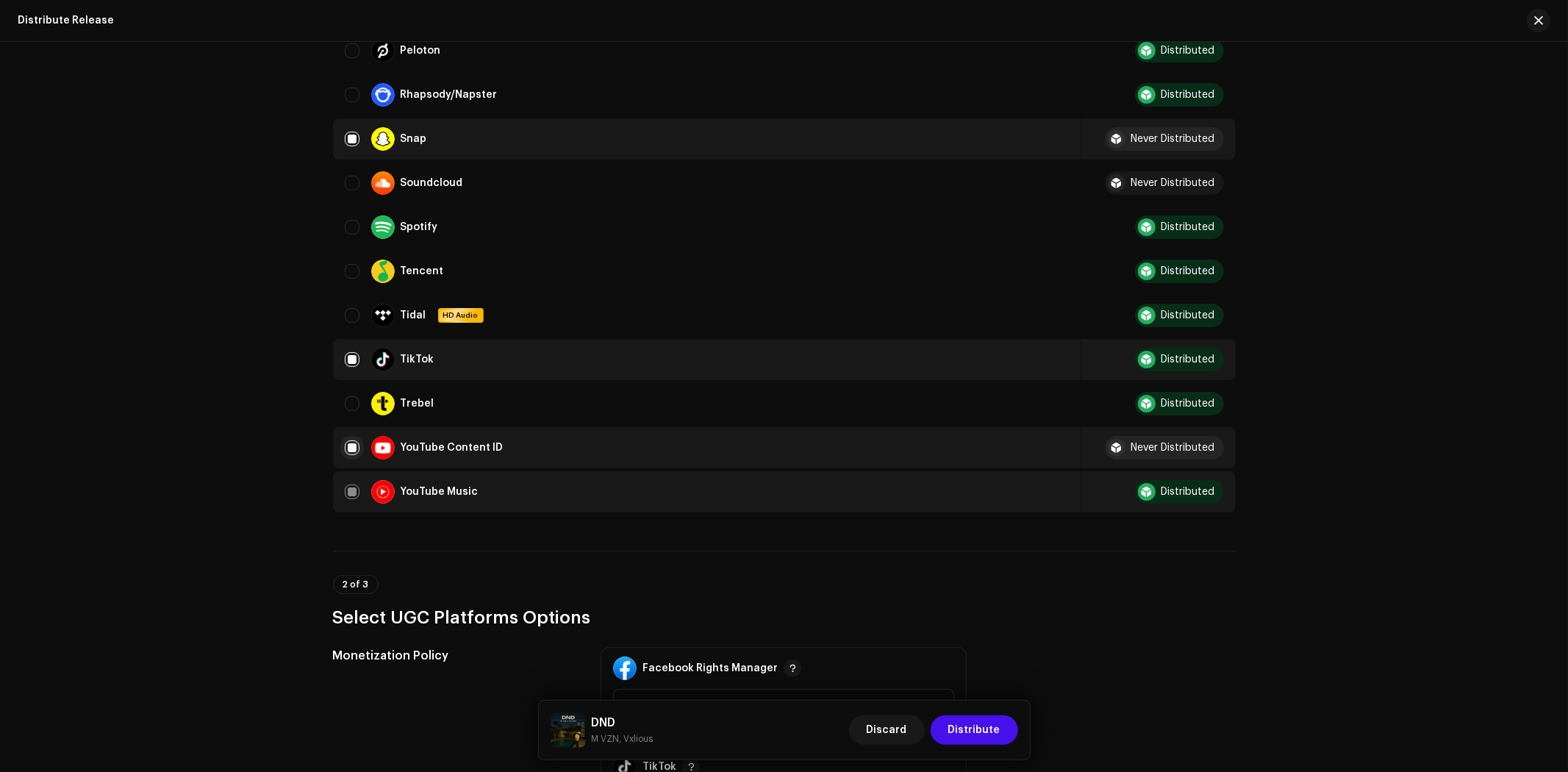
click at [347, 440] on input "Row Selected" at bounding box center [352, 447] width 14 height 14
checkbox input "false"
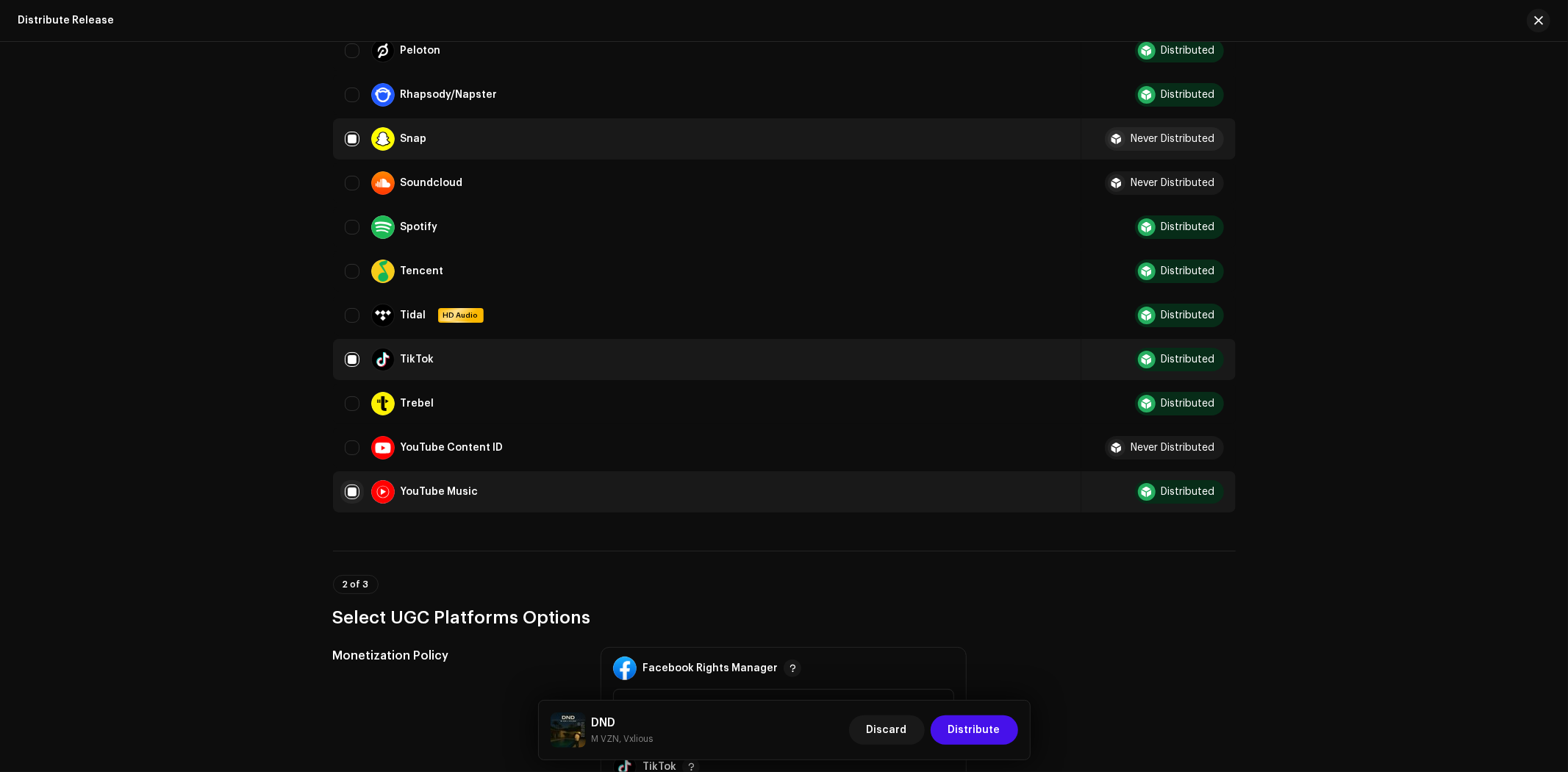
click at [350, 484] on input "Row Selected" at bounding box center [352, 491] width 14 height 14
checkbox input "false"
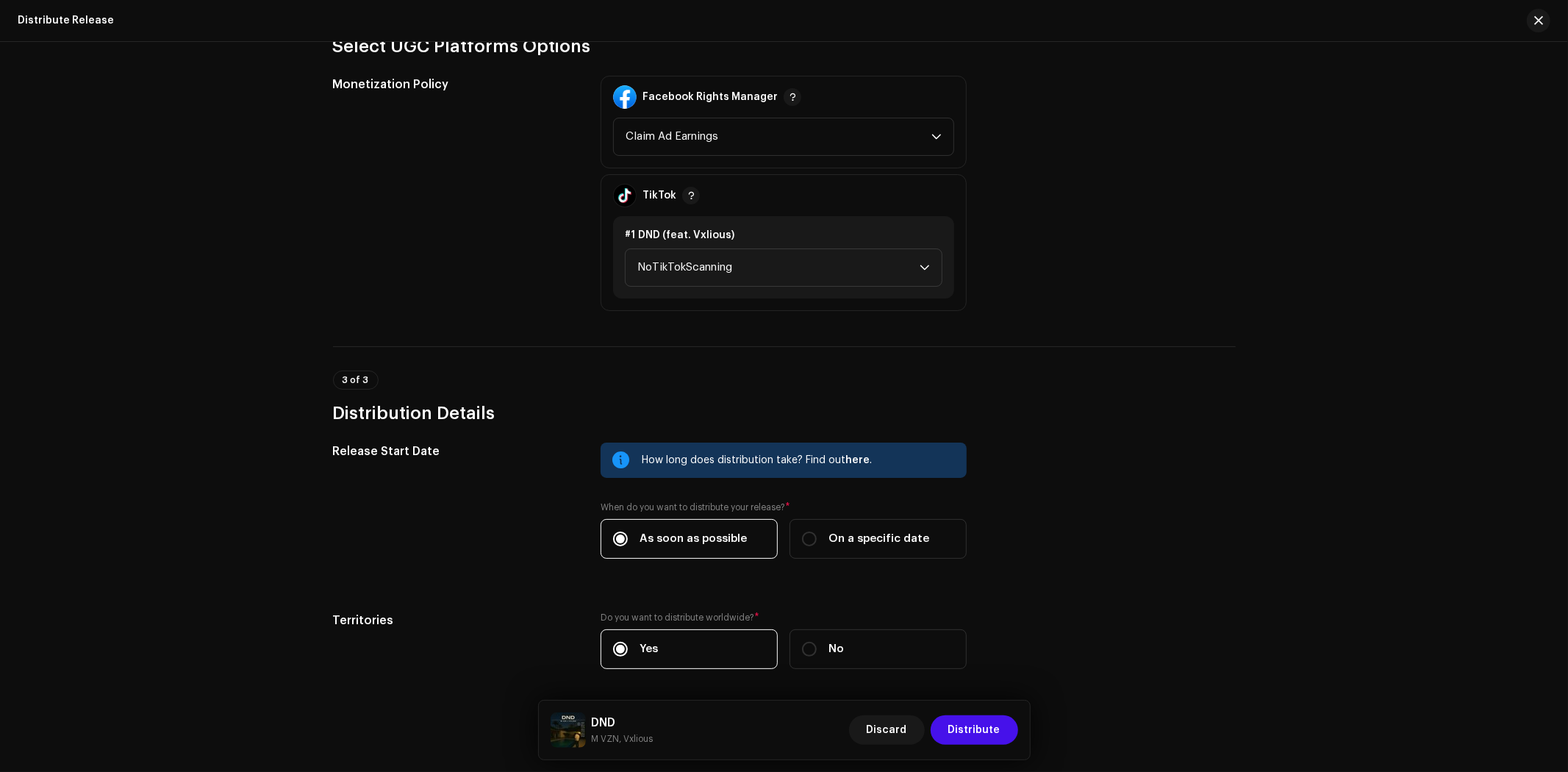
scroll to position [1715, 0]
click at [783, 249] on span "NoTikTokScanning" at bounding box center [778, 267] width 282 height 37
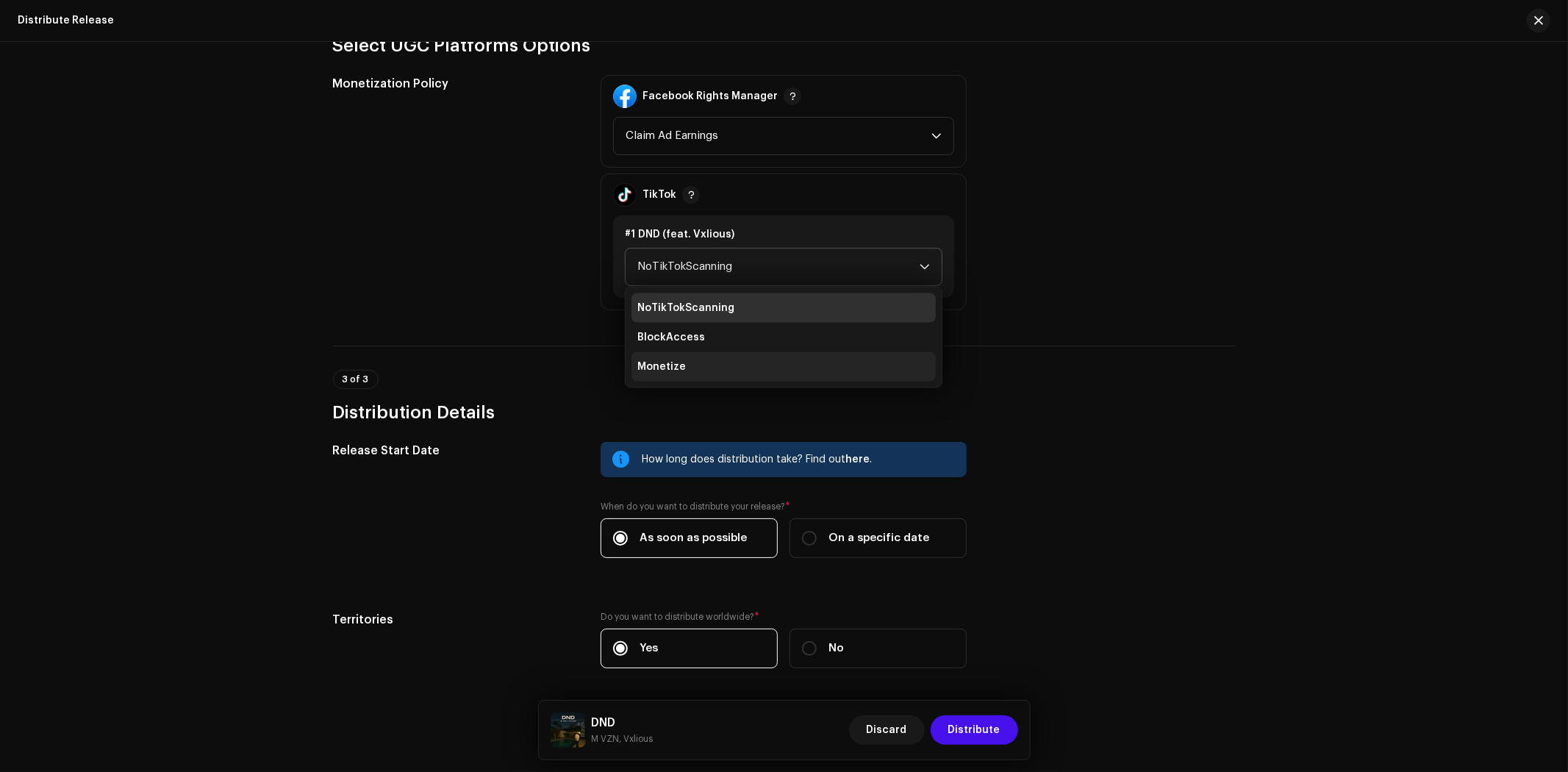
click at [701, 353] on li "Monetize" at bounding box center [784, 367] width 305 height 30
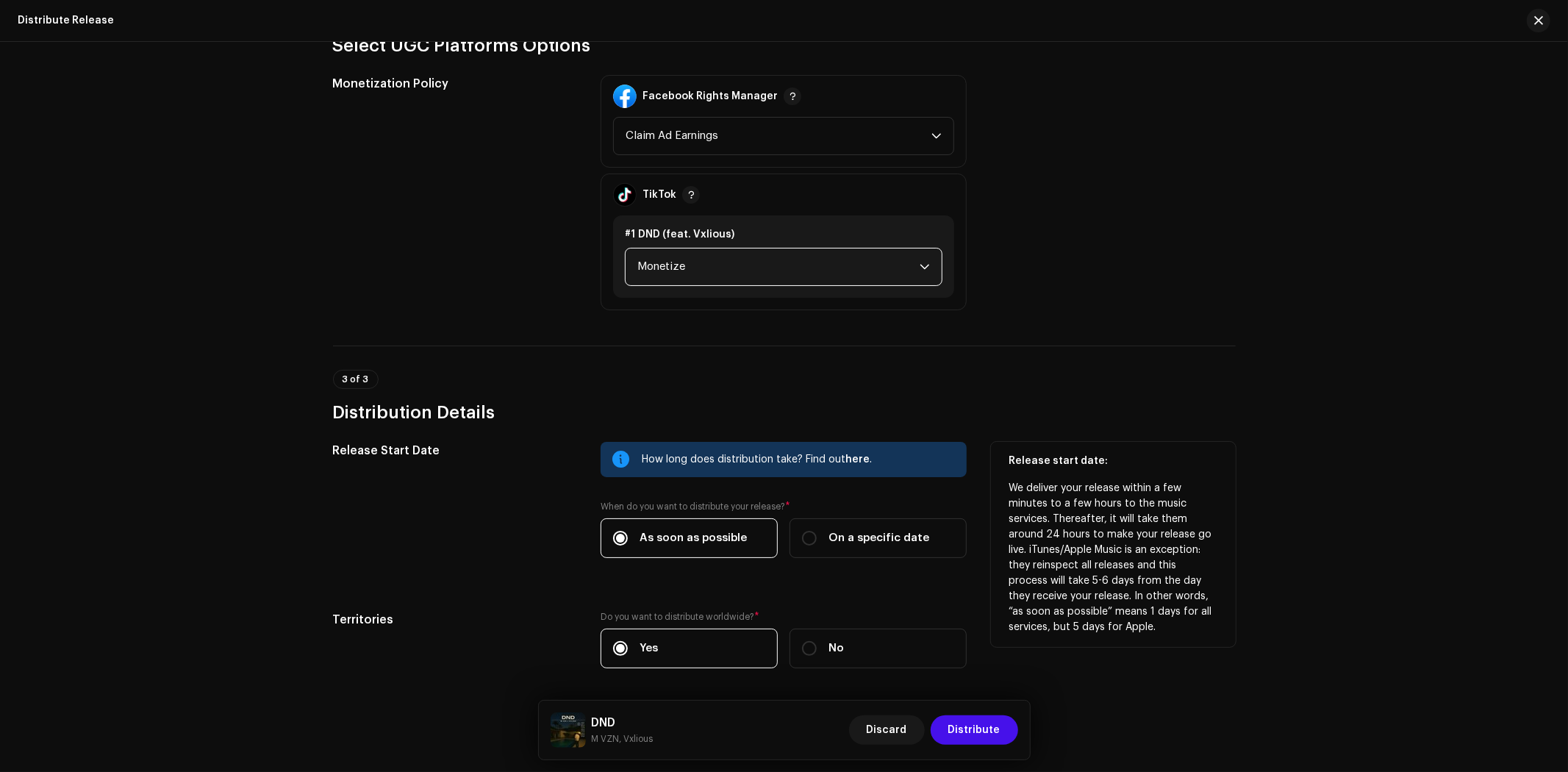
scroll to position [1755, 0]
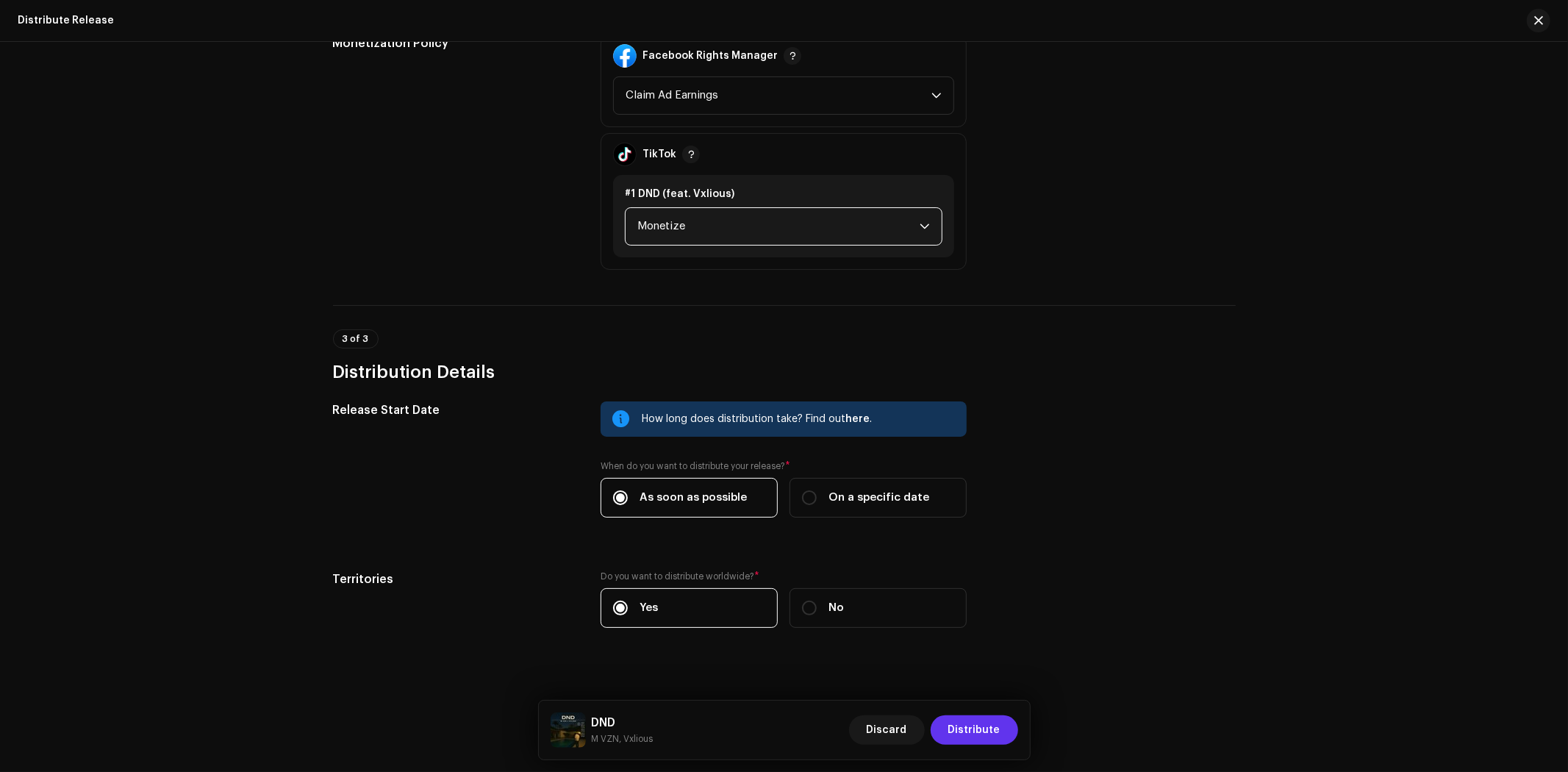
click at [979, 739] on span "Distribute" at bounding box center [974, 730] width 52 height 30
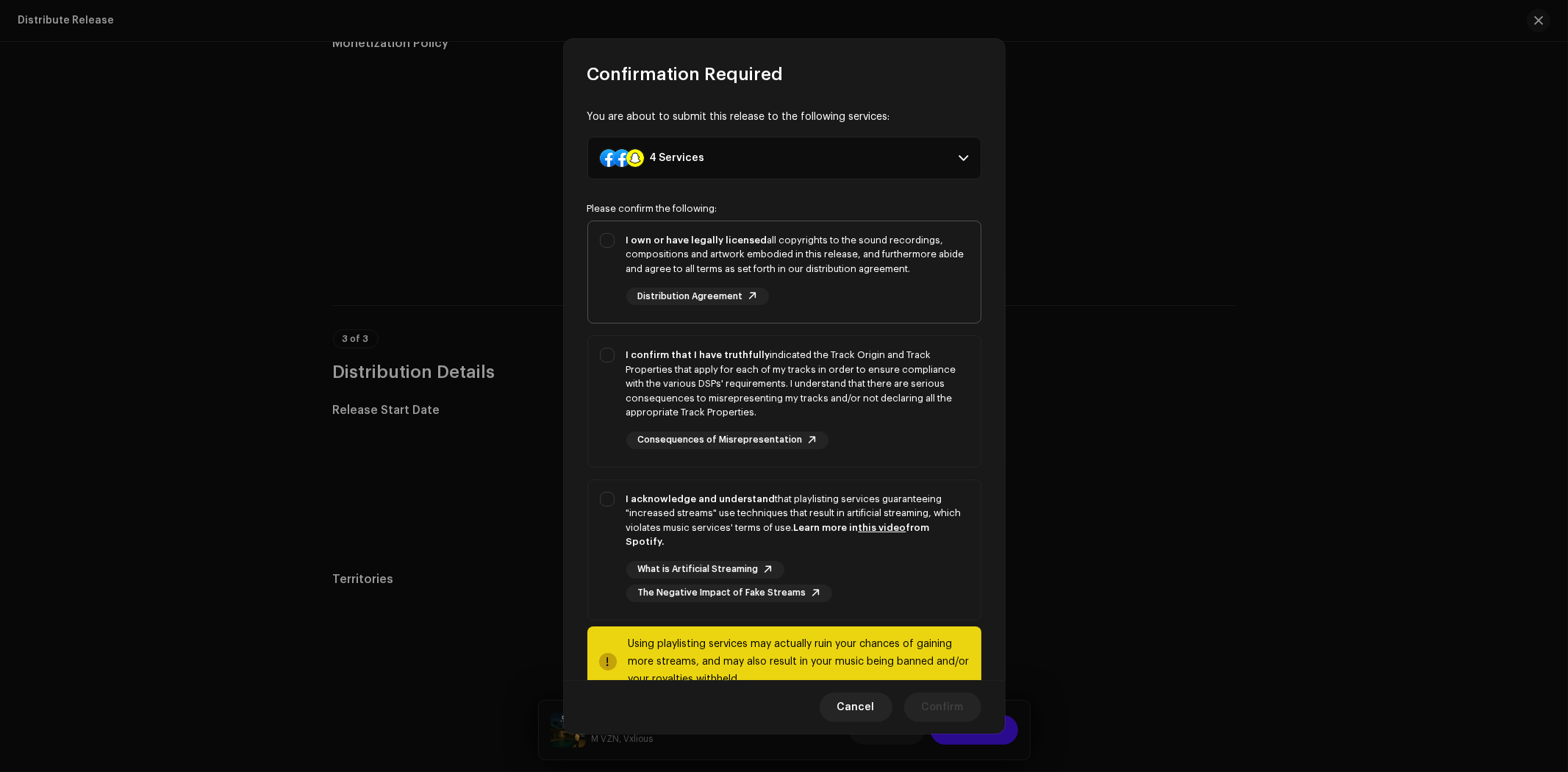
click at [845, 305] on div "I own or have legally licensed all copyrights to the sound recordings, composit…" at bounding box center [798, 269] width 343 height 73
checkbox input "true"
drag, startPoint x: 892, startPoint y: 445, endPoint x: 884, endPoint y: 475, distance: 31.0
click at [891, 445] on div "I confirm that I have truthfully indicated the Track Origin and Track Propertie…" at bounding box center [798, 398] width 343 height 101
checkbox input "true"
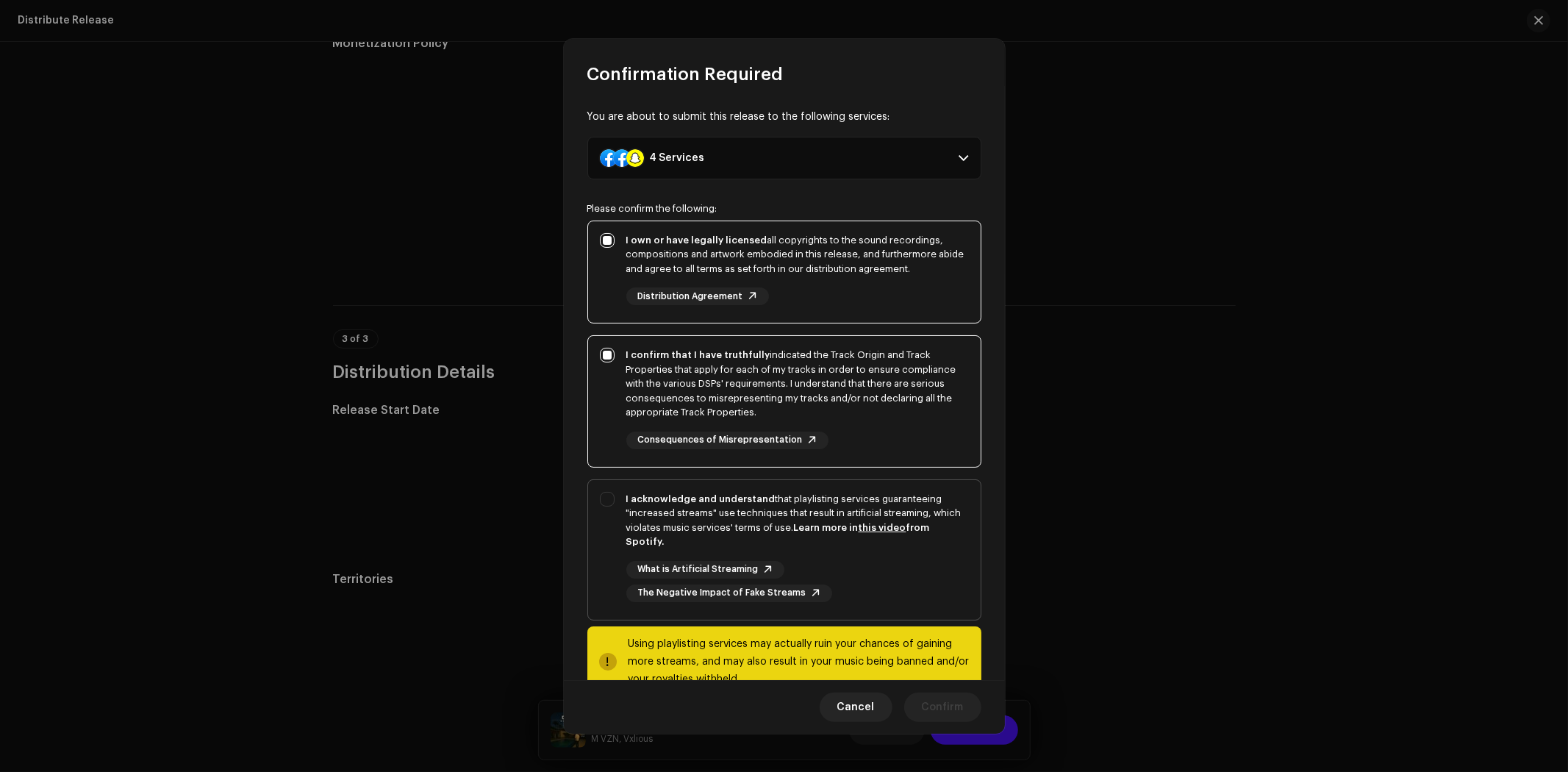
drag, startPoint x: 888, startPoint y: 575, endPoint x: 894, endPoint y: 592, distance: 18.0
click at [888, 575] on div "What is Artificial Streaming The Negative Impact of Fake Streams" at bounding box center [798, 581] width 343 height 41
checkbox input "true"
click at [963, 702] on span "Confirm" at bounding box center [943, 707] width 42 height 30
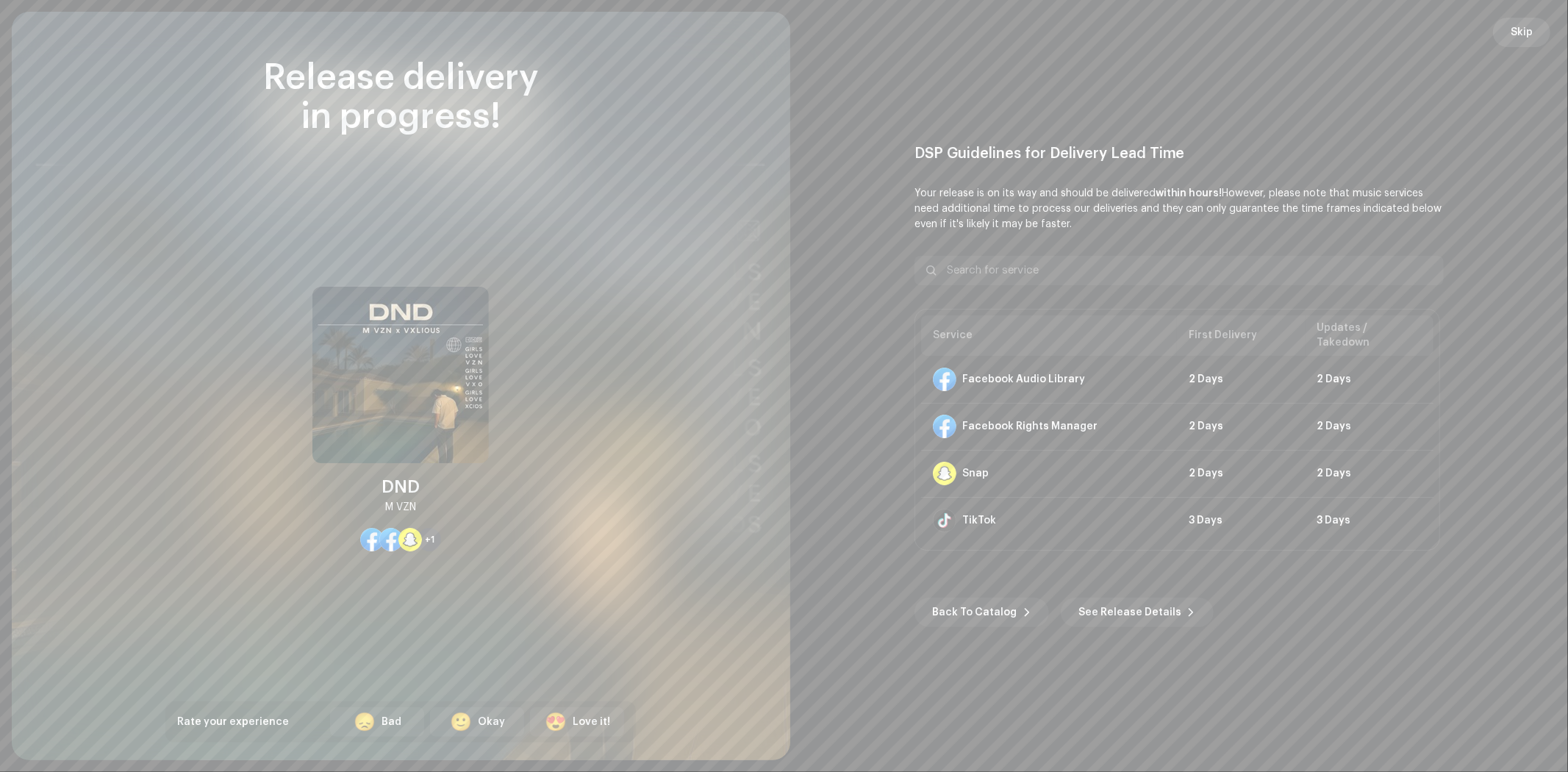
click at [1531, 41] on span "Skip" at bounding box center [1522, 32] width 22 height 30
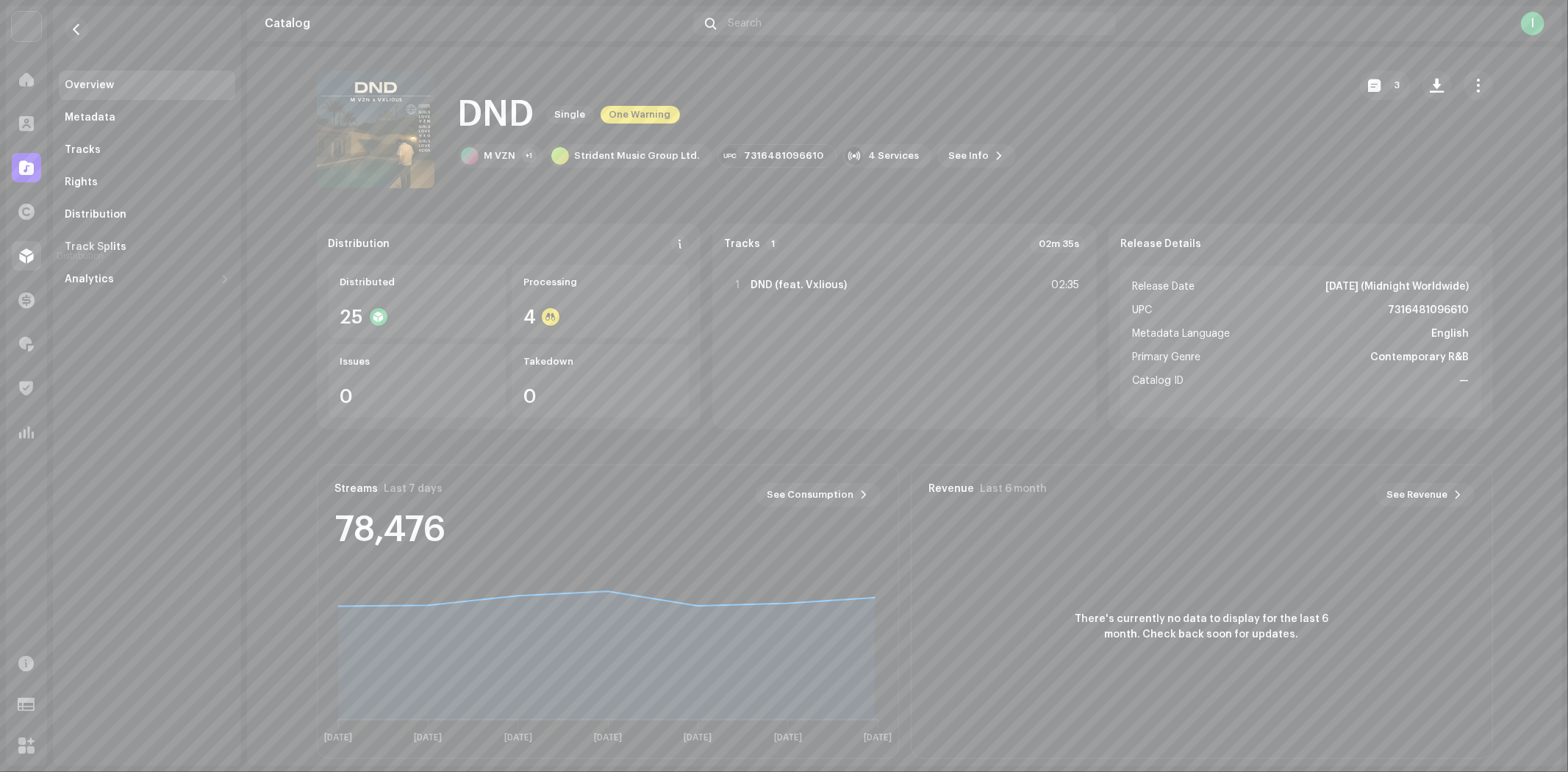
click at [30, 250] on span at bounding box center [26, 255] width 14 height 12
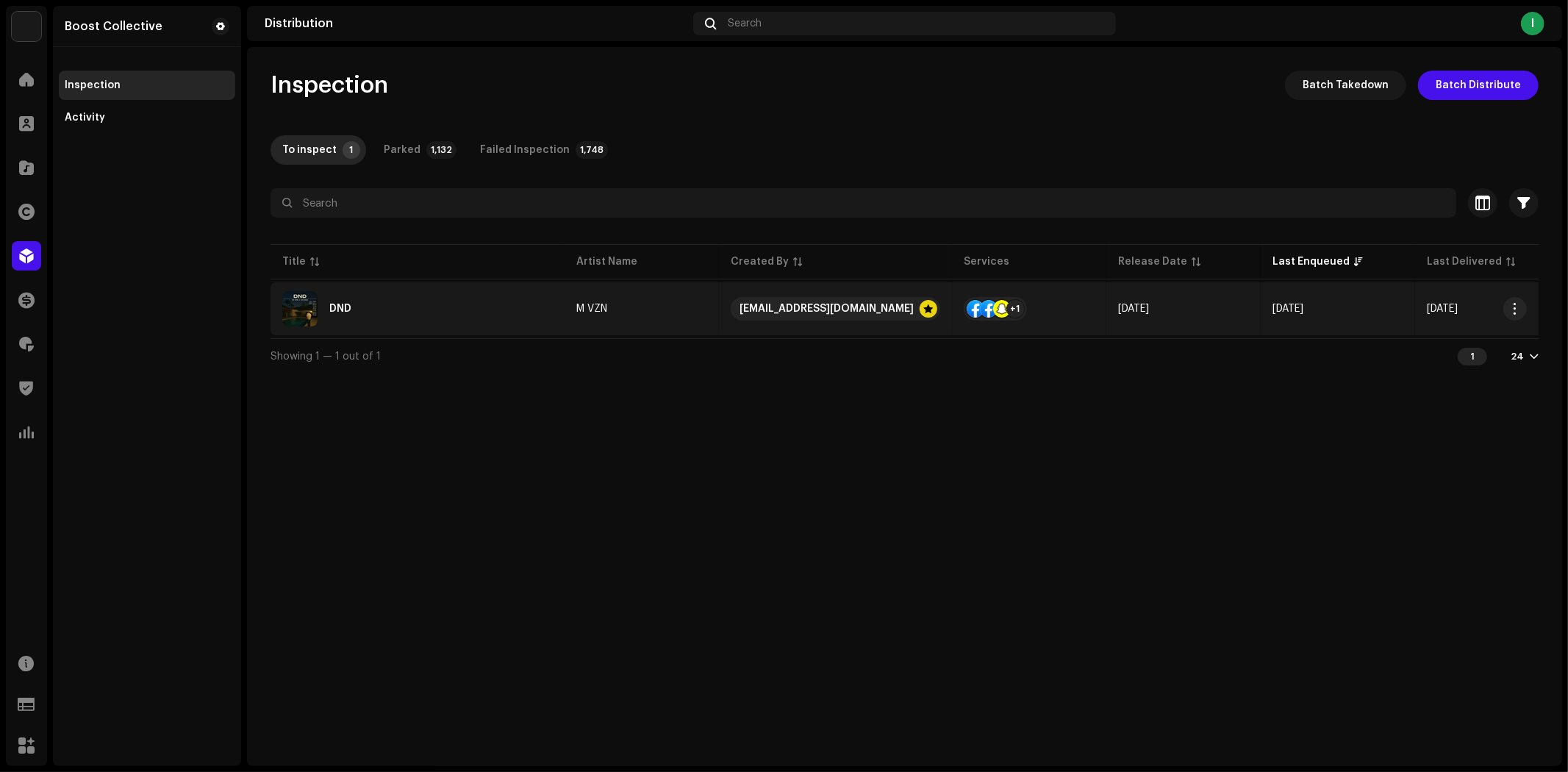
click at [505, 312] on div "DND" at bounding box center [417, 309] width 270 height 35
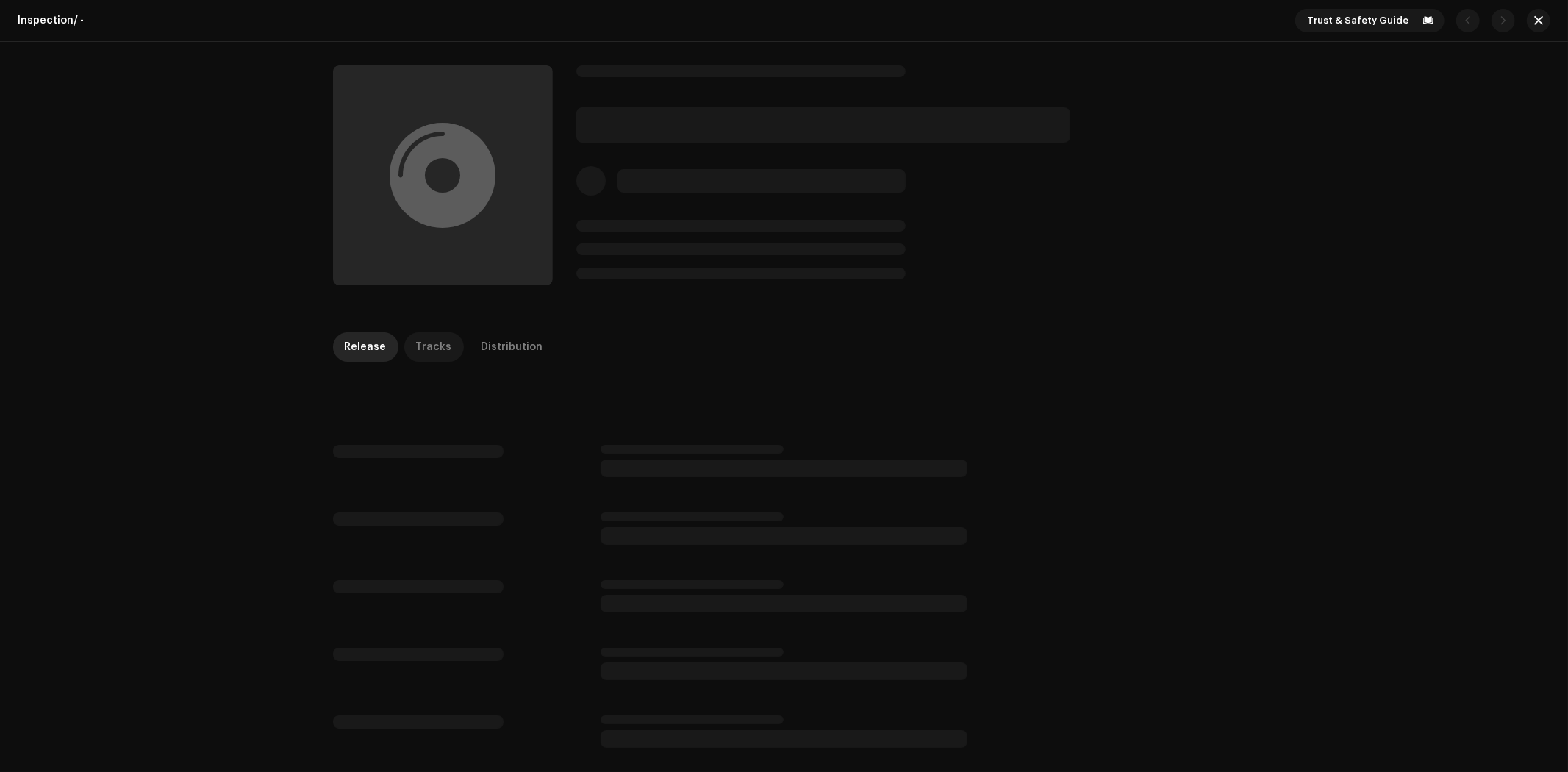
click at [430, 355] on div "Tracks" at bounding box center [434, 347] width 36 height 30
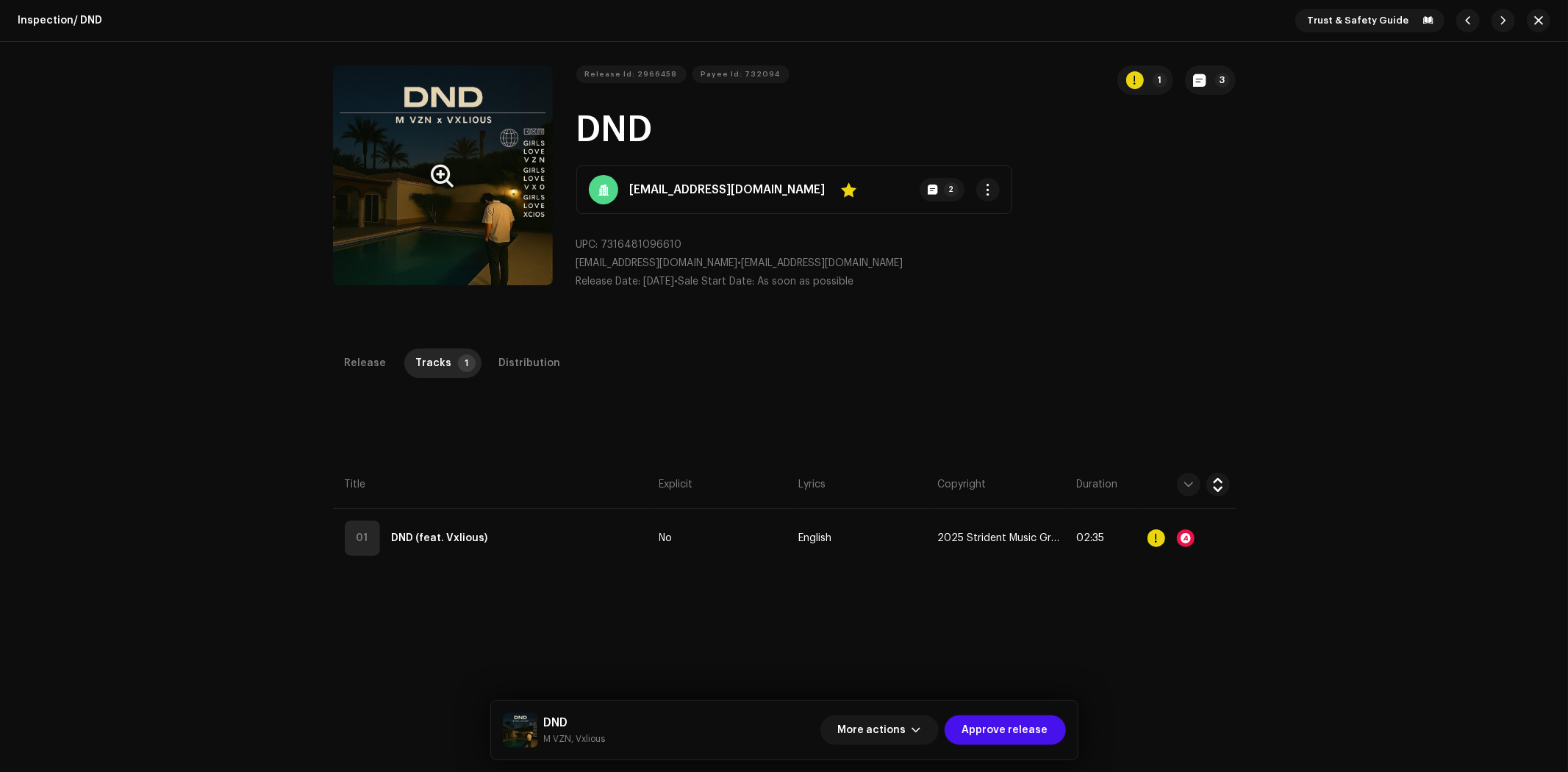
click at [493, 204] on button "Zoom Image" at bounding box center [443, 175] width 220 height 220
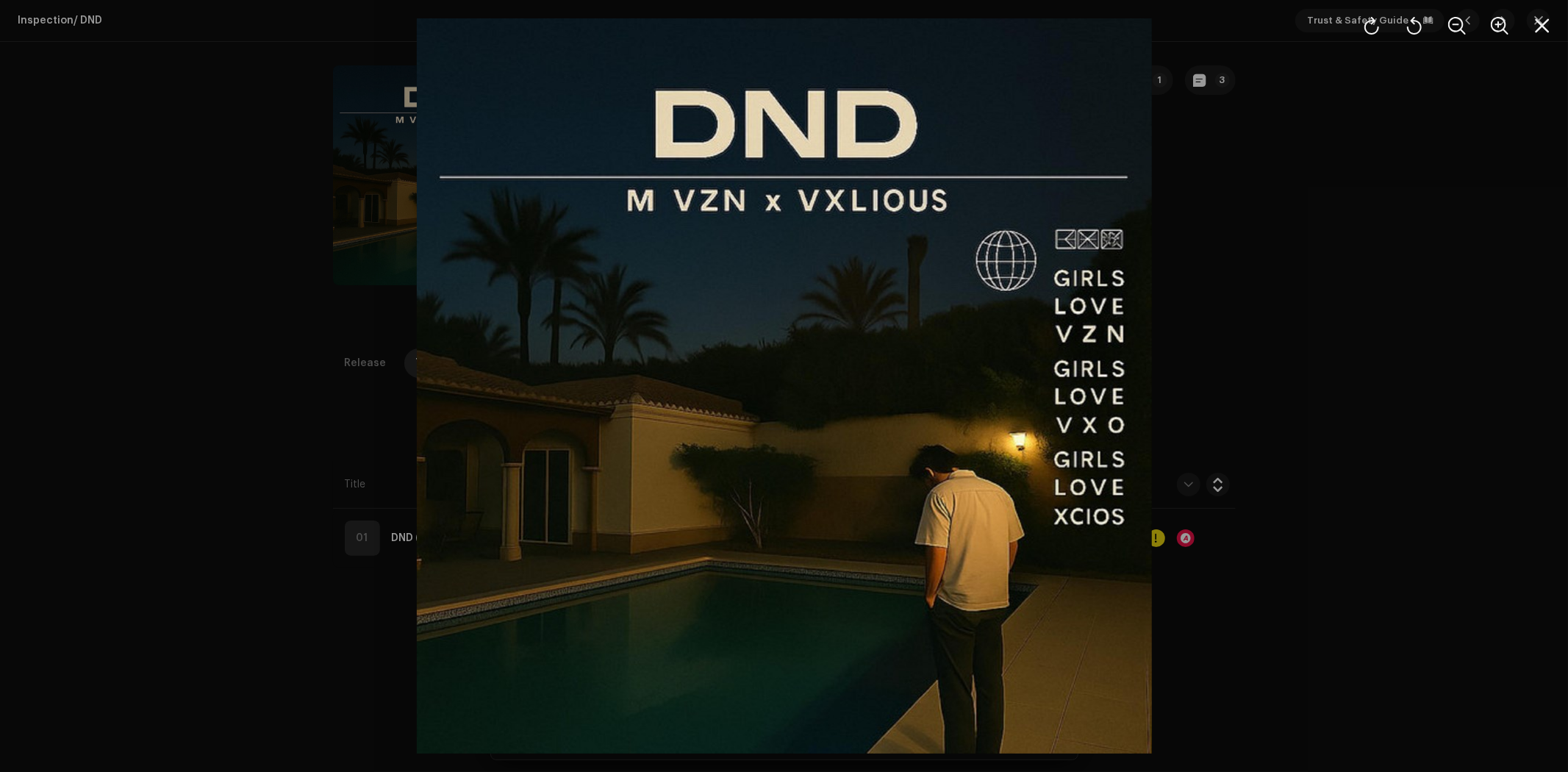
click at [1434, 324] on div at bounding box center [784, 386] width 1568 height 772
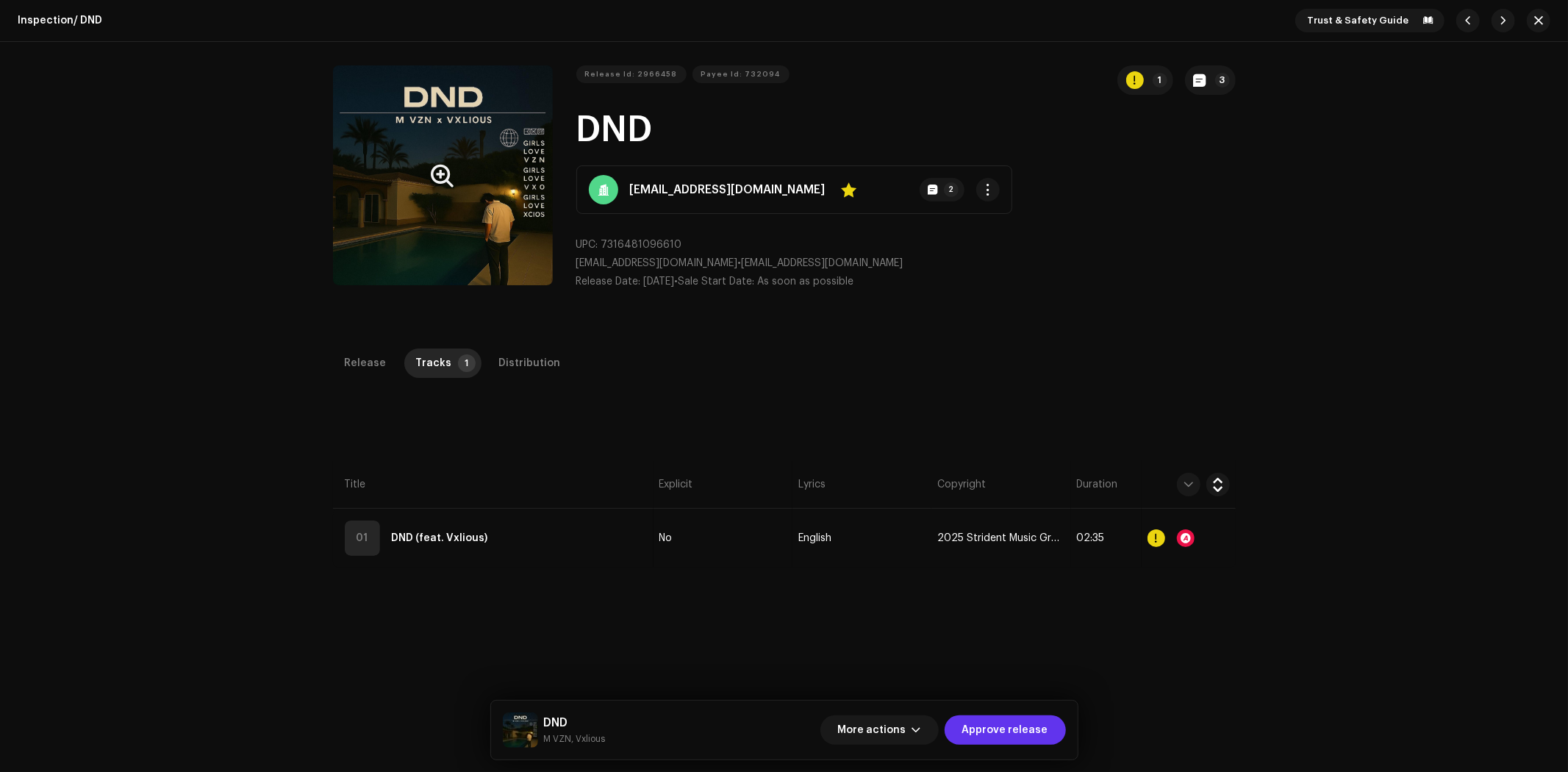
click at [1048, 720] on span "Approve release" at bounding box center [1006, 730] width 86 height 30
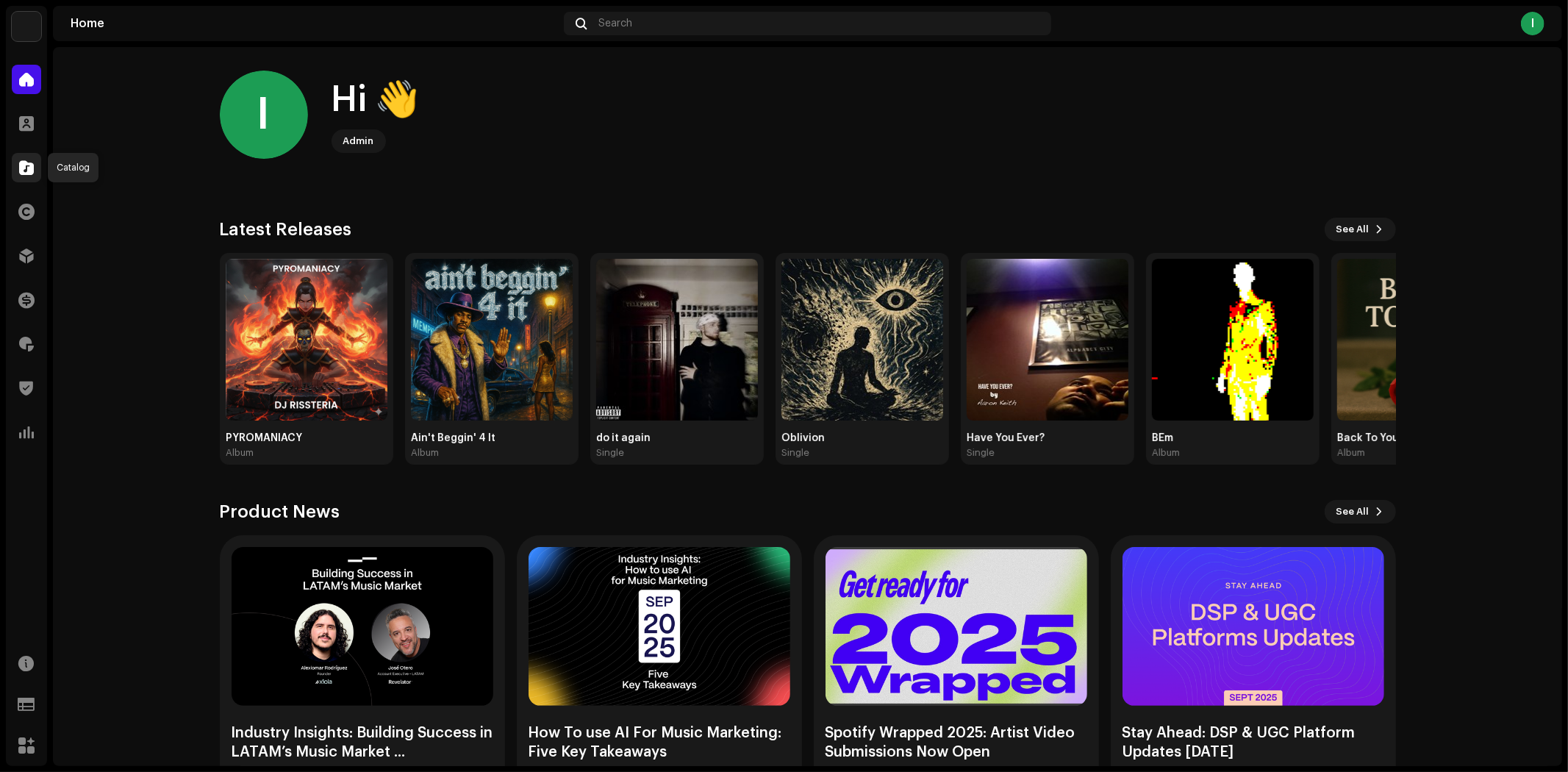
click at [30, 163] on span at bounding box center [26, 167] width 14 height 12
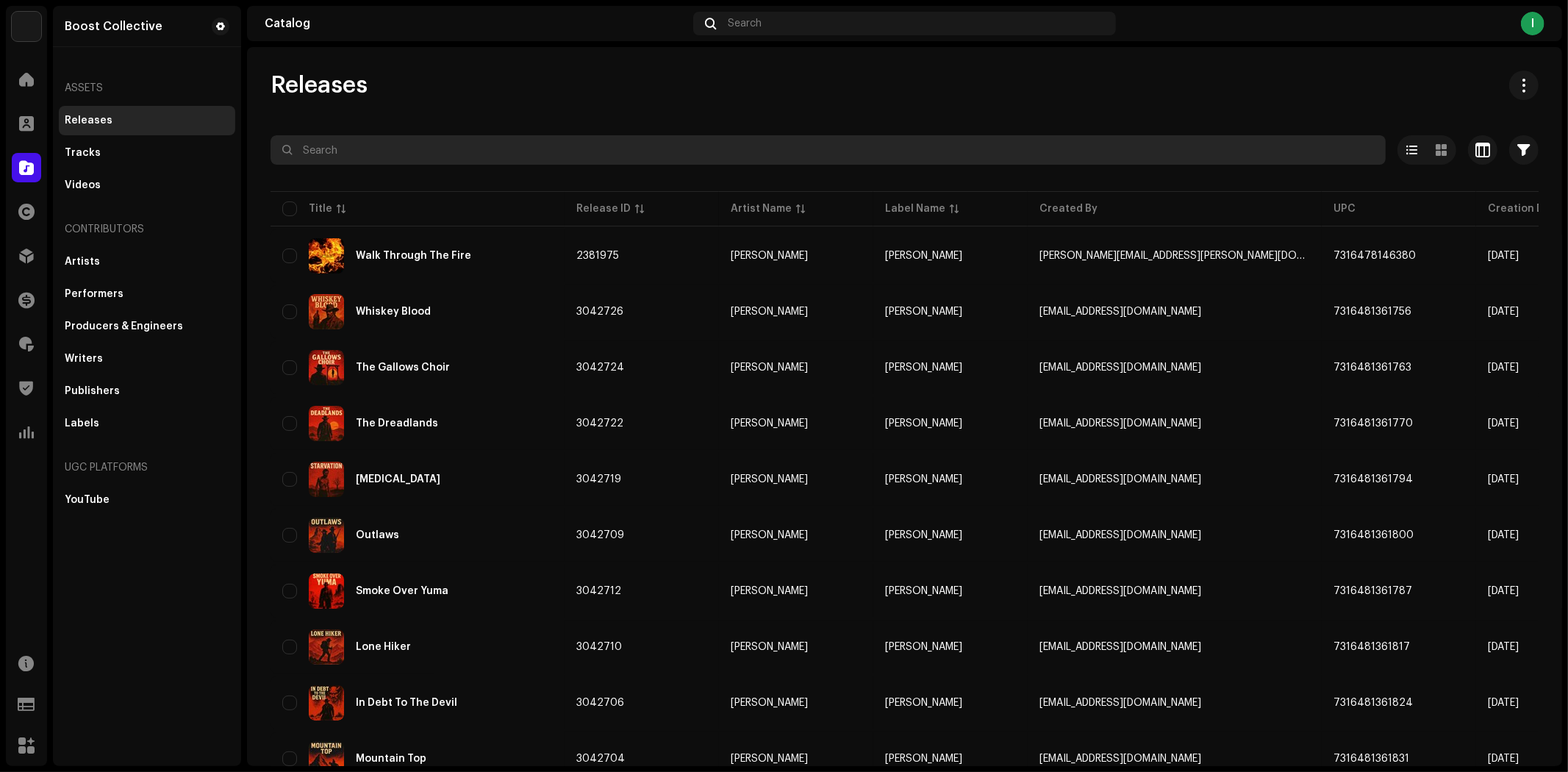
click at [386, 148] on input "text" at bounding box center [828, 150] width 1115 height 30
paste input "[EMAIL_ADDRESS][DOMAIN_NAME]"
type input "[EMAIL_ADDRESS][DOMAIN_NAME]"
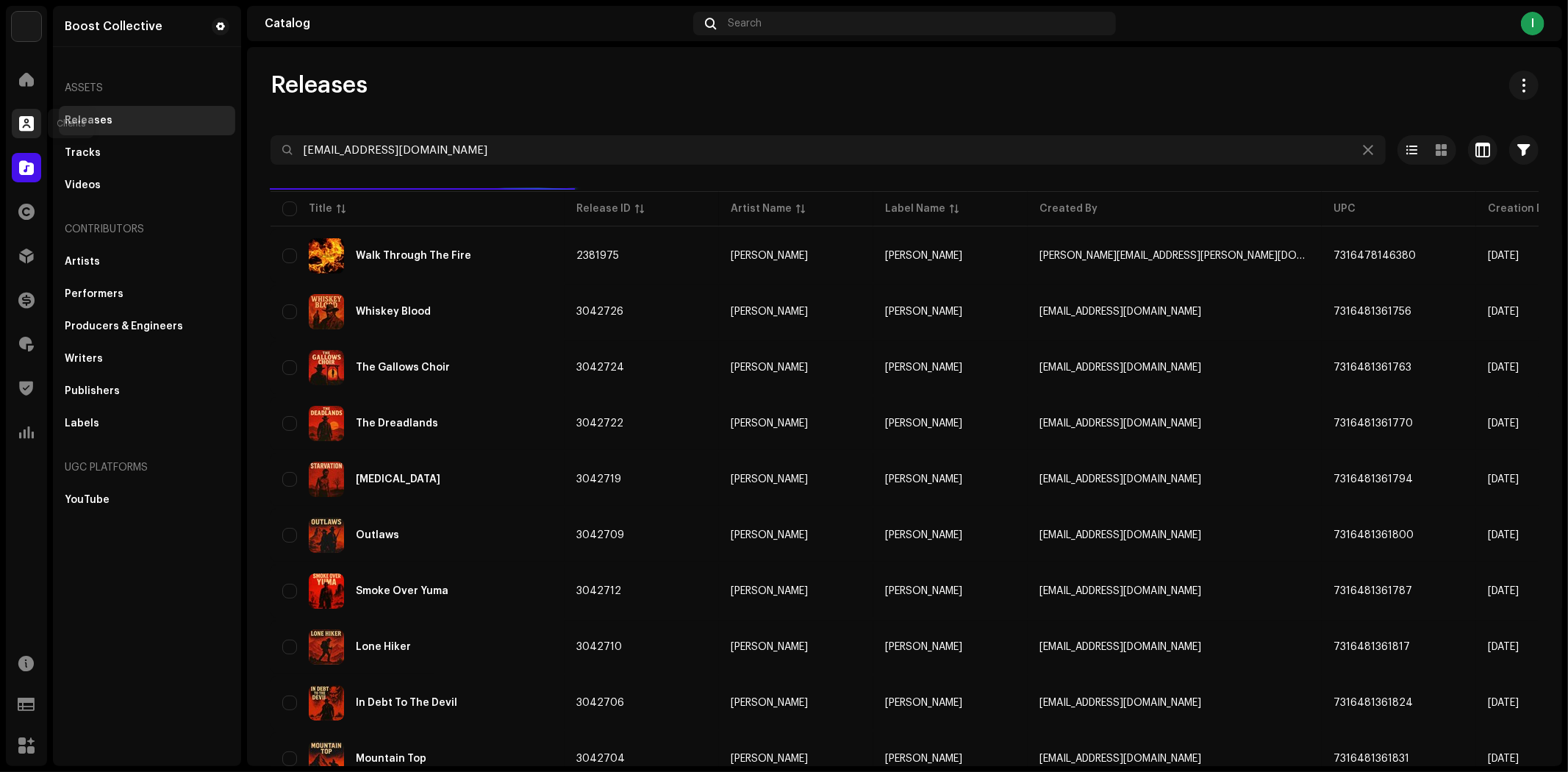
click at [28, 112] on div at bounding box center [26, 123] width 30 height 30
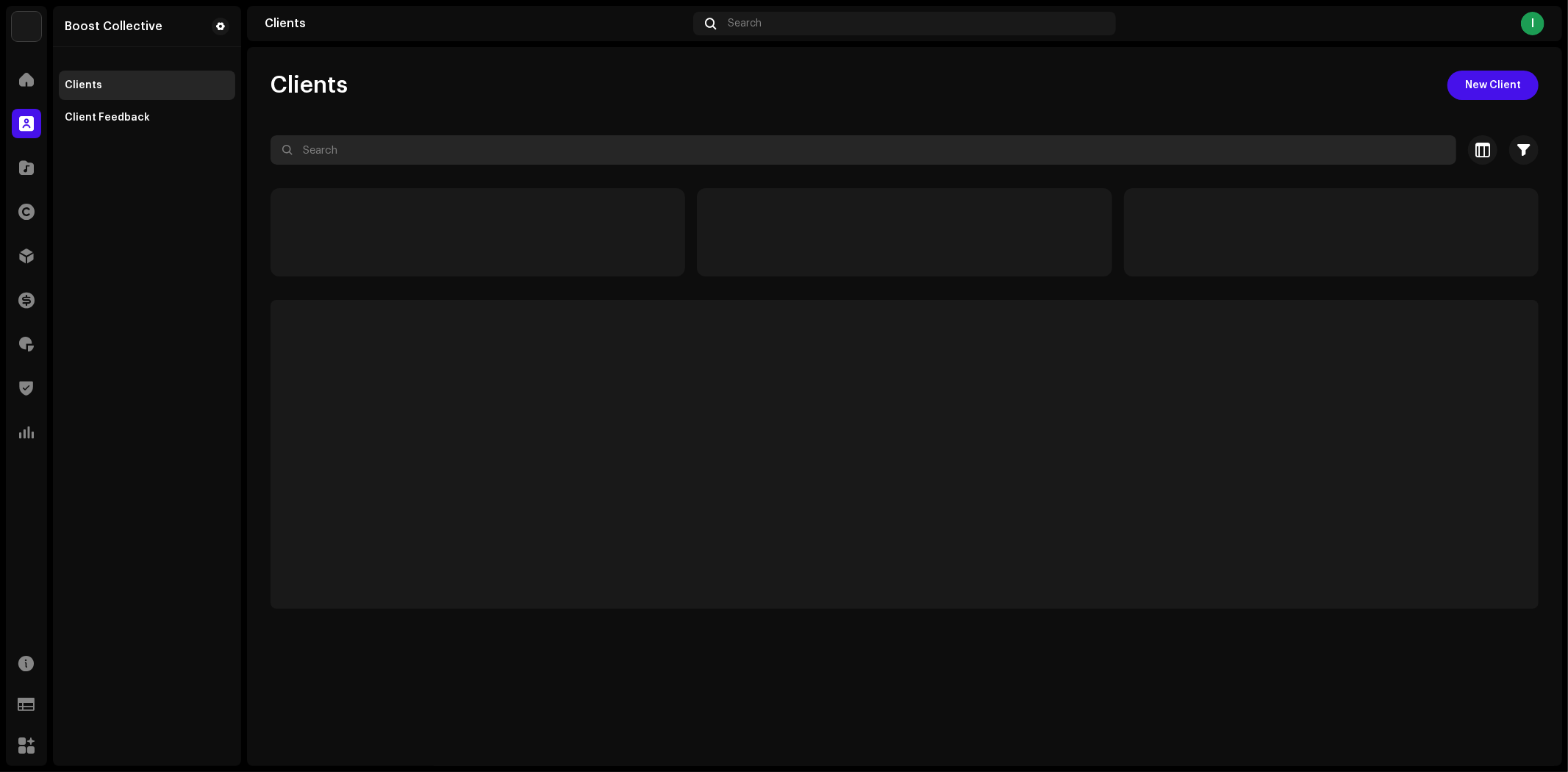
click at [432, 156] on input "text" at bounding box center [863, 150] width 1186 height 30
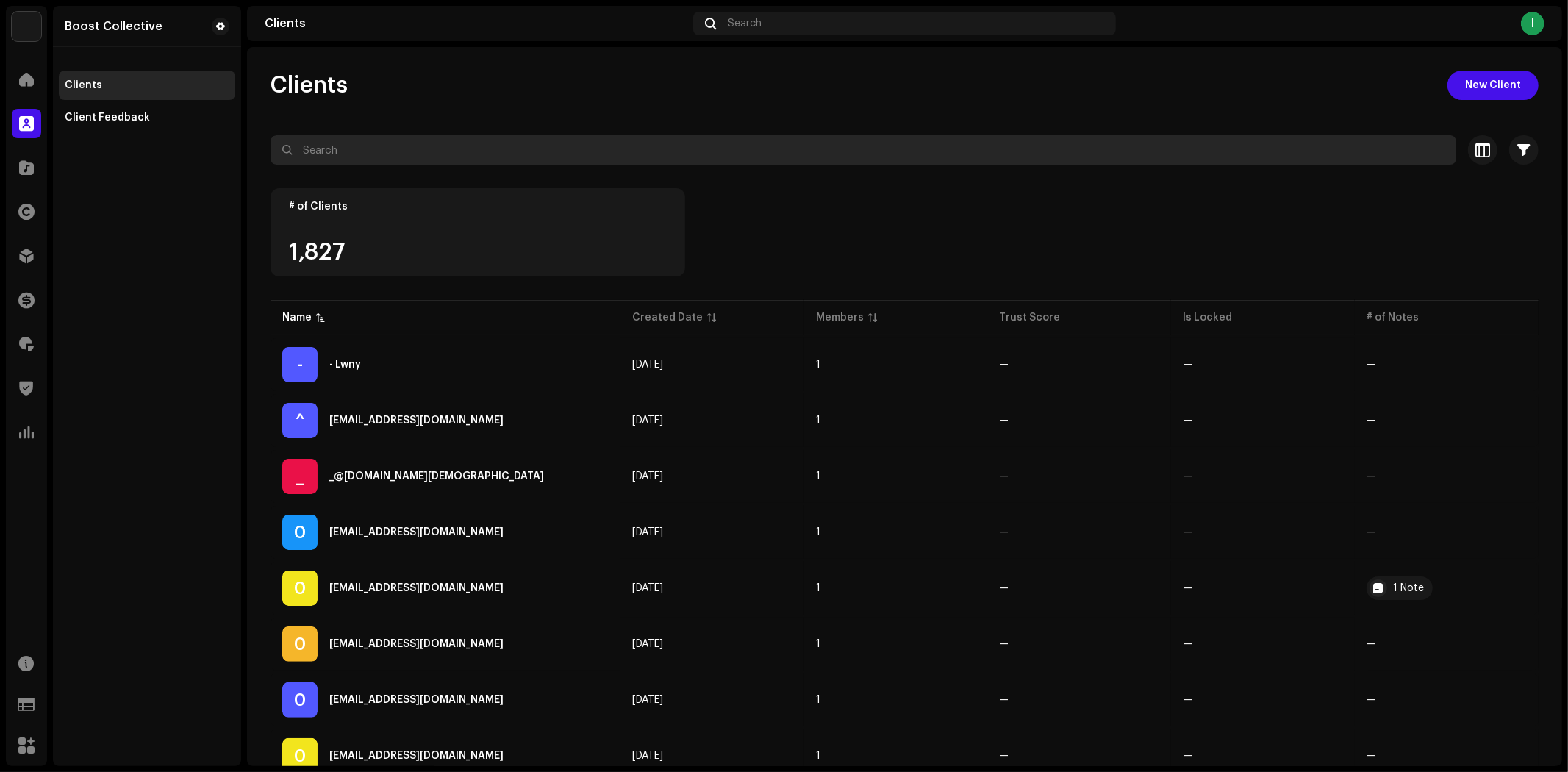
paste input "[EMAIL_ADDRESS][DOMAIN_NAME]"
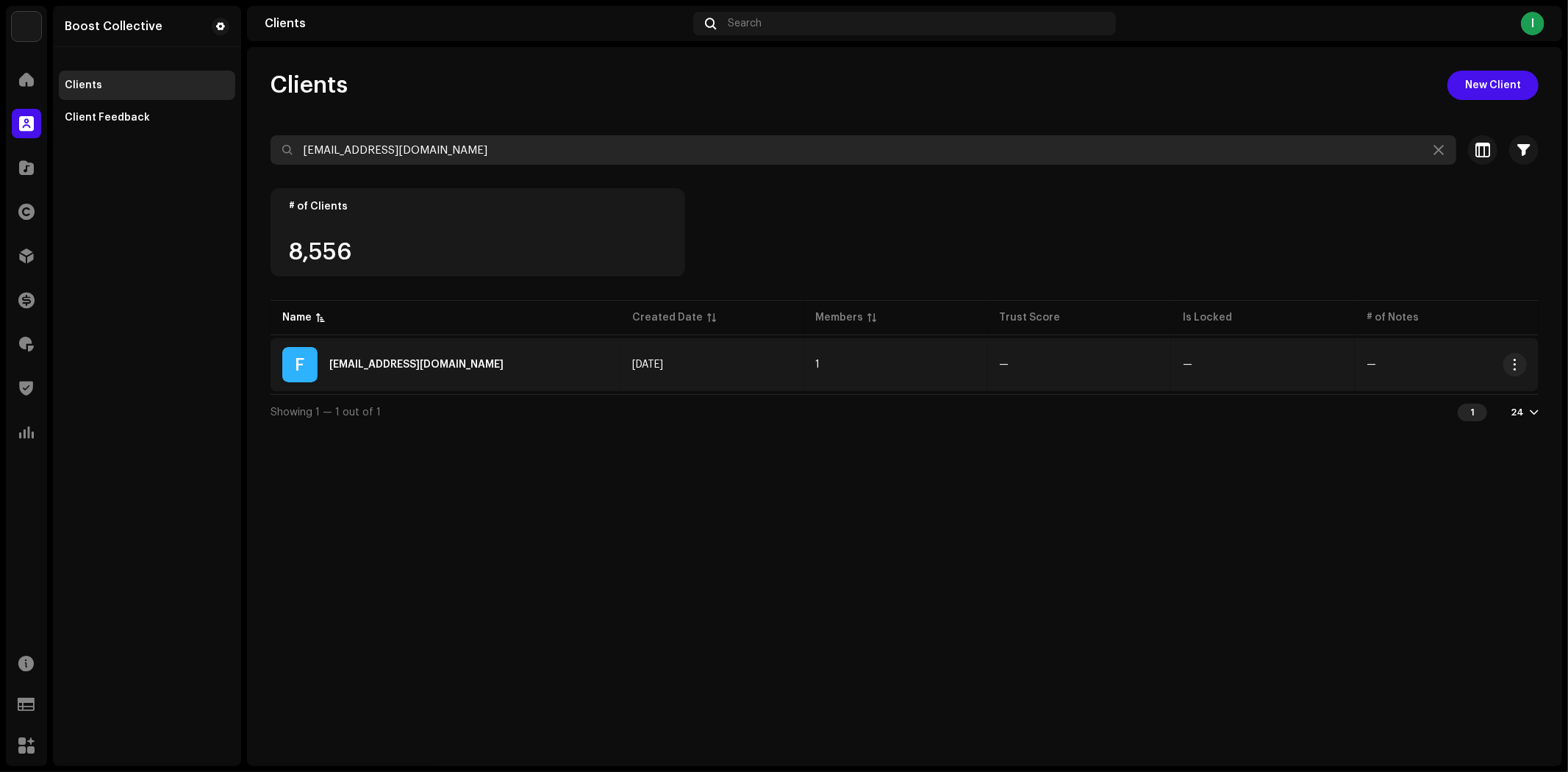
type input "[EMAIL_ADDRESS][DOMAIN_NAME]"
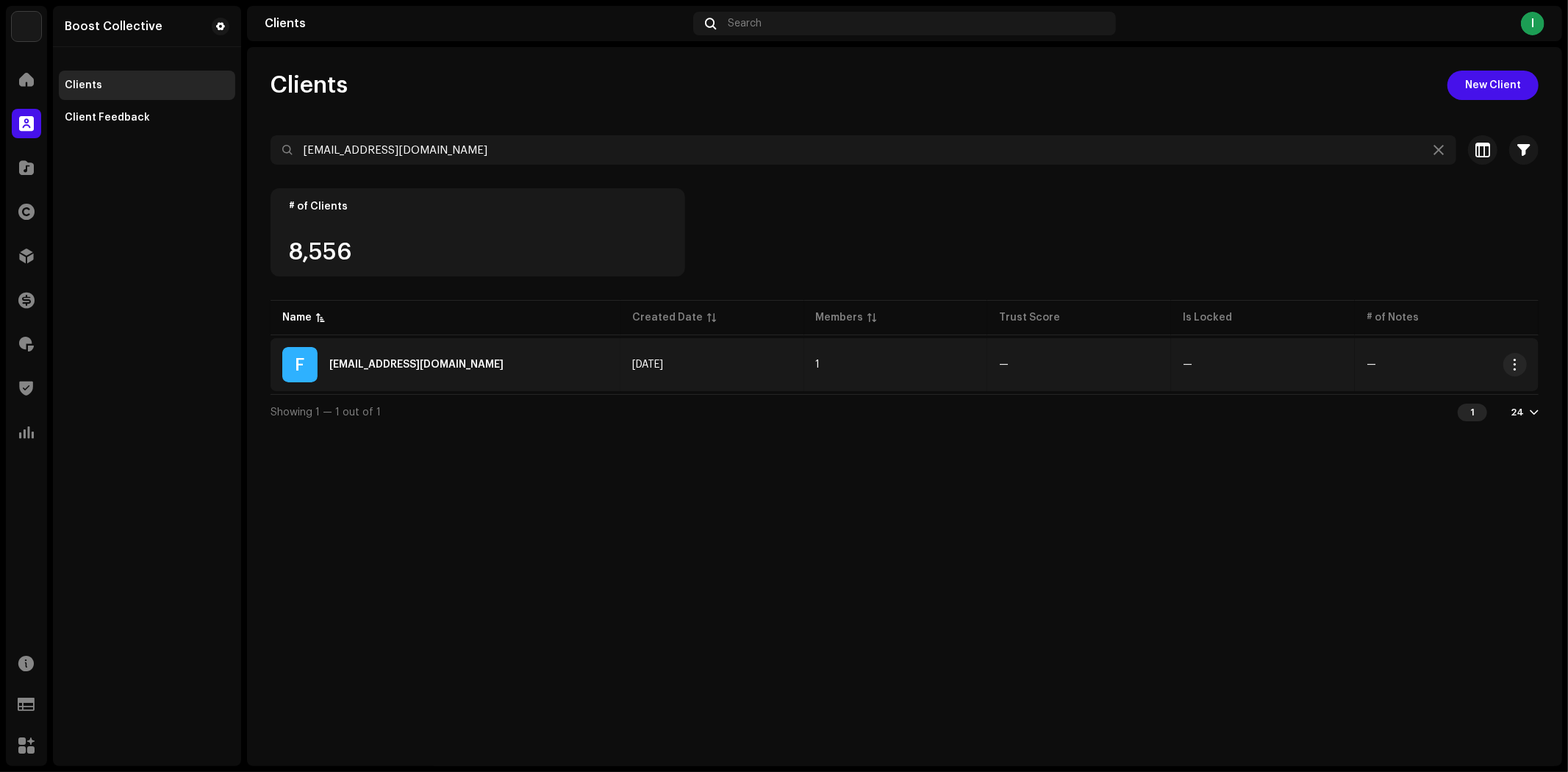
click at [568, 378] on div "F [EMAIL_ADDRESS][DOMAIN_NAME]" at bounding box center [445, 364] width 326 height 35
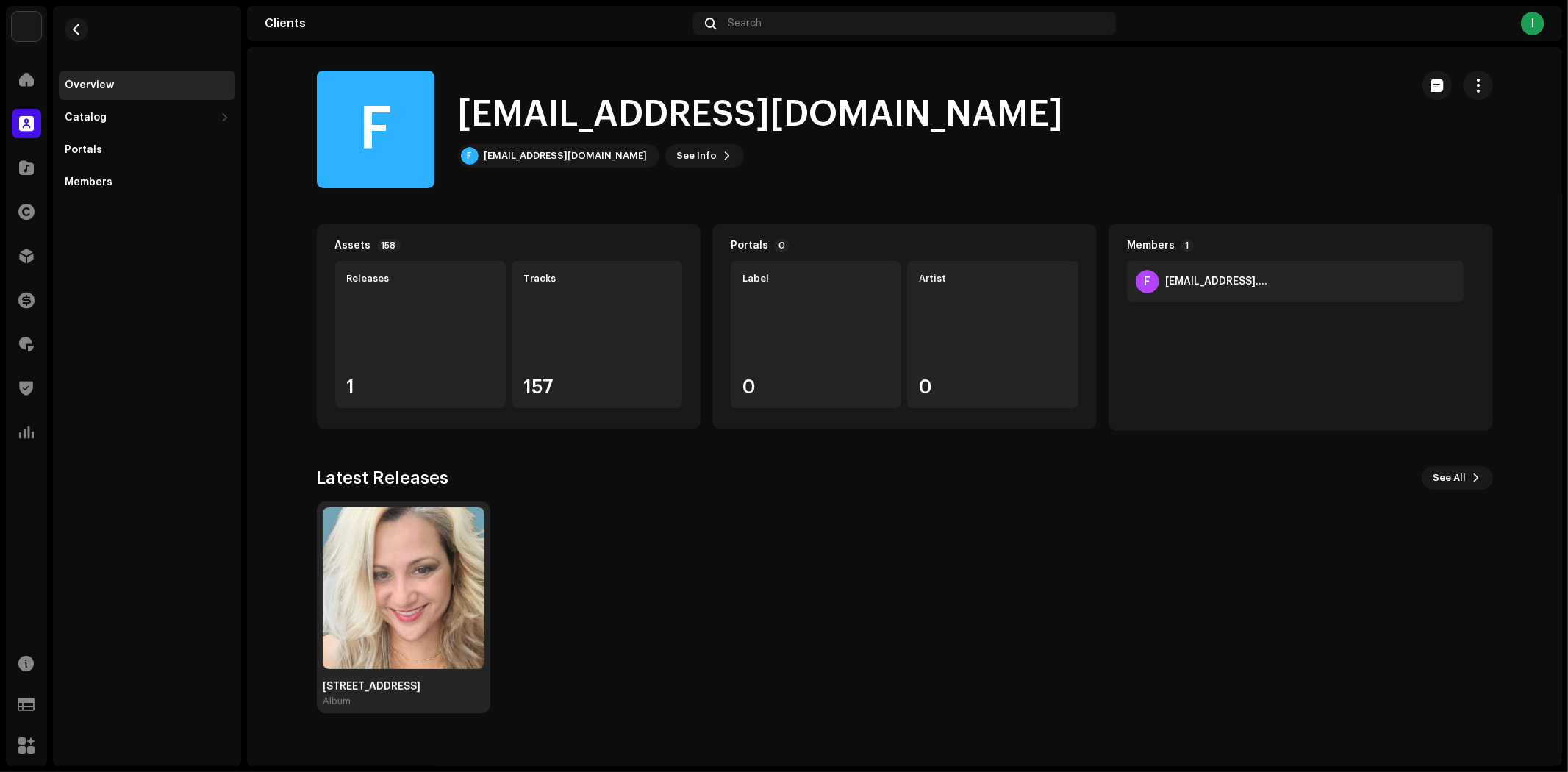
click at [456, 569] on img at bounding box center [404, 588] width 162 height 162
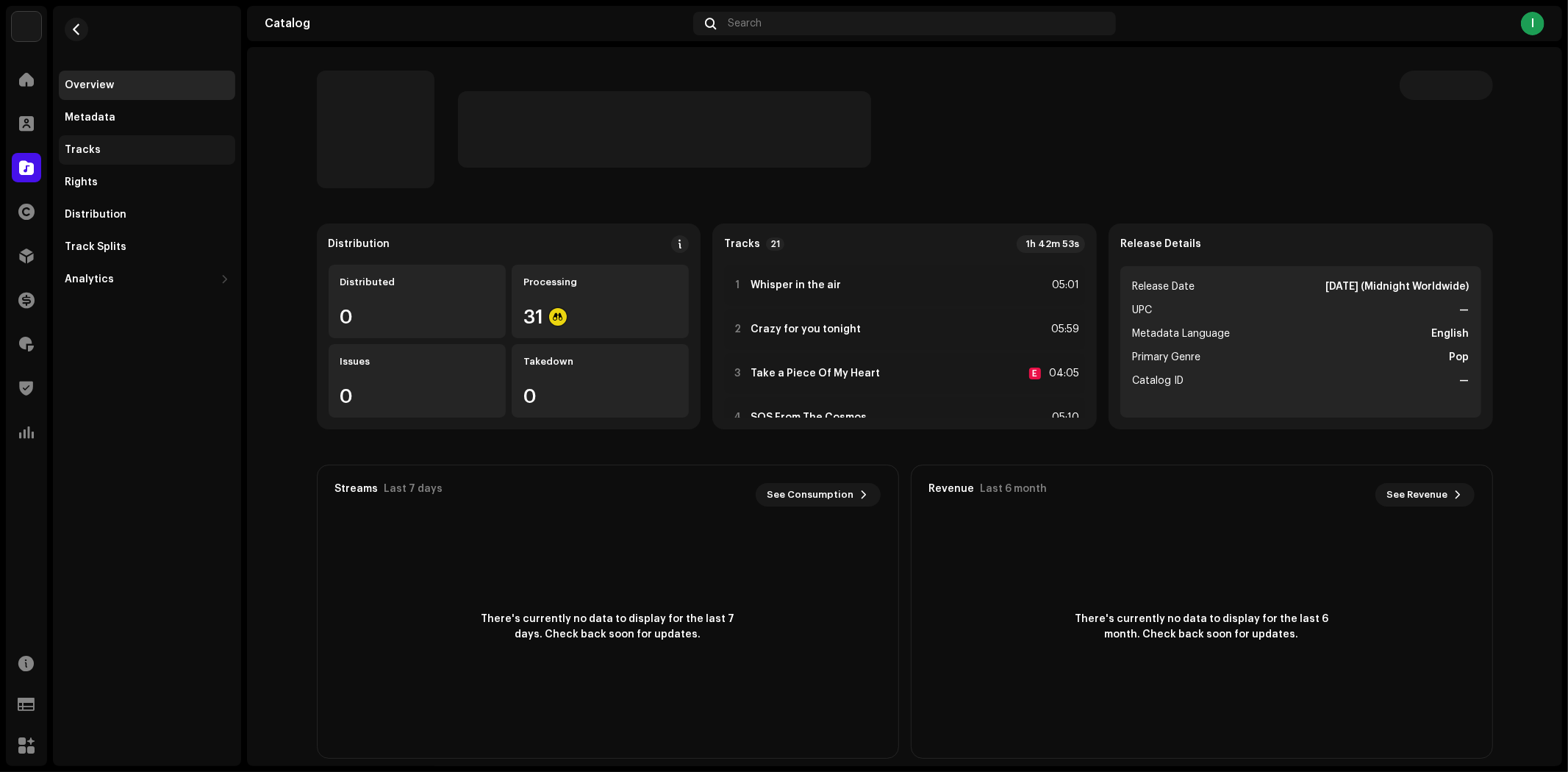
click at [105, 152] on div "Tracks" at bounding box center [147, 150] width 164 height 12
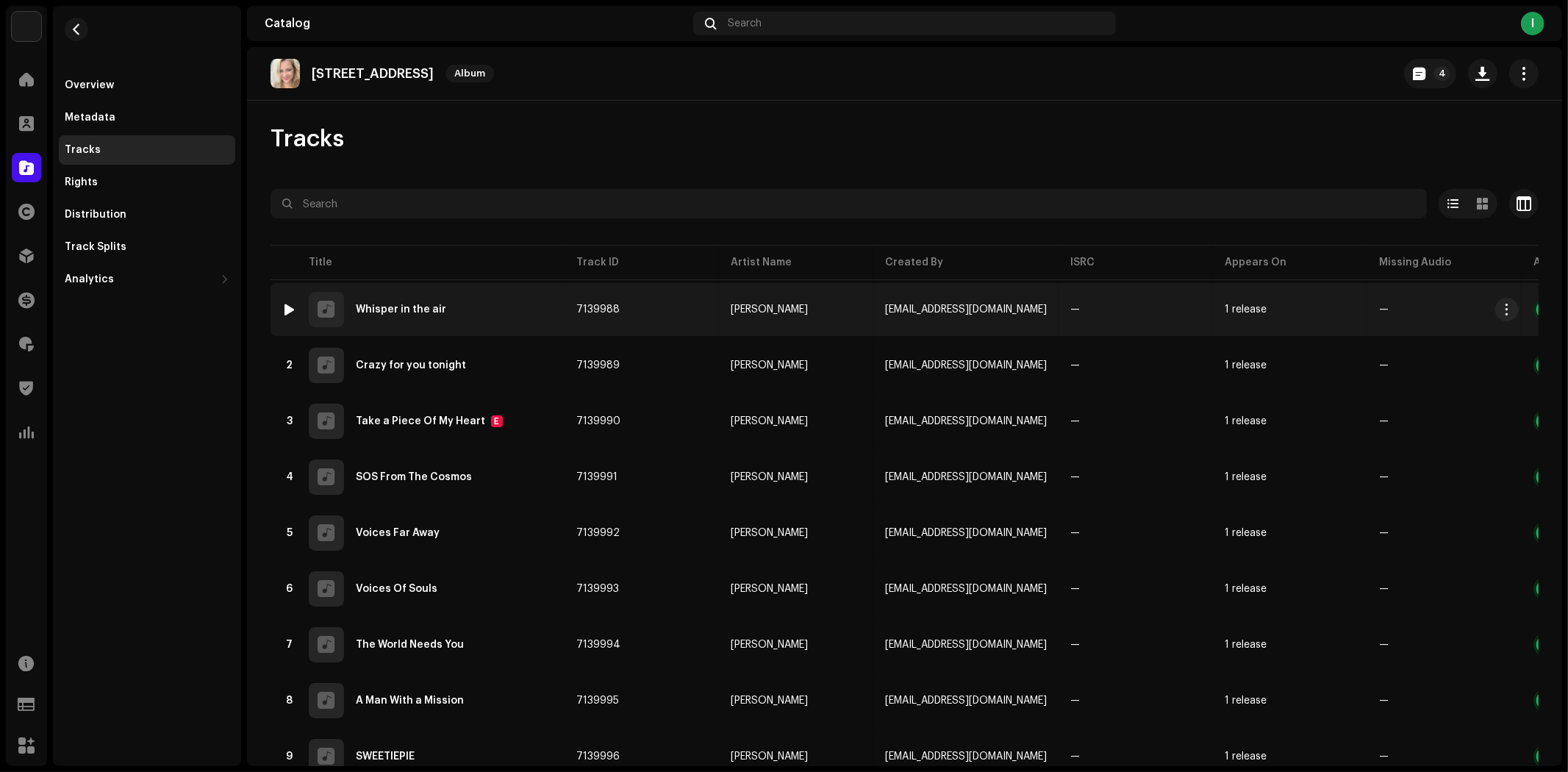
click at [290, 304] on div at bounding box center [290, 309] width 11 height 12
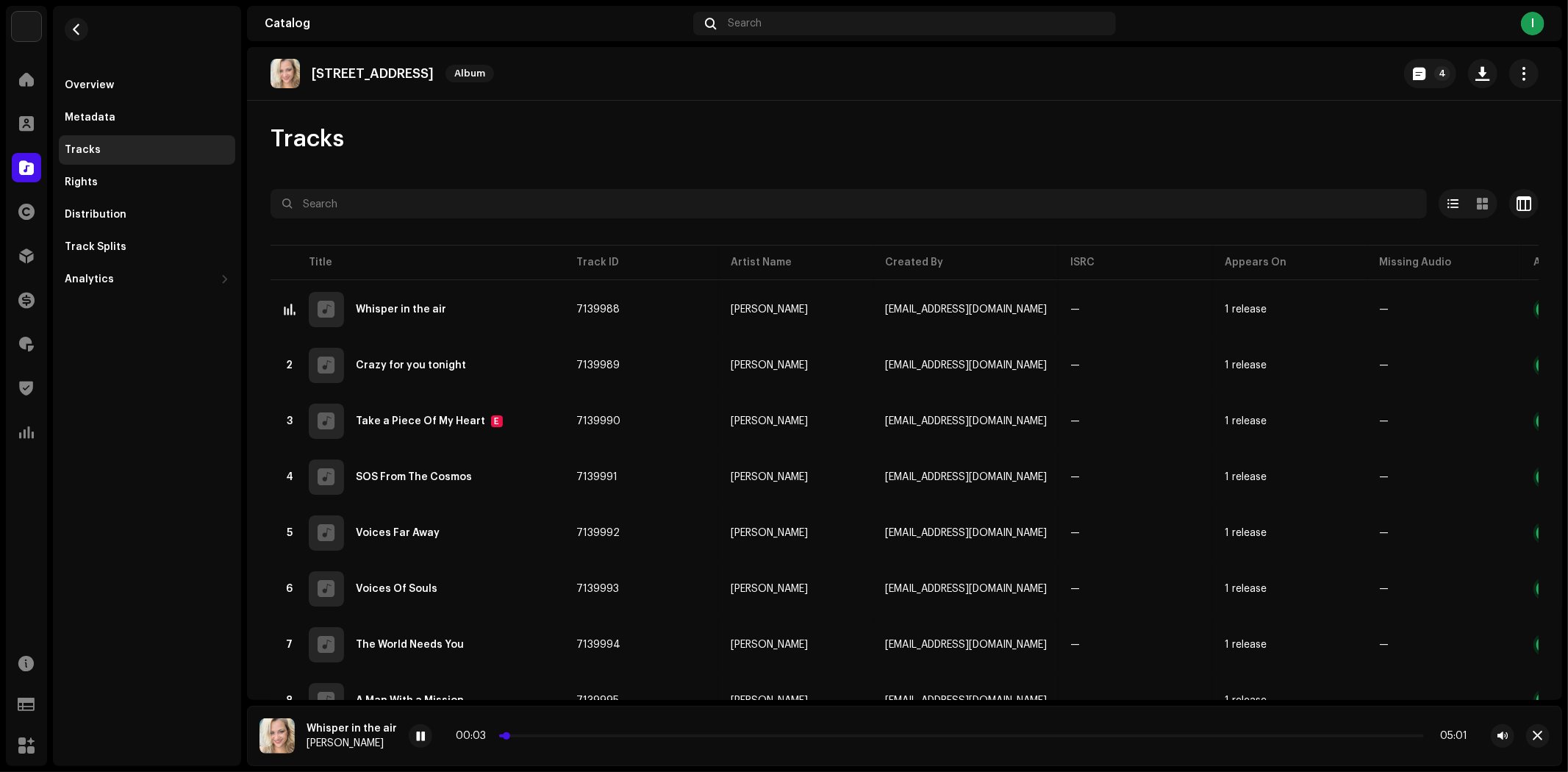
click at [542, 735] on p-slider at bounding box center [962, 736] width 925 height 3
click at [419, 735] on span at bounding box center [420, 736] width 9 height 12
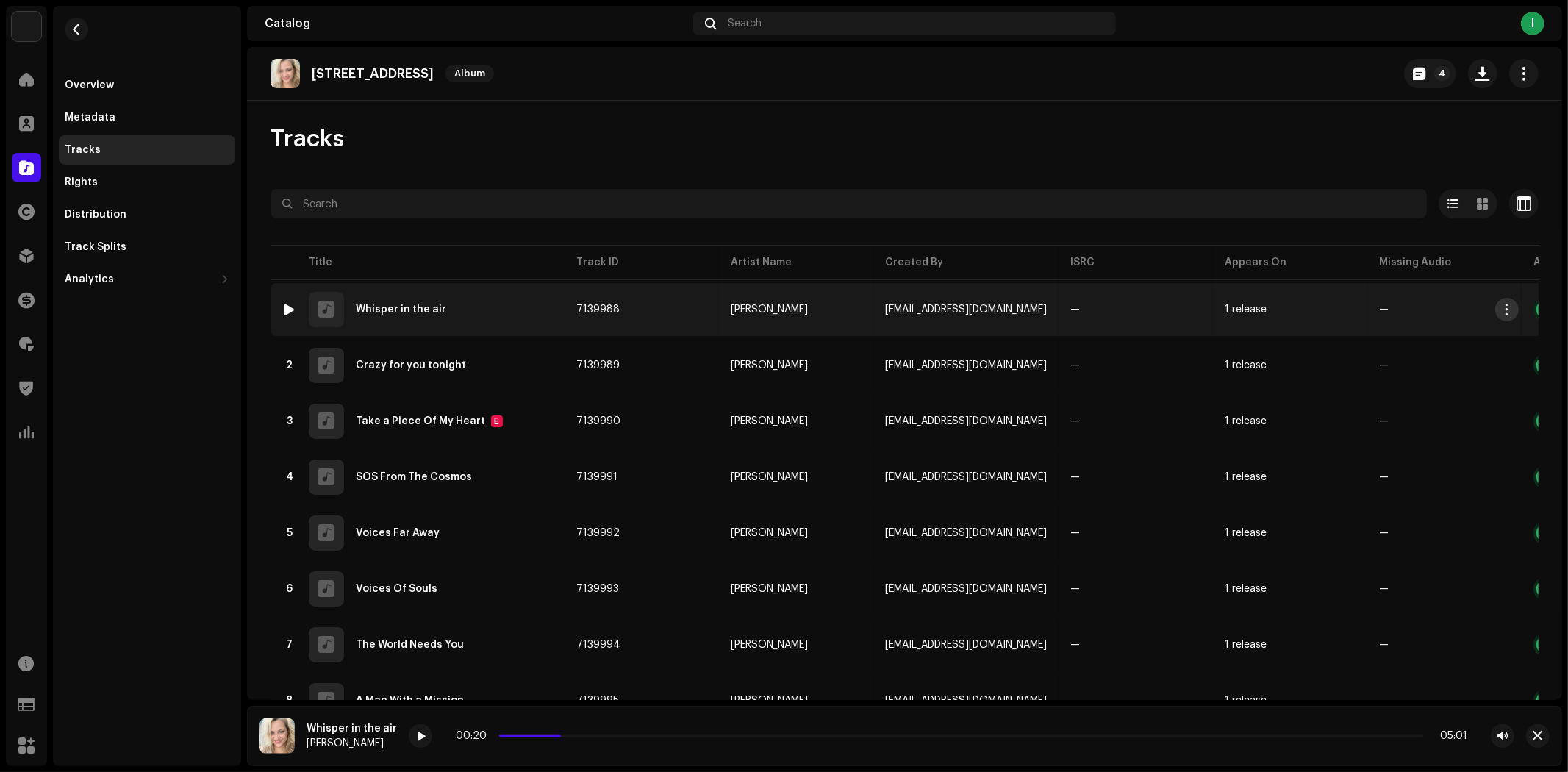
click at [1510, 309] on span "button" at bounding box center [1507, 309] width 11 height 12
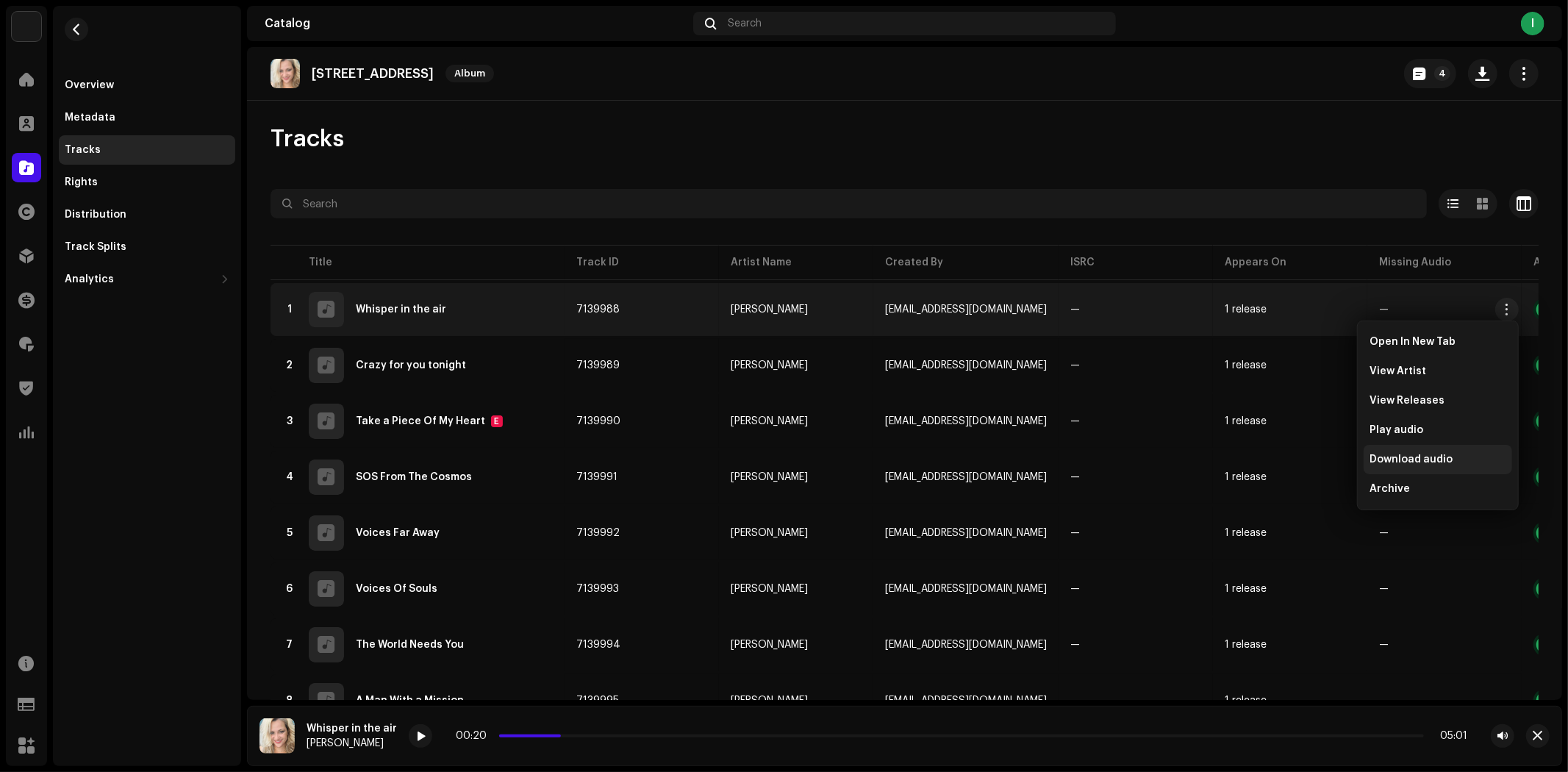
click at [1424, 458] on span "Download audio" at bounding box center [1411, 459] width 83 height 12
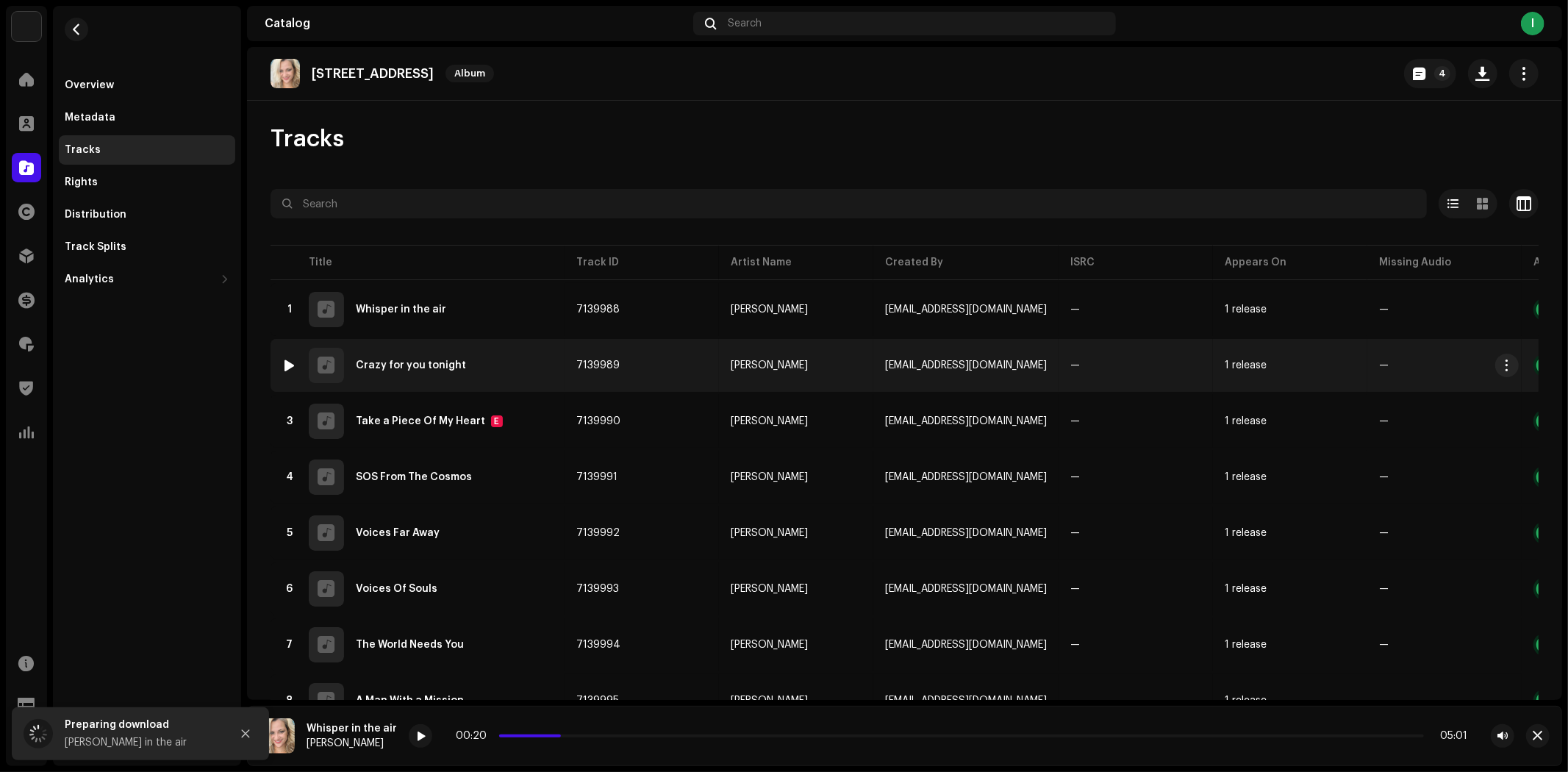
click at [286, 364] on div at bounding box center [290, 365] width 11 height 12
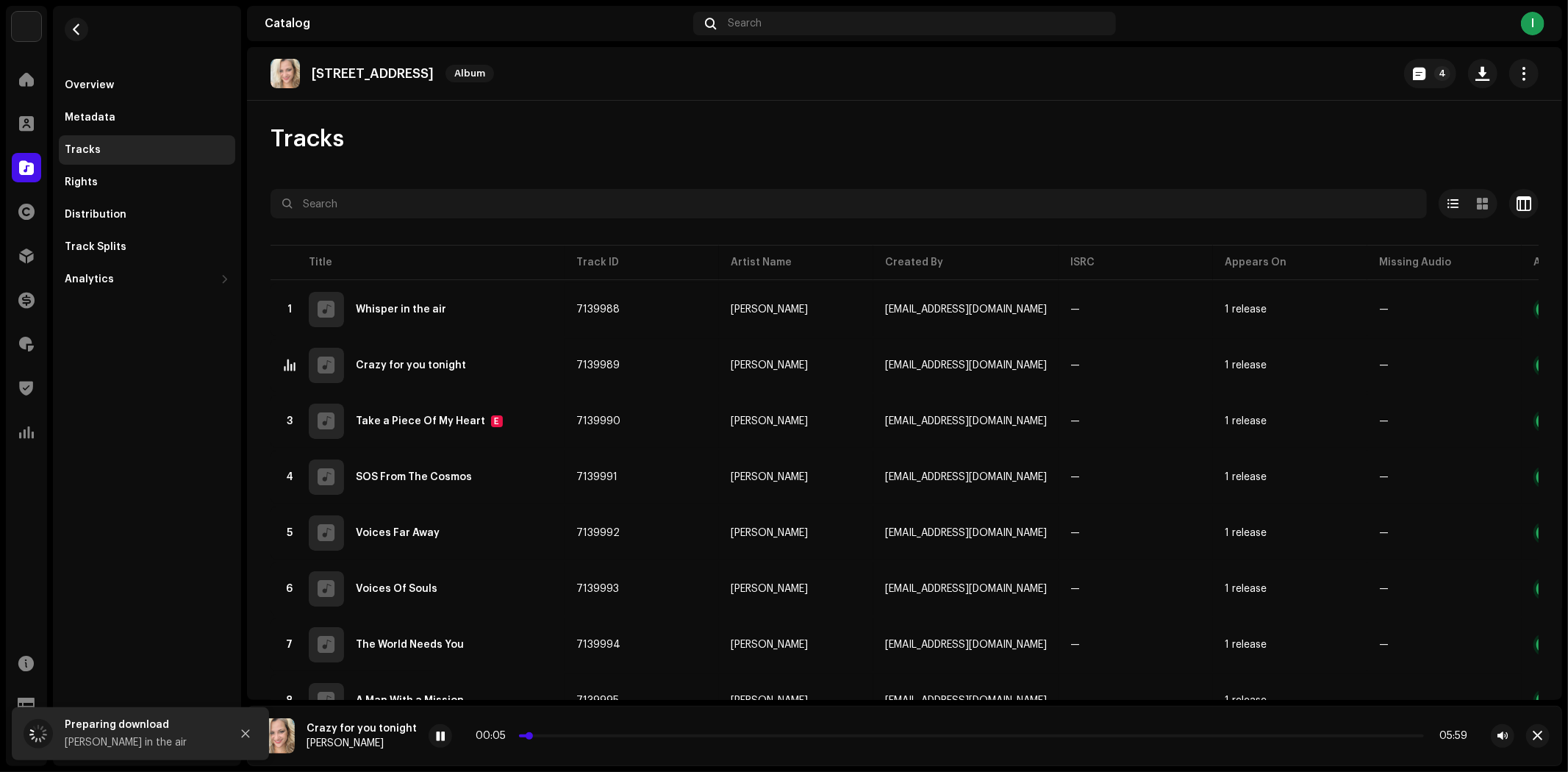
click at [567, 735] on p-slider at bounding box center [971, 736] width 905 height 3
click at [436, 736] on span at bounding box center [440, 736] width 9 height 12
click at [30, 118] on span at bounding box center [26, 123] width 14 height 12
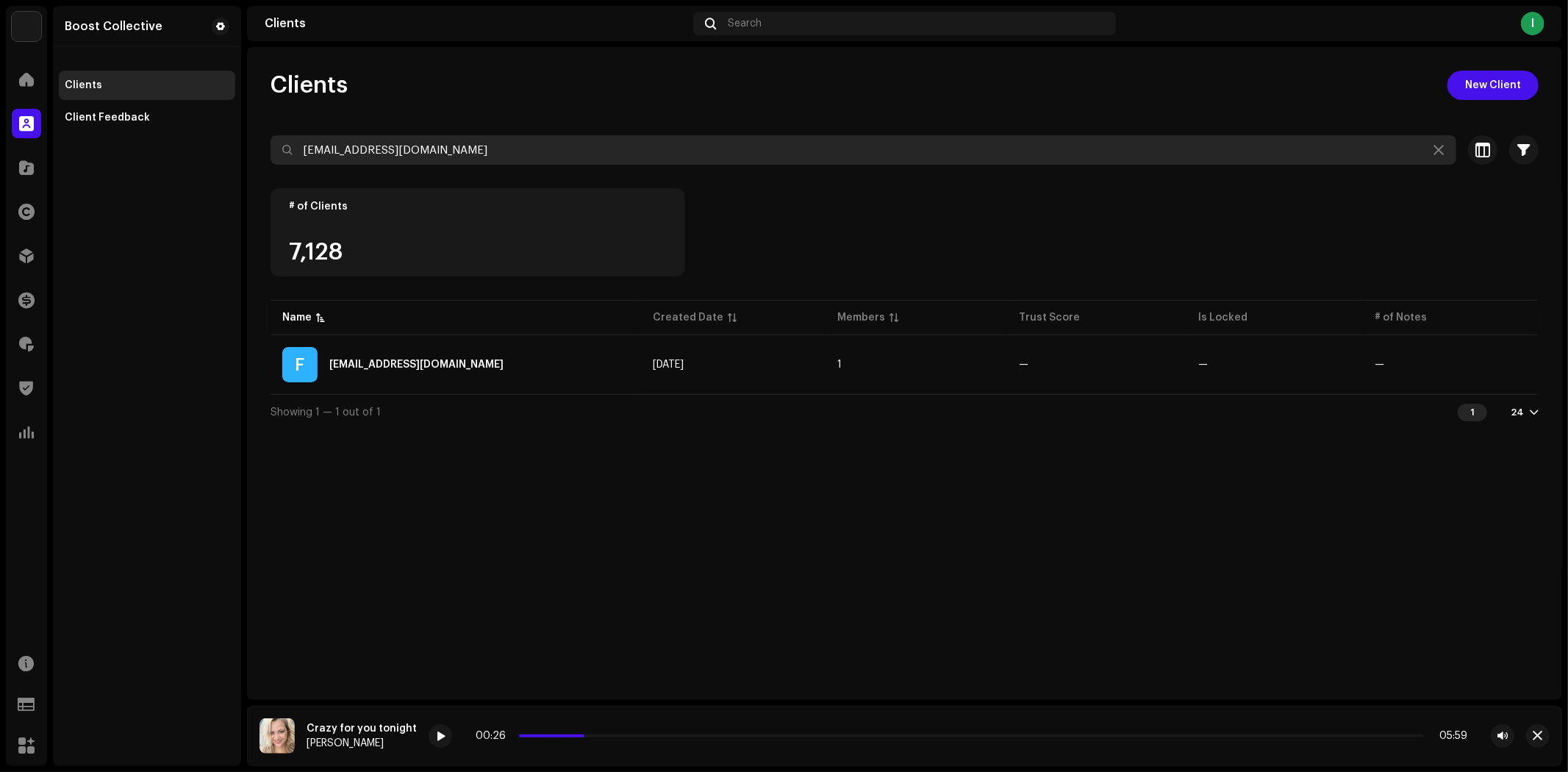
drag, startPoint x: 493, startPoint y: 151, endPoint x: 193, endPoint y: 148, distance: 300.0
click at [193, 148] on div "Boost Collective Home Clients Catalog Rights Distribution Finance Royalties Tru…" at bounding box center [784, 386] width 1568 height 772
paste input "anifanur738@g"
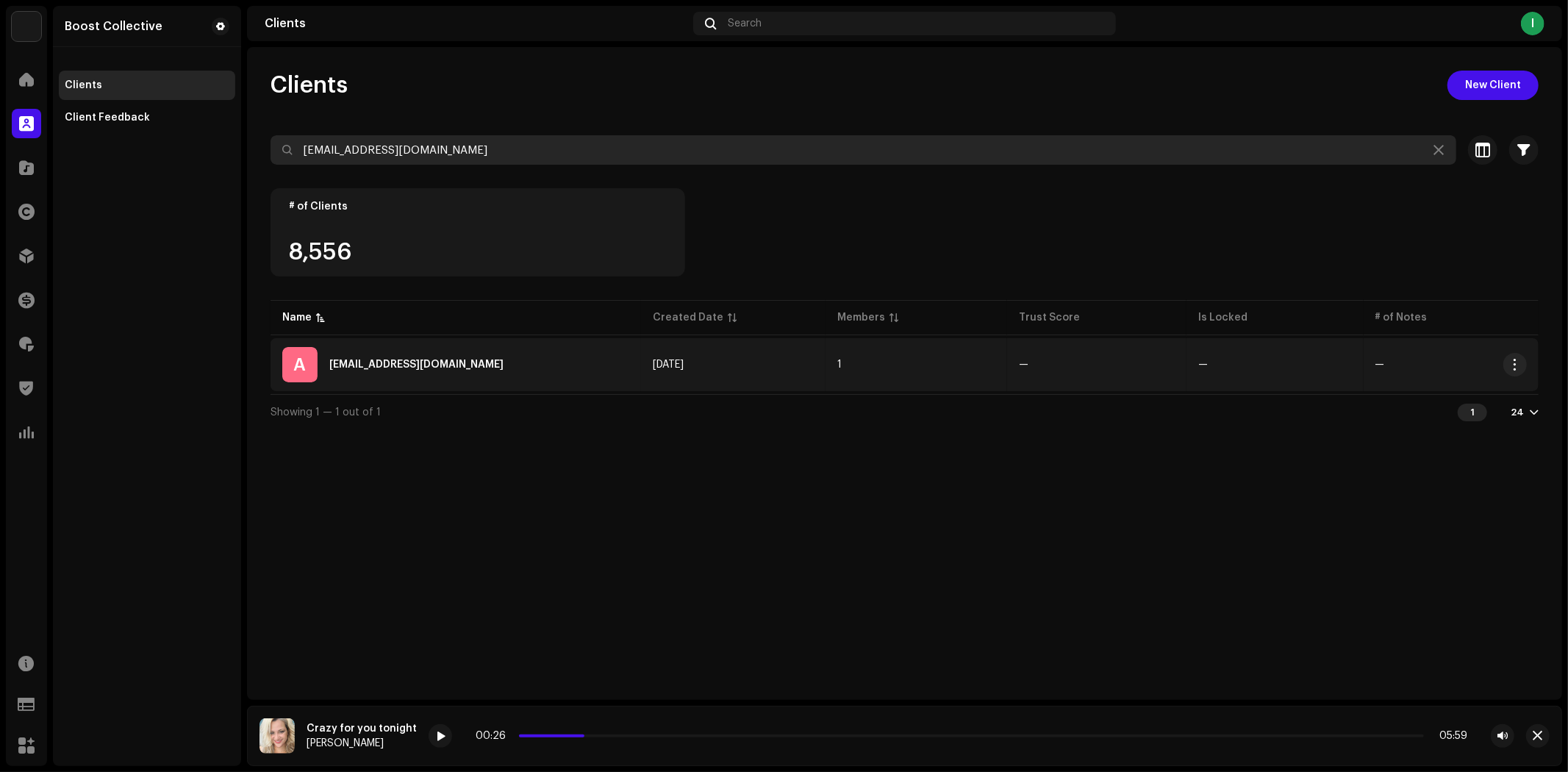
type input "[EMAIL_ADDRESS][DOMAIN_NAME]"
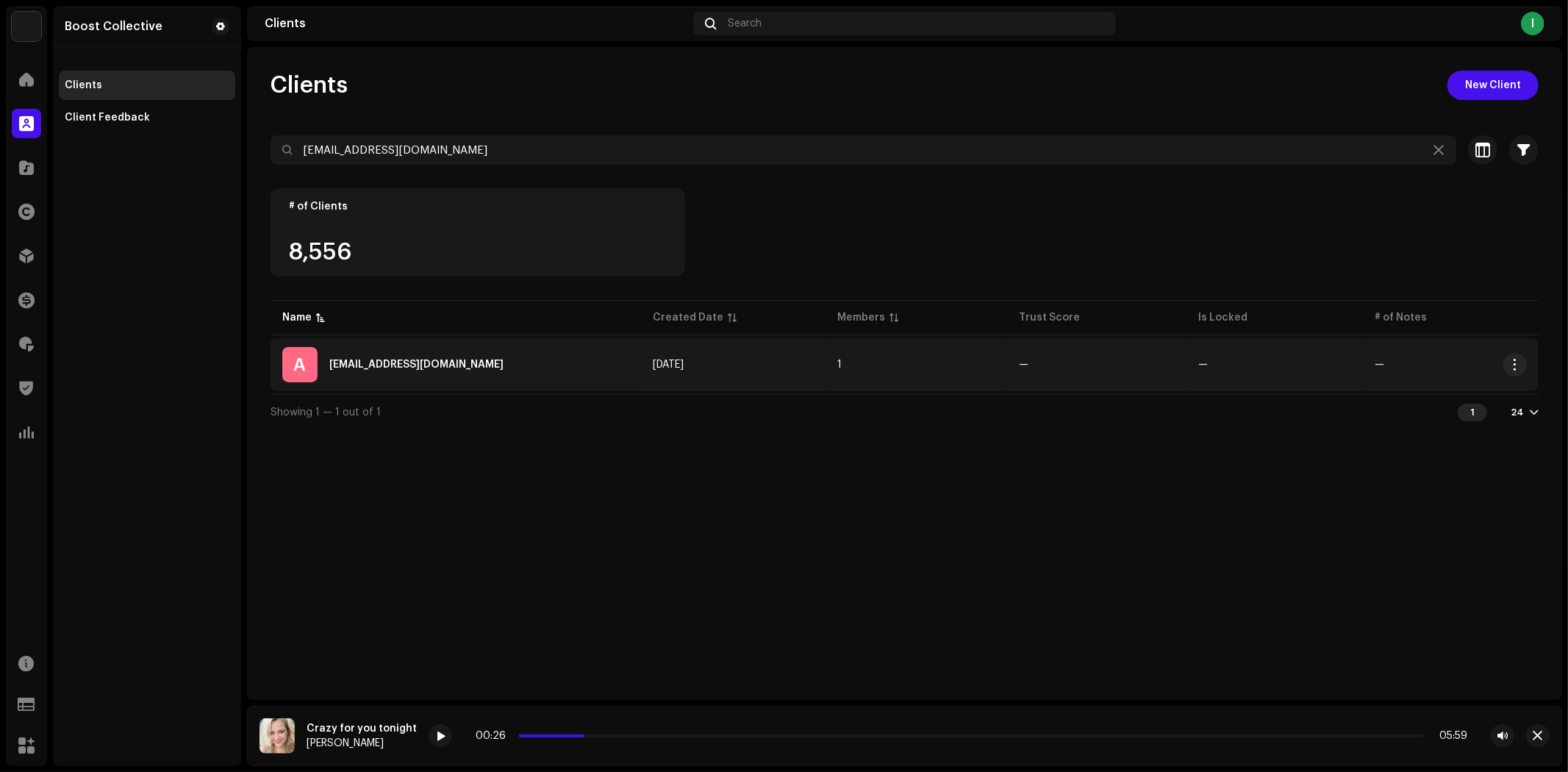
click at [557, 357] on div "A [EMAIL_ADDRESS][DOMAIN_NAME]" at bounding box center [455, 364] width 347 height 35
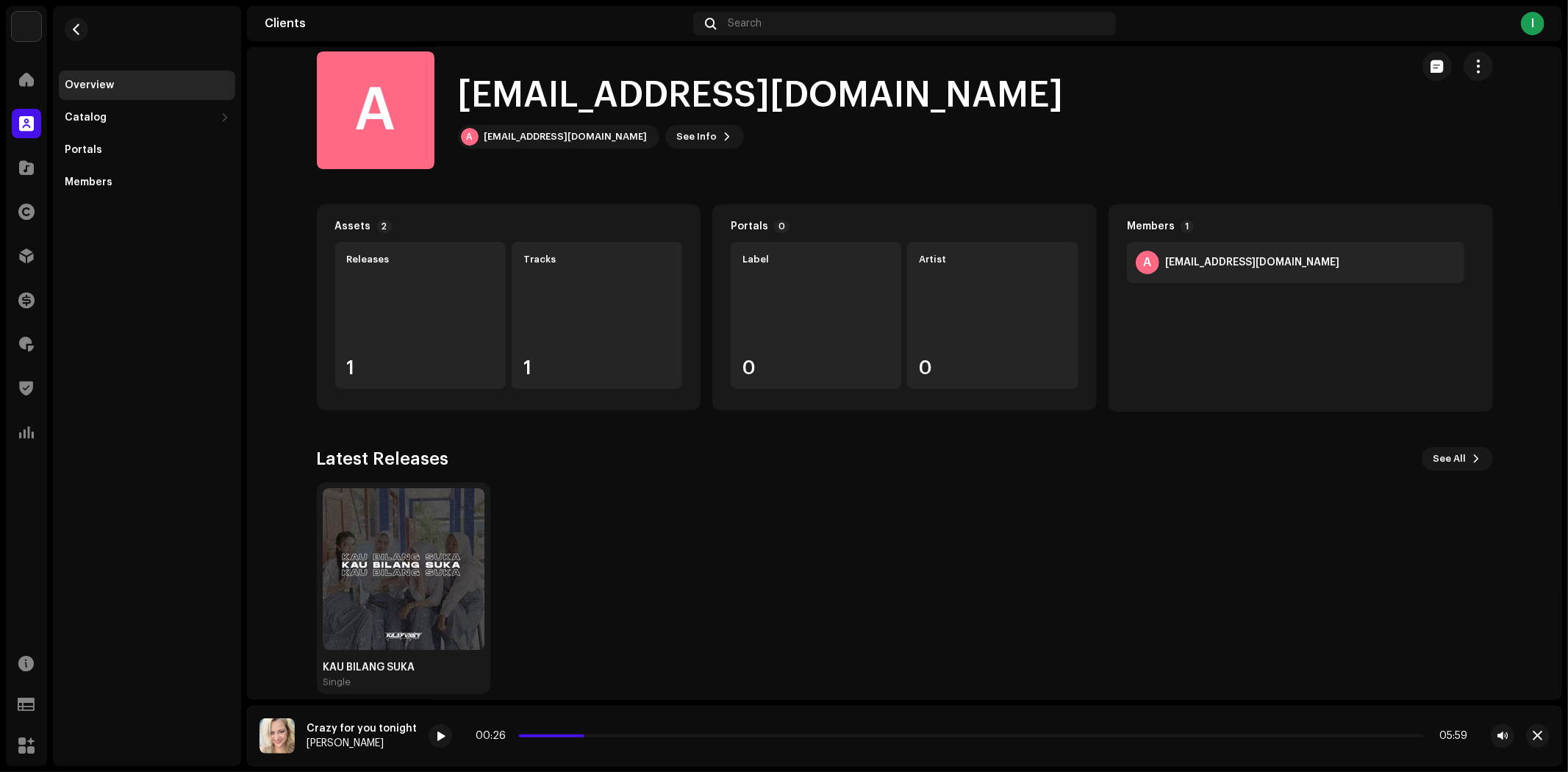
scroll to position [37, 0]
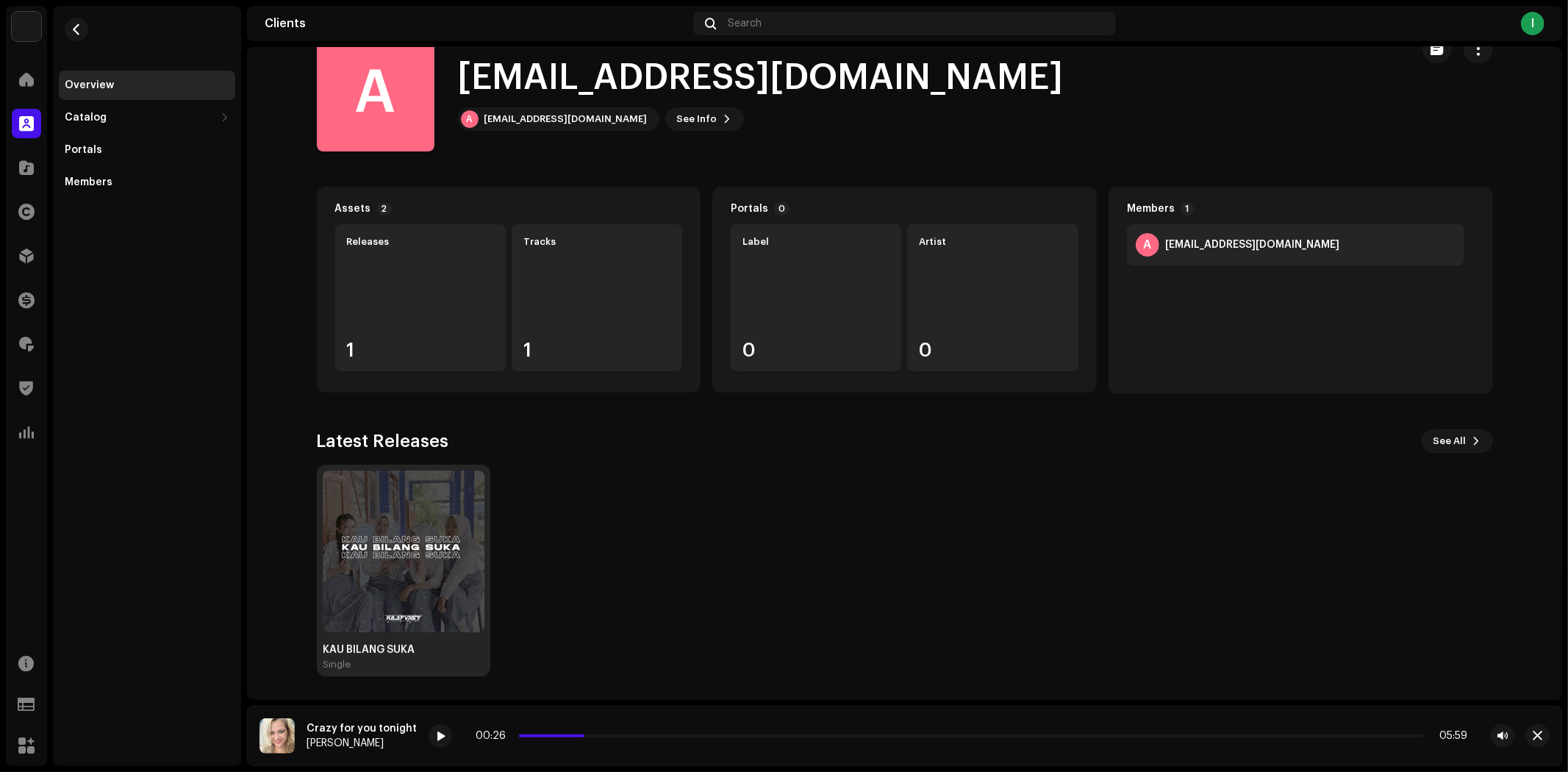
click at [420, 509] on img at bounding box center [404, 551] width 162 height 162
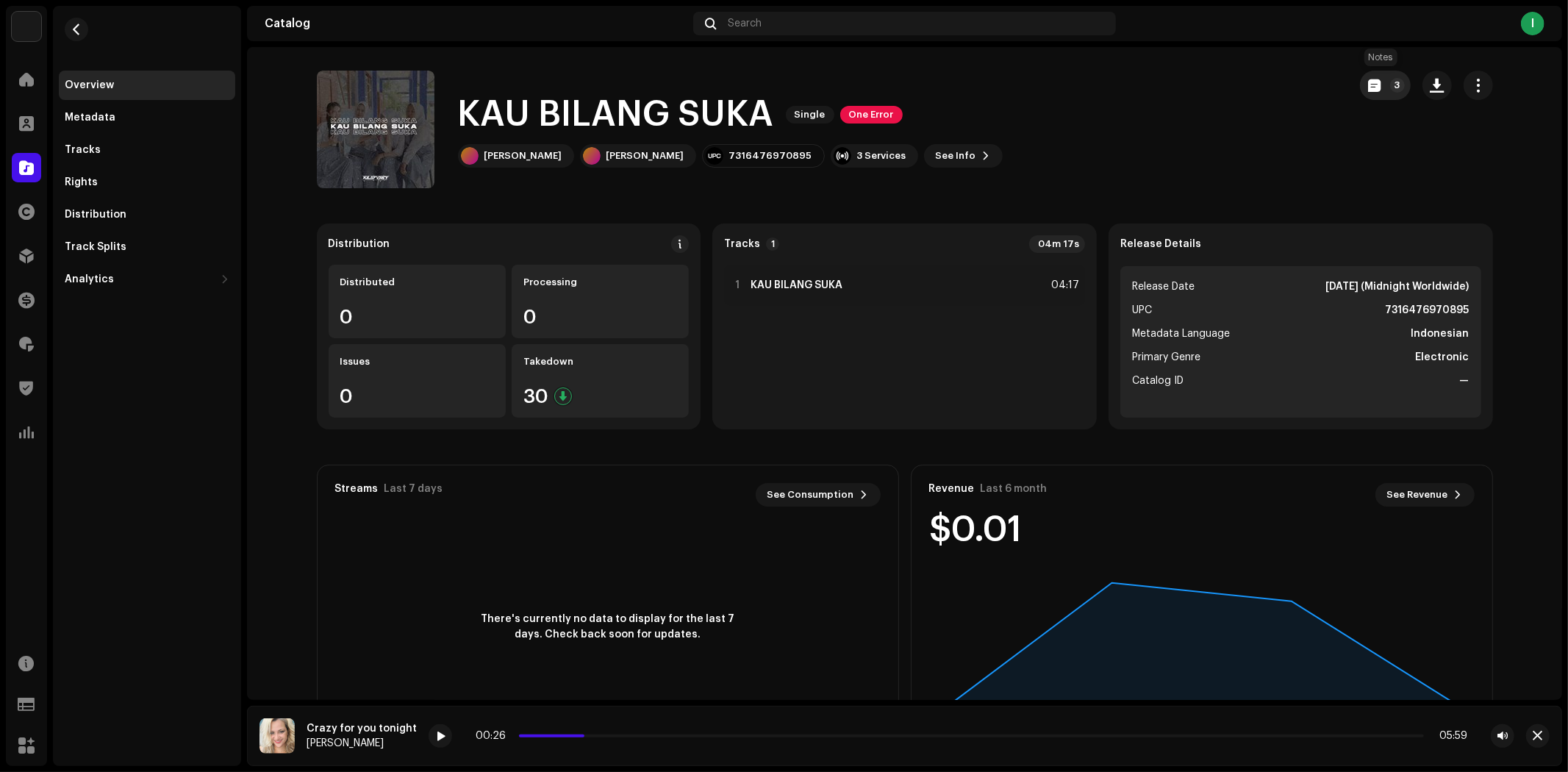
click at [1390, 79] on p-badge "3" at bounding box center [1397, 85] width 14 height 14
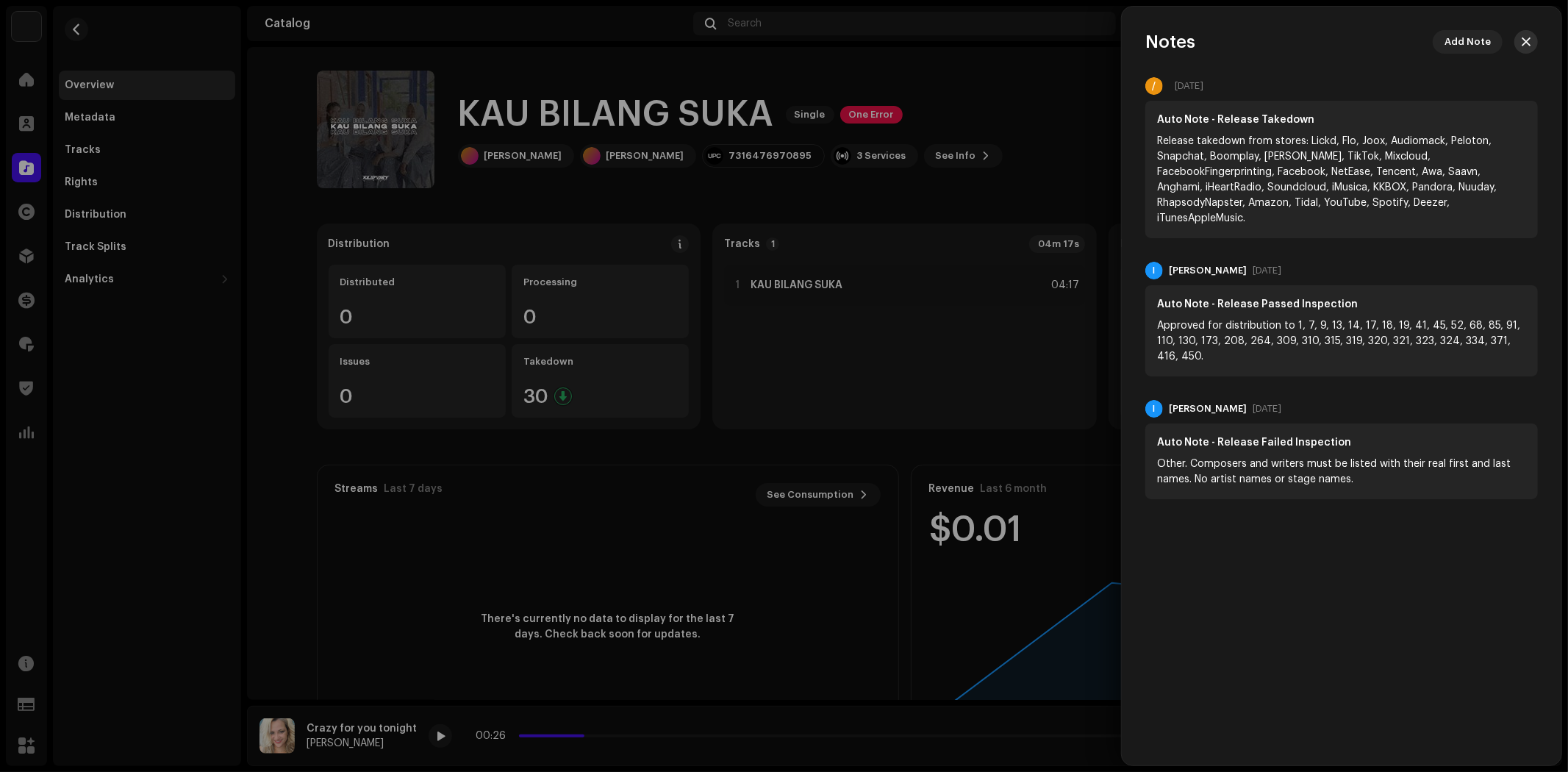
click at [1525, 37] on span "button" at bounding box center [1526, 41] width 9 height 12
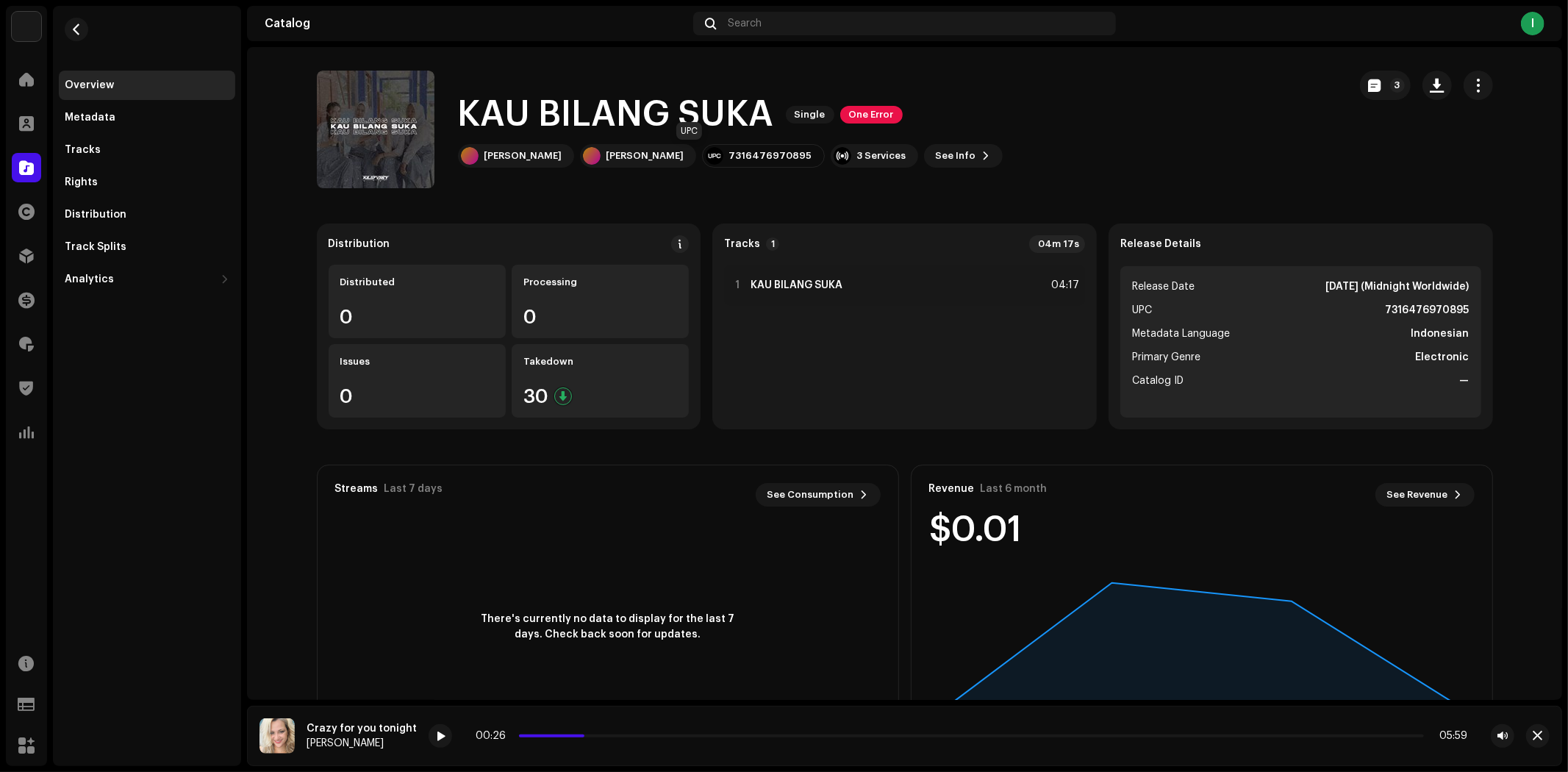
click at [729, 153] on div "7316476970895" at bounding box center [770, 156] width 83 height 12
copy div "7316476970895"
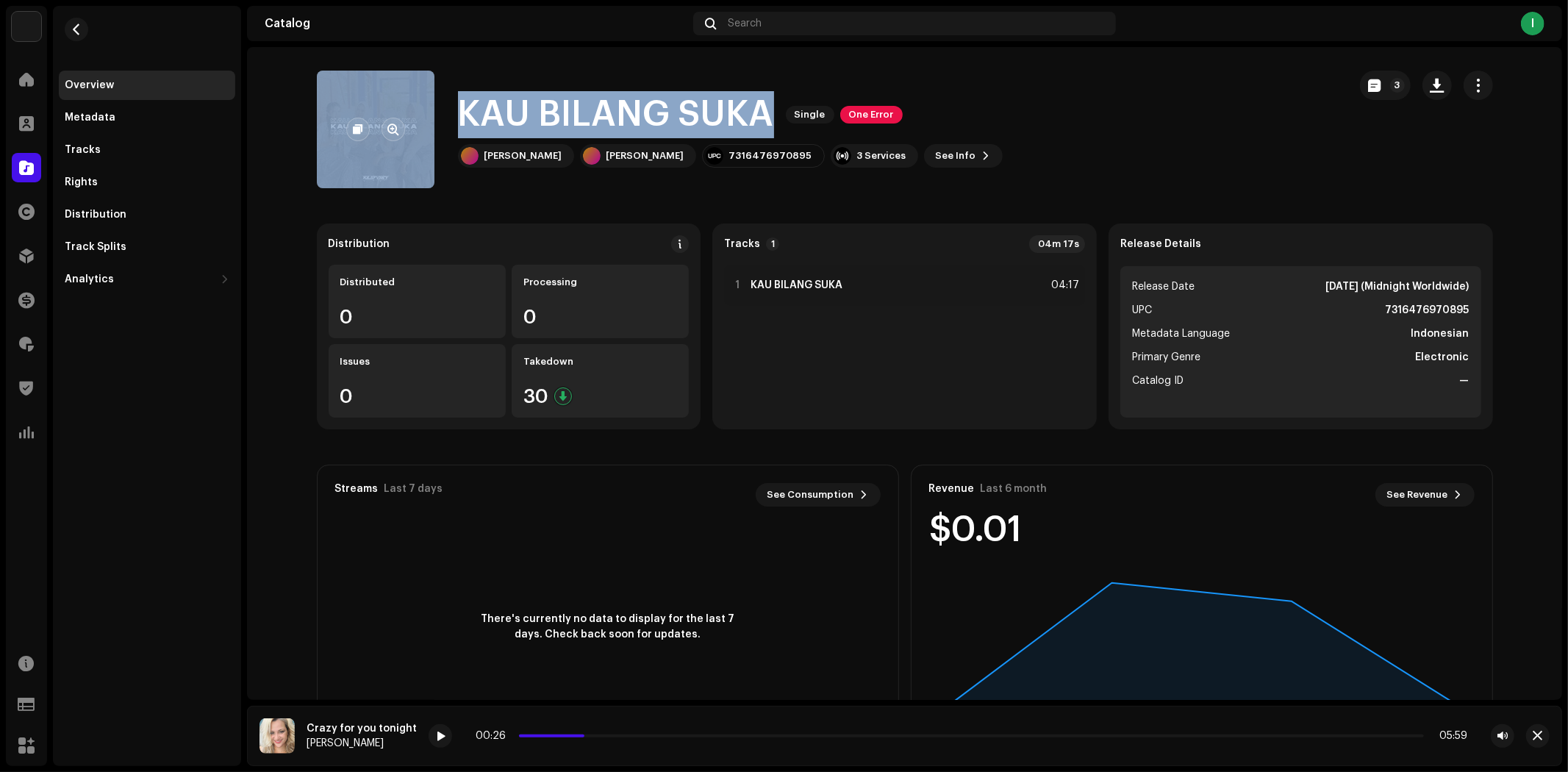
drag, startPoint x: 772, startPoint y: 110, endPoint x: 421, endPoint y: 94, distance: 351.4
click at [421, 94] on div "[PERSON_NAME] BILANG SUKA Single One Error Kila Fvnky Kila Fvnky 7316476970895 …" at bounding box center [826, 128] width 1020 height 117
copy div "KAU BILANG SUKA"
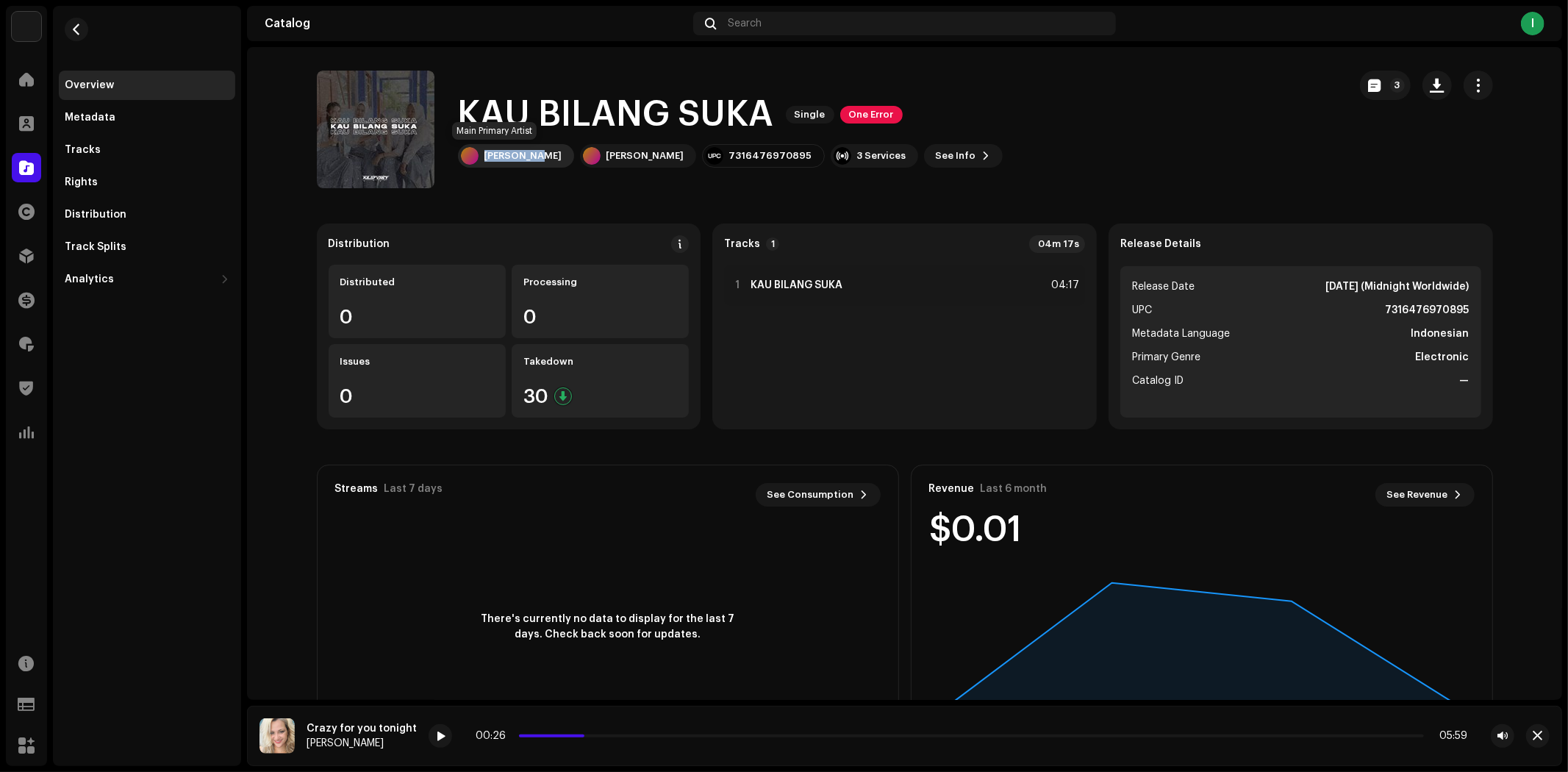
copy div "[PERSON_NAME]"
drag, startPoint x: 528, startPoint y: 155, endPoint x: 478, endPoint y: 157, distance: 50.0
click at [478, 157] on div "[PERSON_NAME]" at bounding box center [516, 156] width 116 height 23
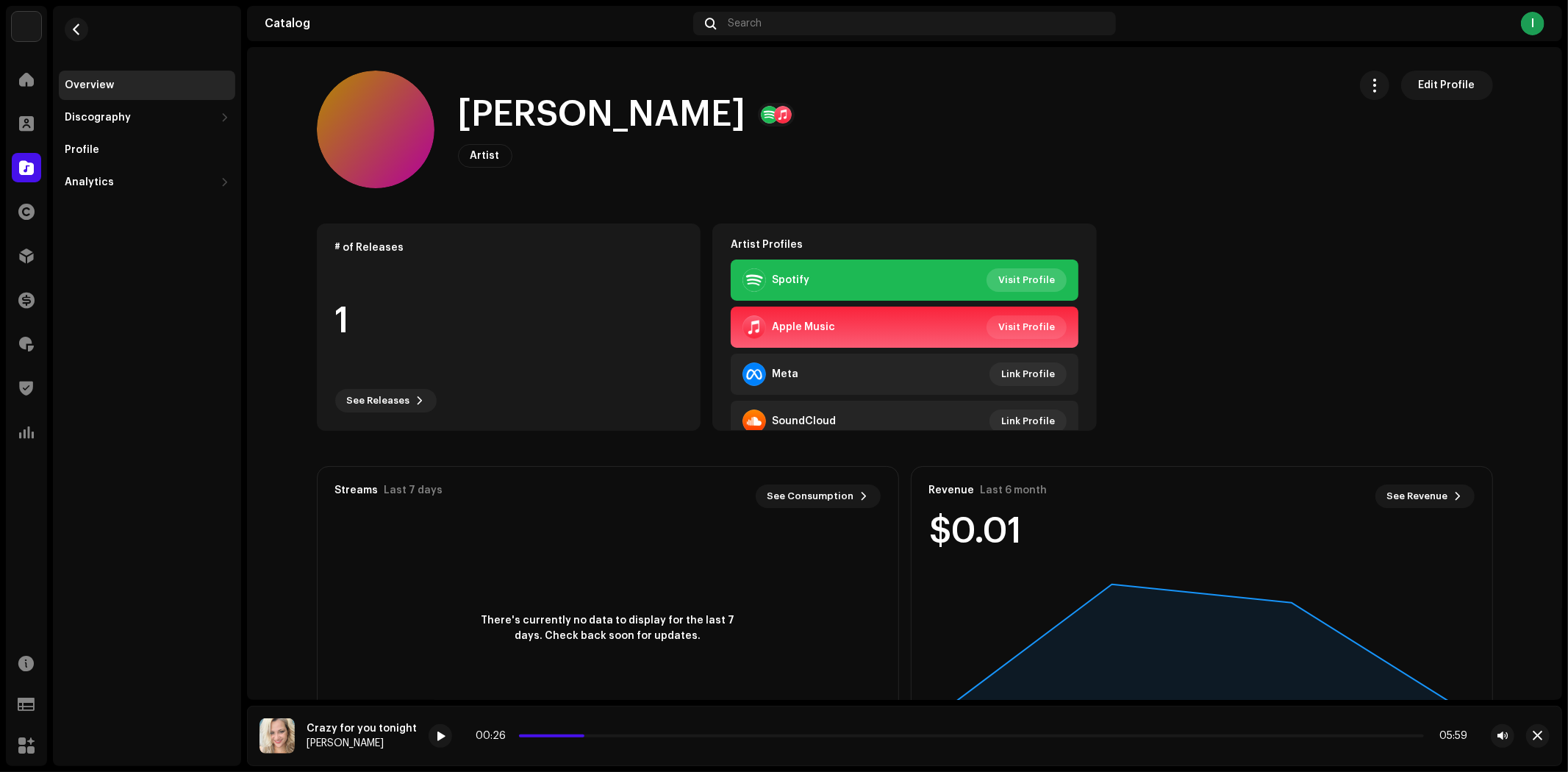
click at [1010, 281] on span "Visit Profile" at bounding box center [1026, 280] width 57 height 30
